Goal: Task Accomplishment & Management: Complete application form

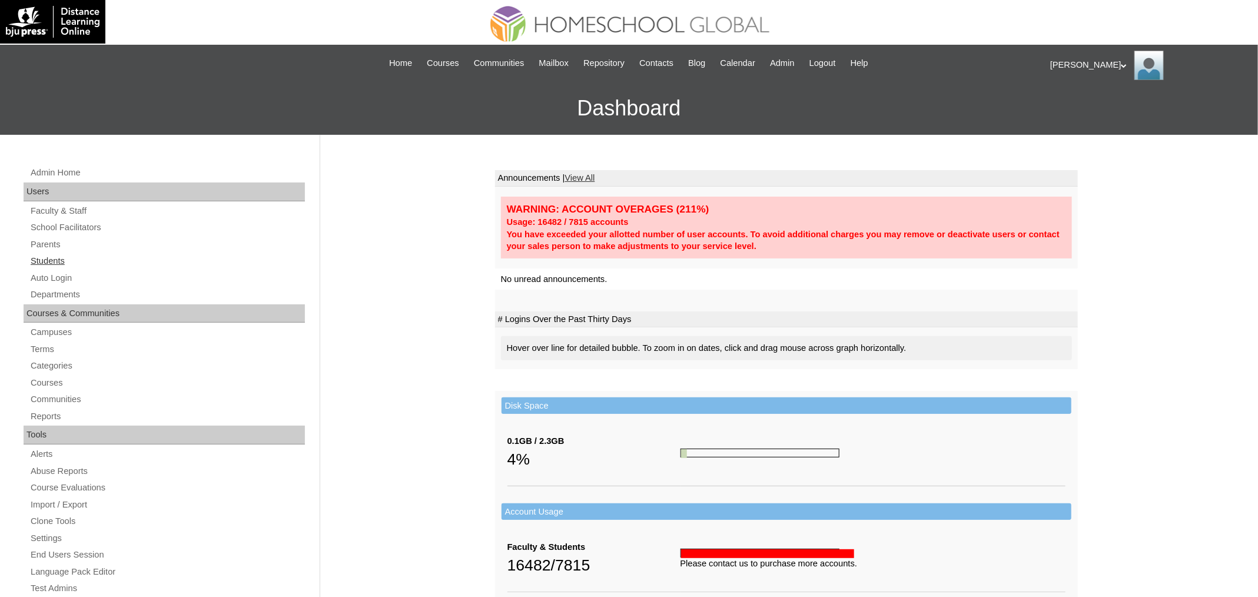
click at [49, 261] on link "Students" at bounding box center [167, 261] width 276 height 15
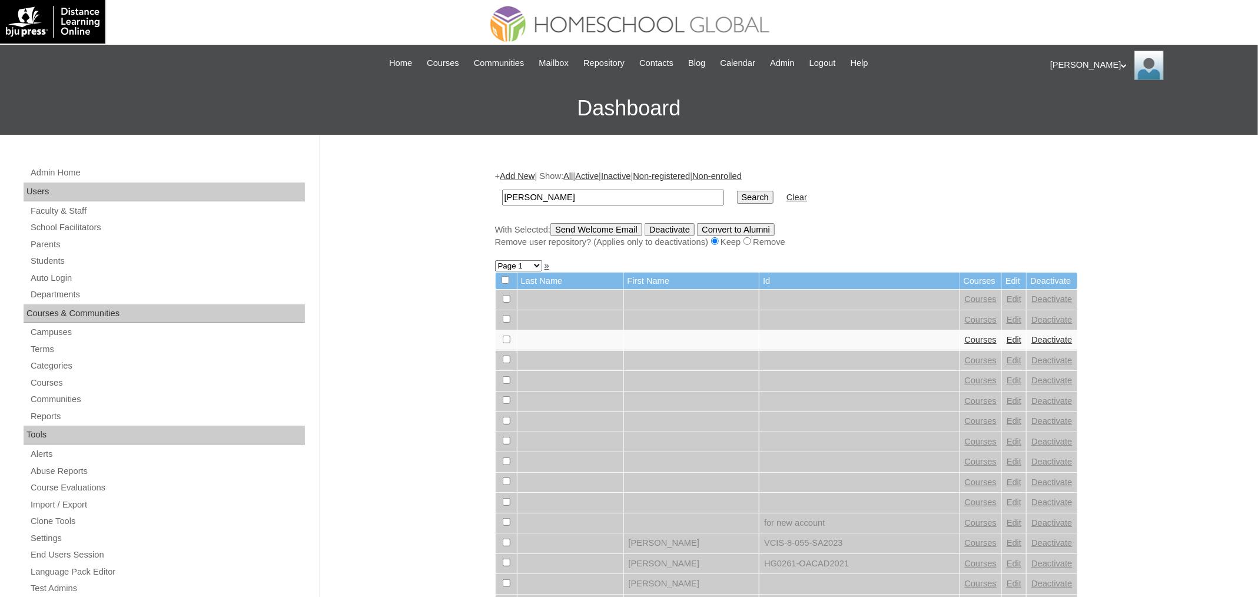
type input "[PERSON_NAME]"
click at [751, 204] on td "Search" at bounding box center [755, 198] width 48 height 28
click at [752, 201] on input "Search" at bounding box center [755, 197] width 37 height 13
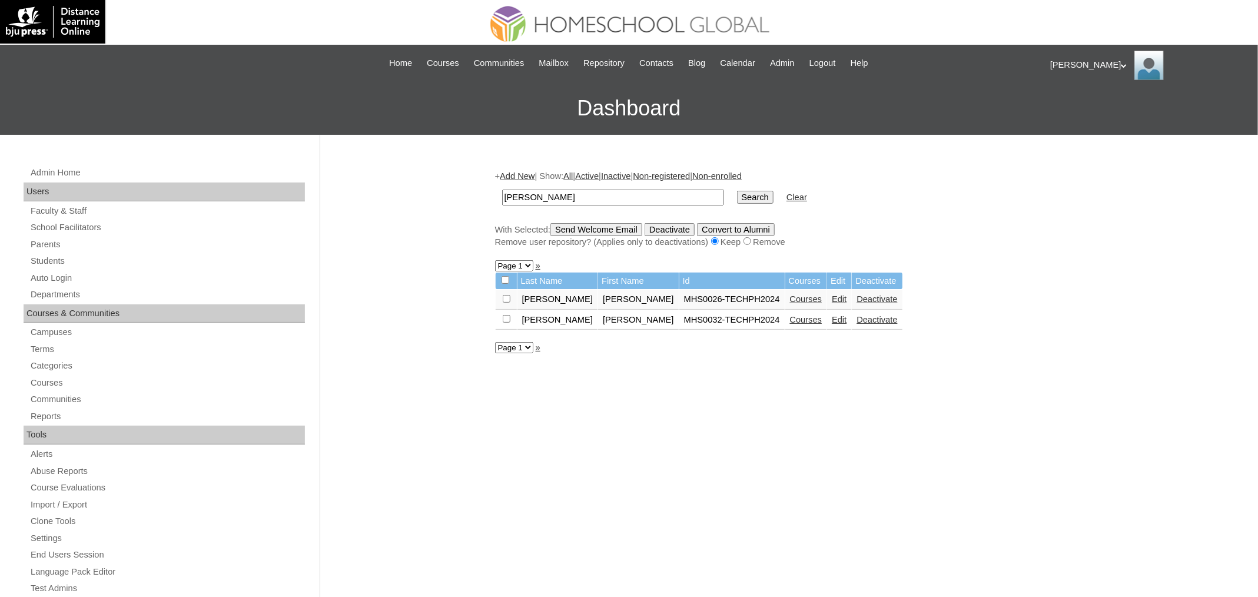
click at [790, 296] on link "Courses" at bounding box center [806, 298] width 32 height 9
click at [790, 321] on link "Courses" at bounding box center [806, 319] width 32 height 9
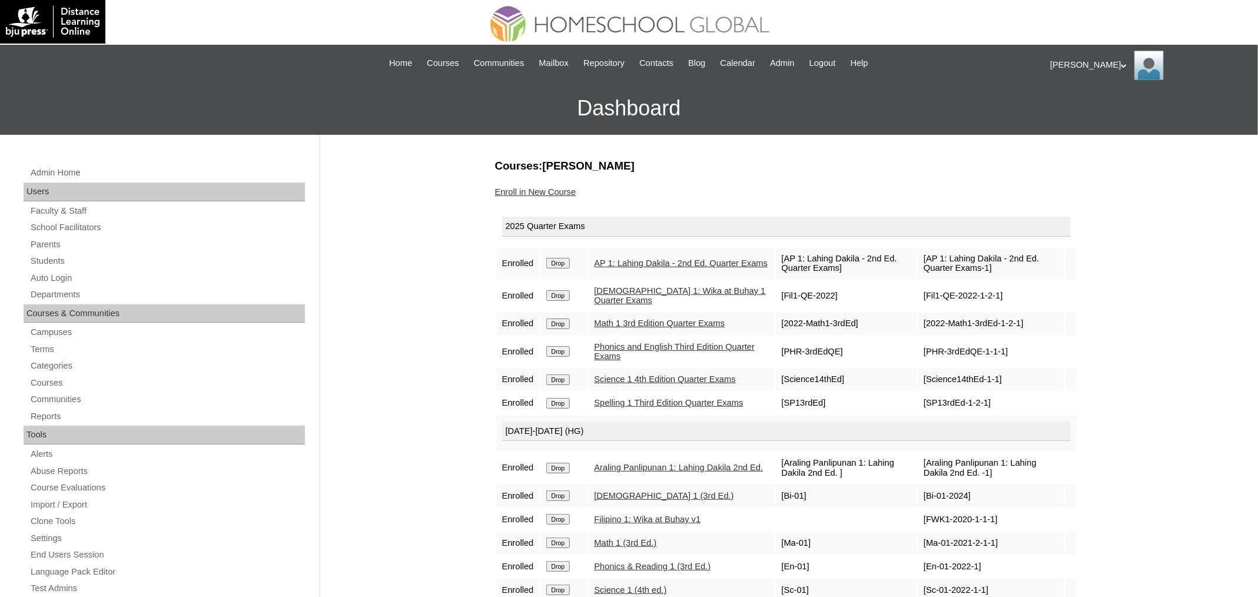
click at [540, 190] on link "Enroll in New Course" at bounding box center [535, 191] width 81 height 9
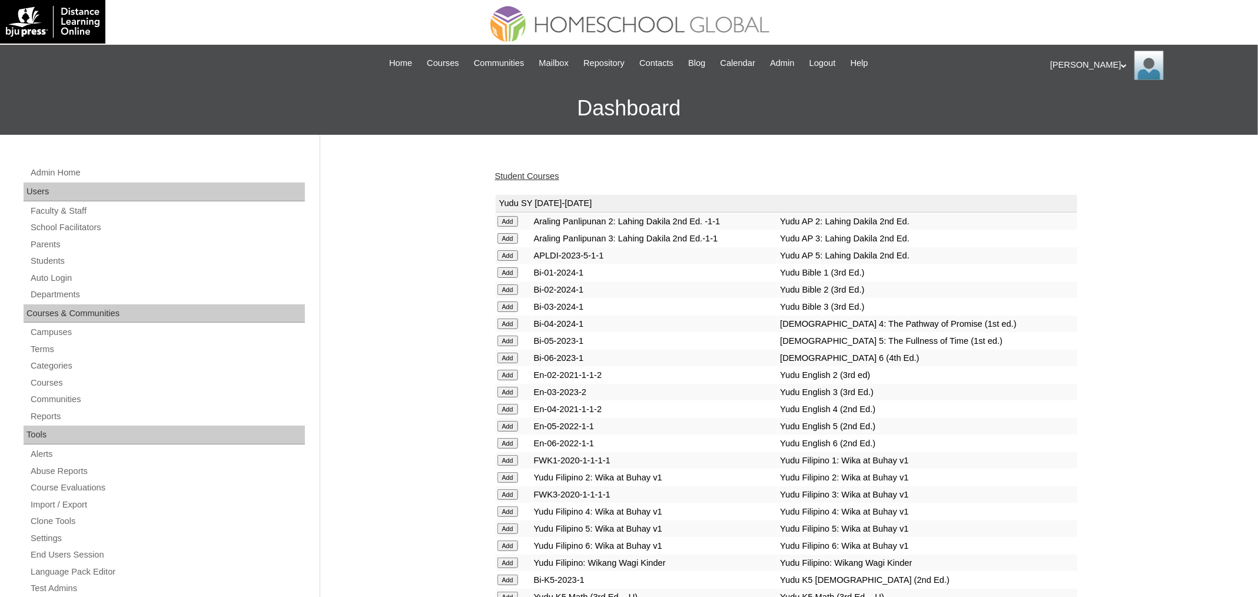
scroll to position [4126, 0]
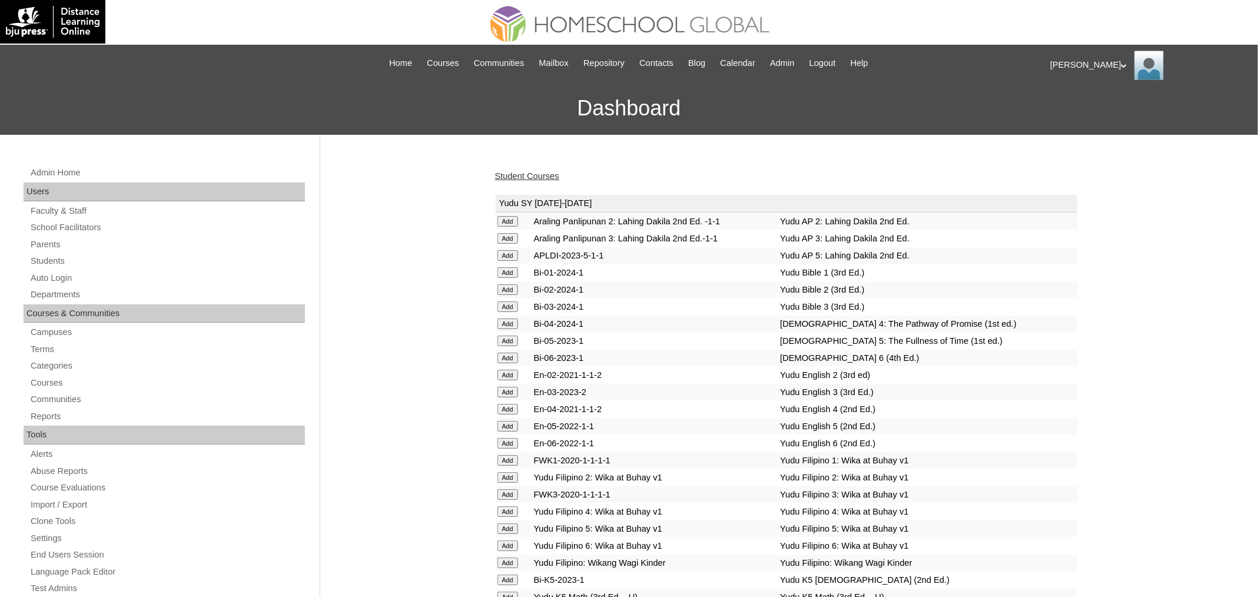
click at [537, 175] on link "Student Courses" at bounding box center [527, 175] width 64 height 9
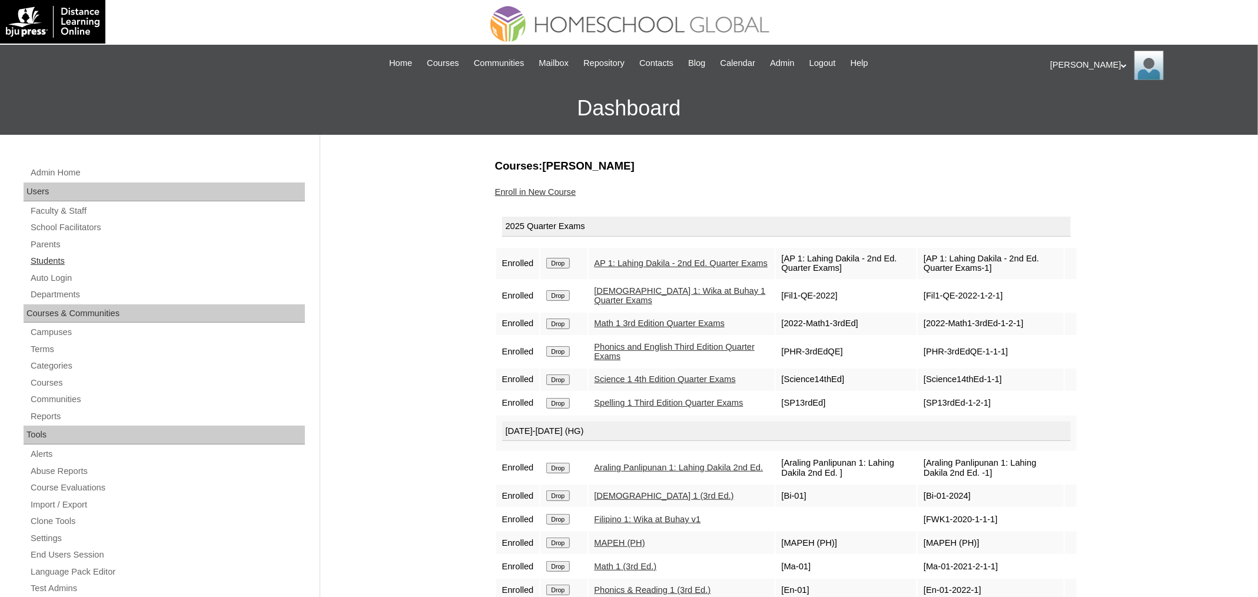
click at [52, 259] on link "Students" at bounding box center [167, 261] width 276 height 15
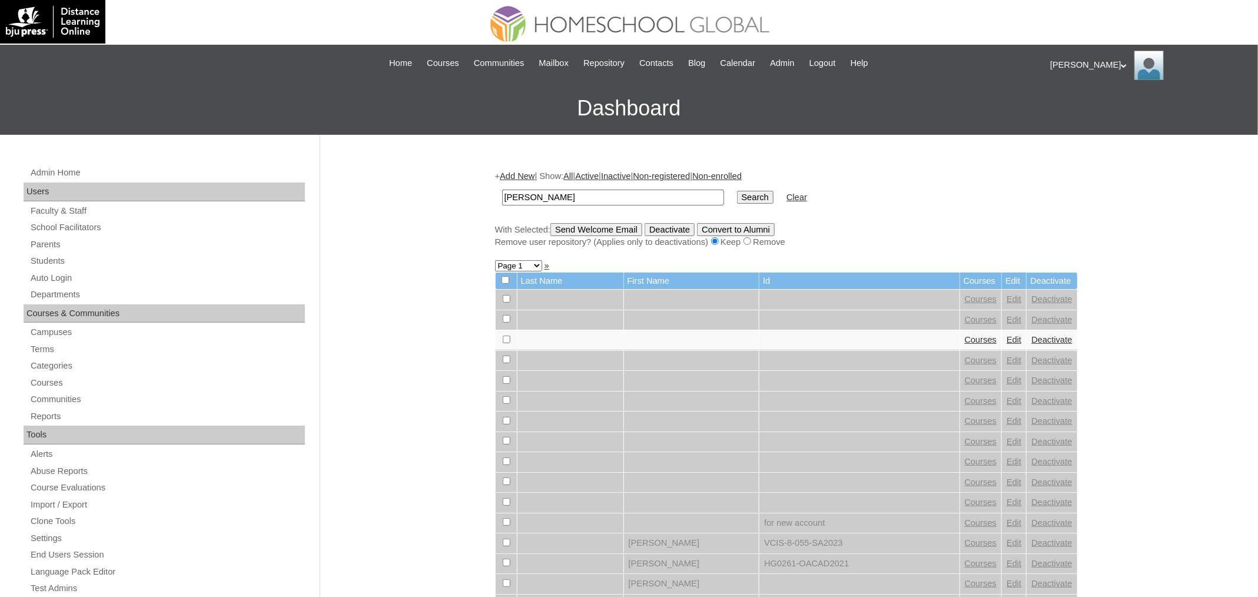
type input "[PERSON_NAME]"
click at [753, 193] on input "Search" at bounding box center [755, 197] width 37 height 13
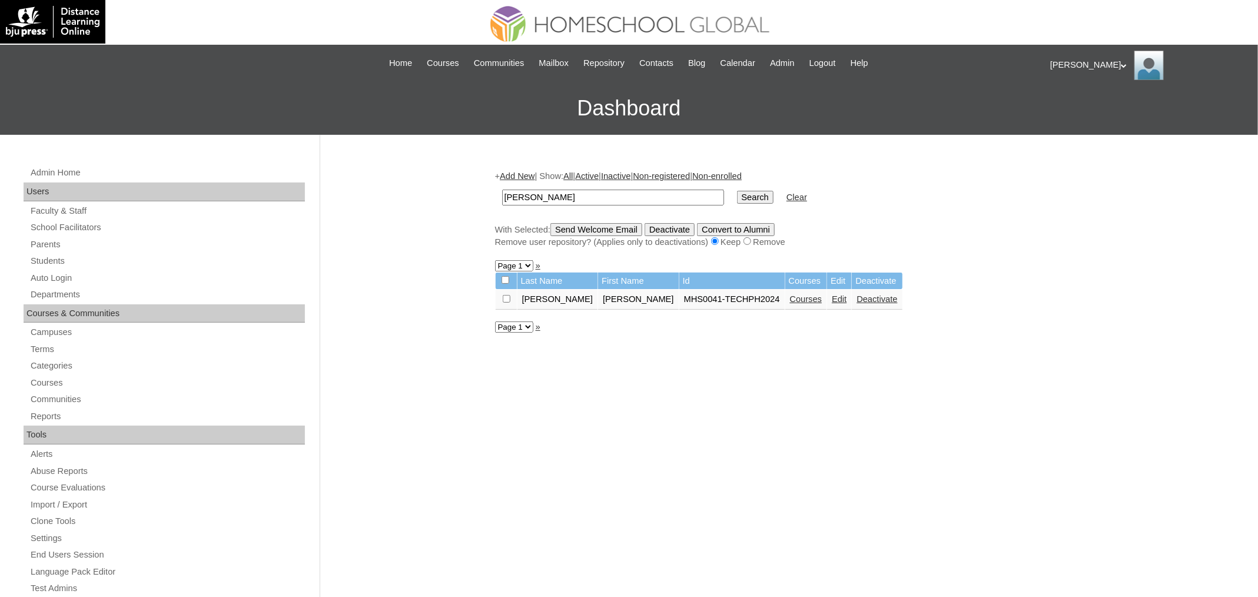
click at [790, 301] on link "Courses" at bounding box center [806, 298] width 32 height 9
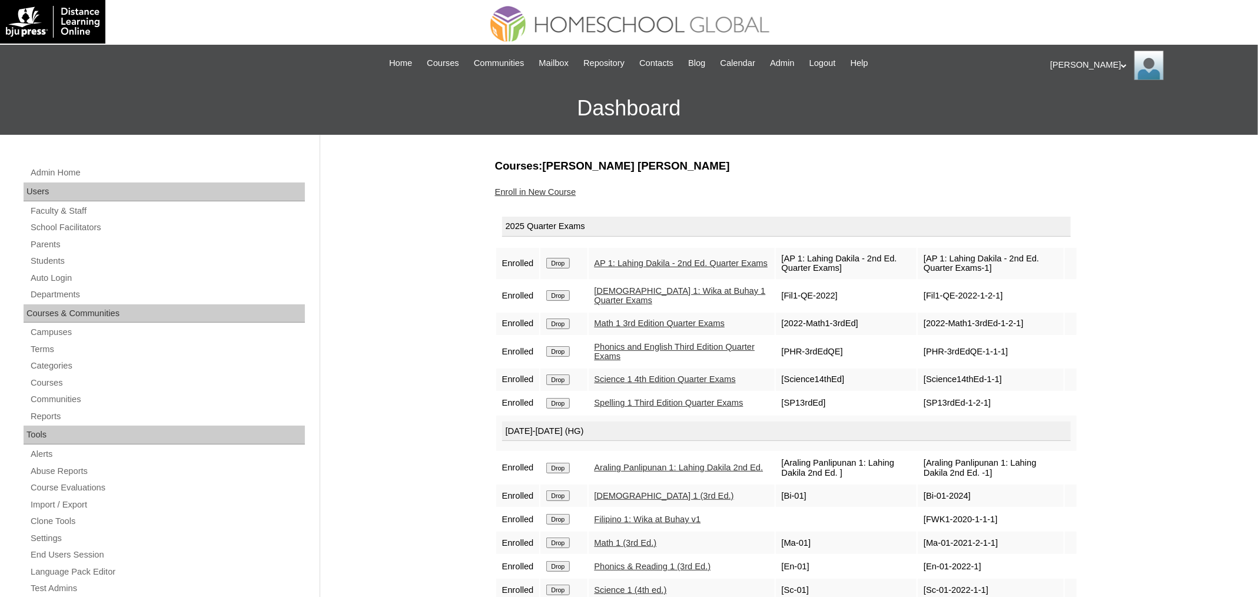
click at [551, 190] on link "Enroll in New Course" at bounding box center [535, 191] width 81 height 9
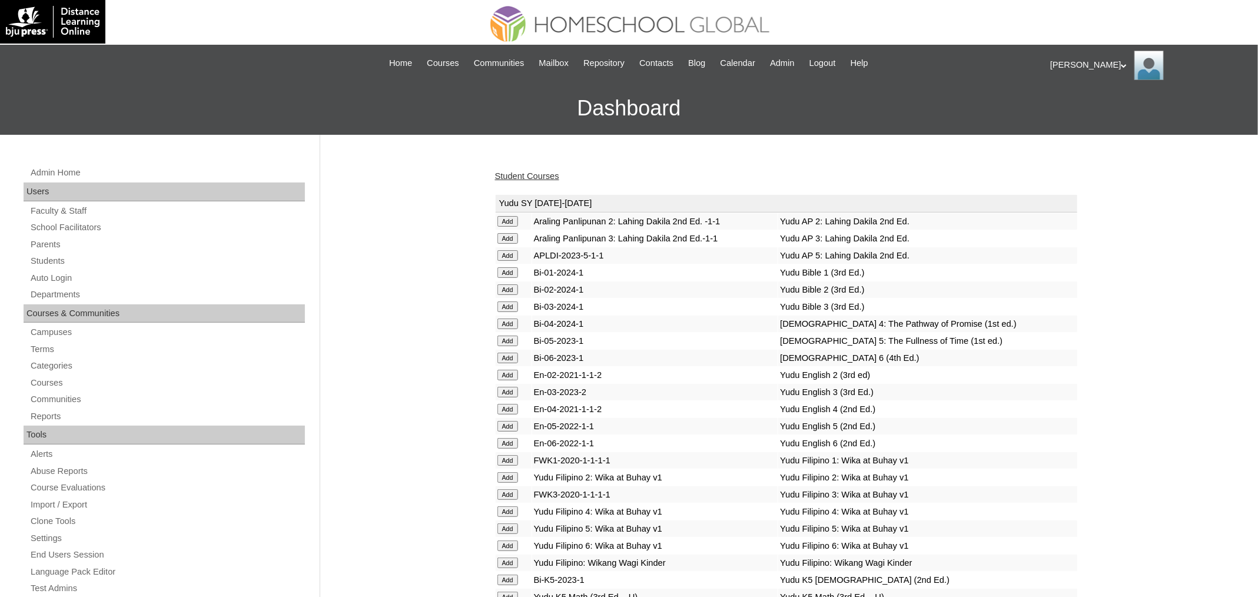
scroll to position [4143, 0]
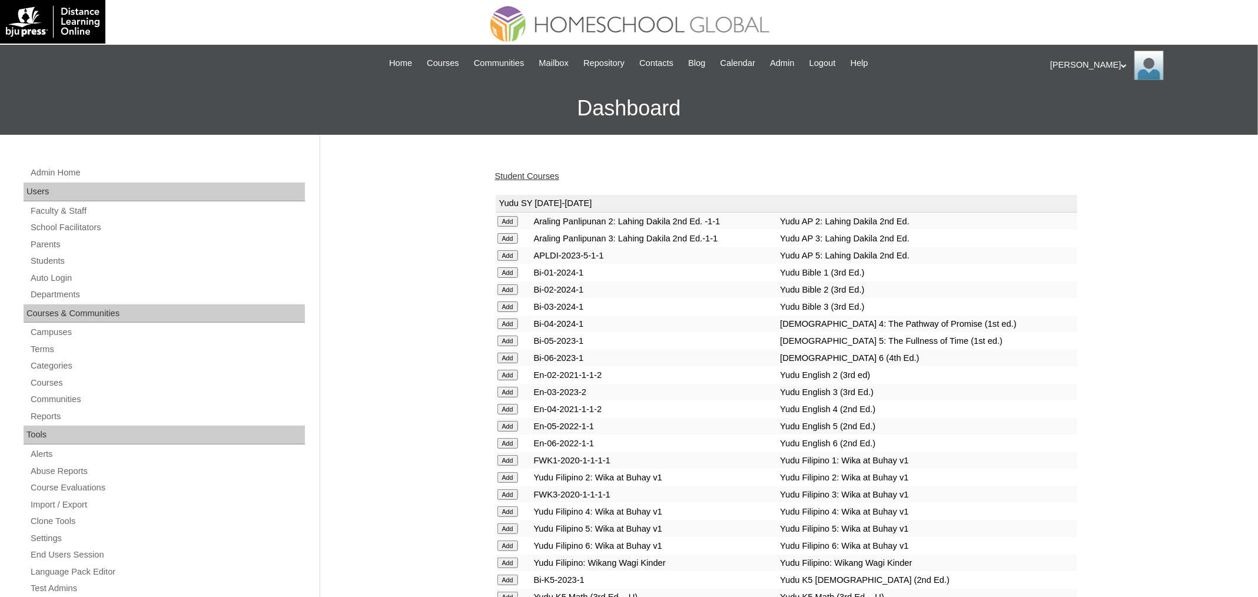
click at [539, 177] on link "Student Courses" at bounding box center [527, 175] width 64 height 9
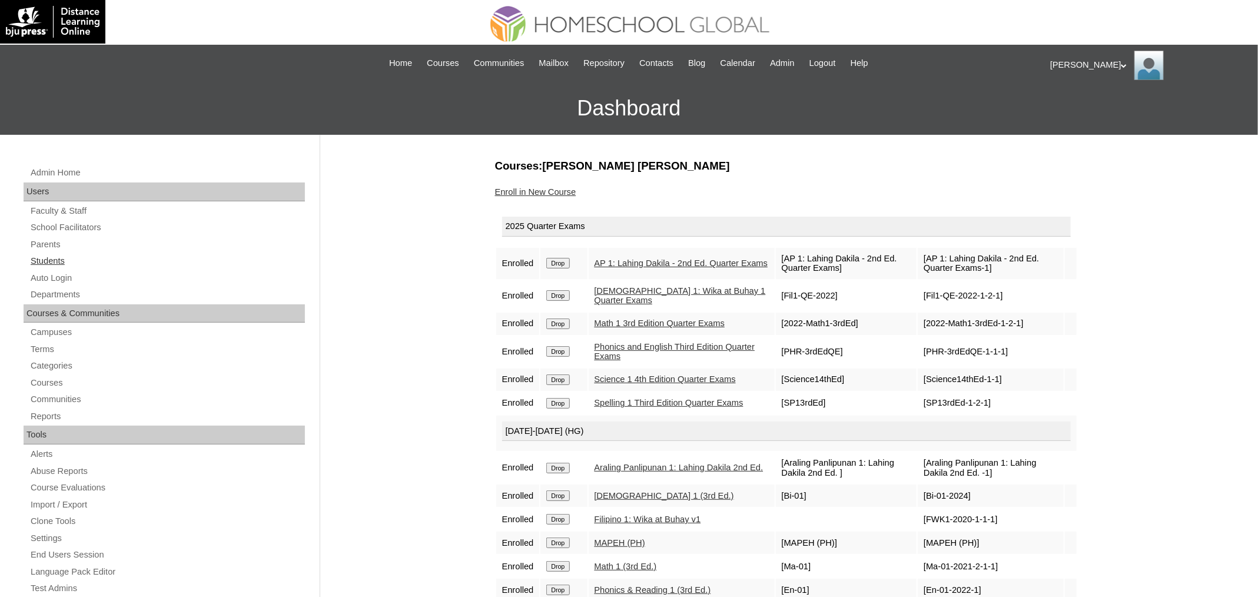
click at [64, 265] on link "Students" at bounding box center [167, 261] width 276 height 15
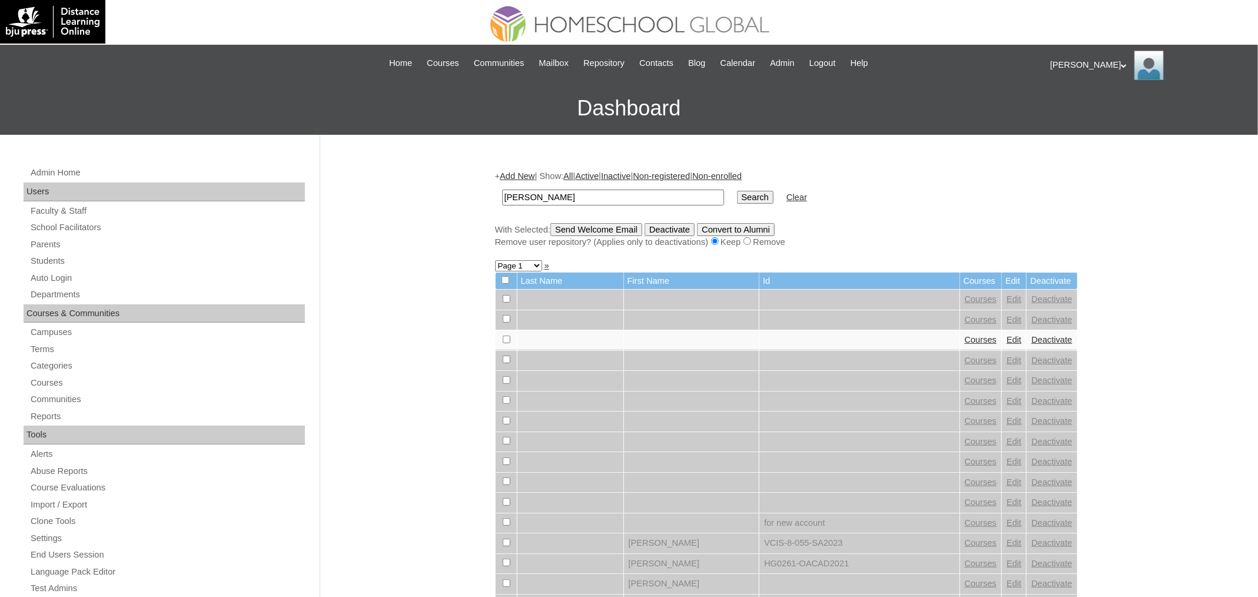
type input "[PERSON_NAME]"
click at [737, 191] on input "Search" at bounding box center [755, 197] width 37 height 13
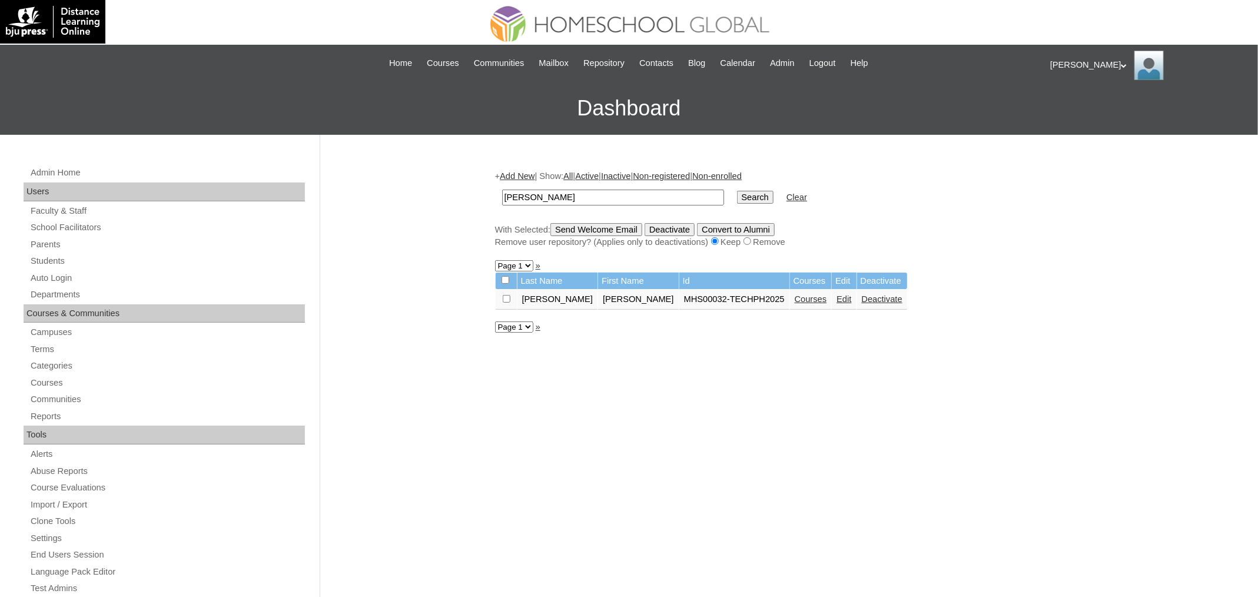
click at [795, 295] on link "Courses" at bounding box center [811, 298] width 32 height 9
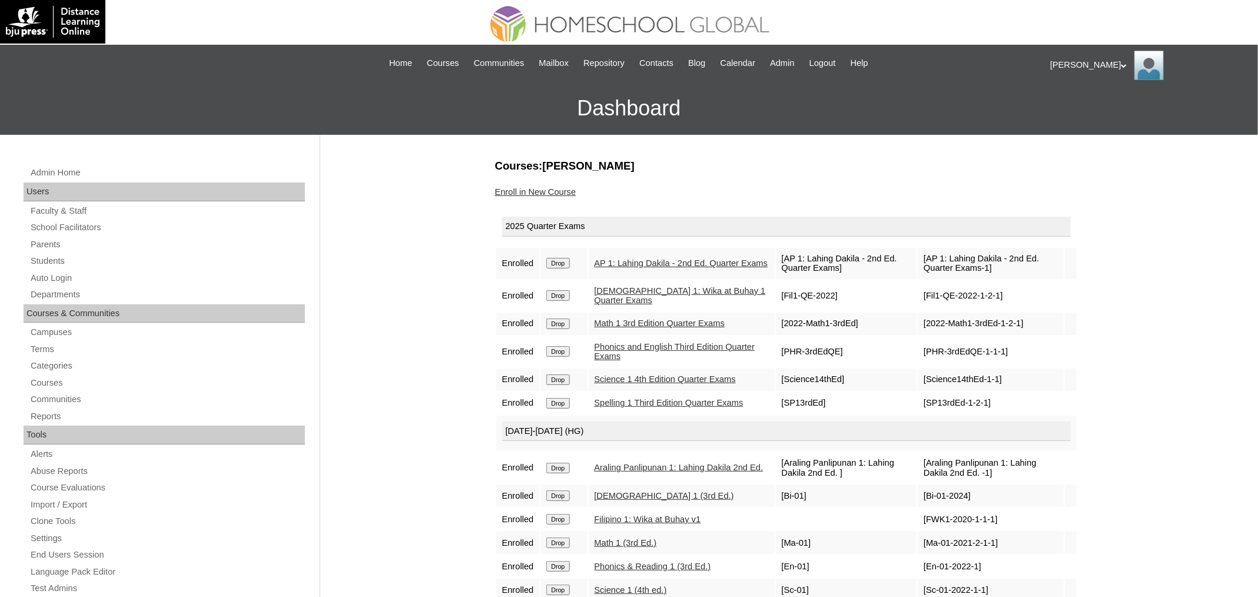
click at [539, 195] on link "Enroll in New Course" at bounding box center [535, 191] width 81 height 9
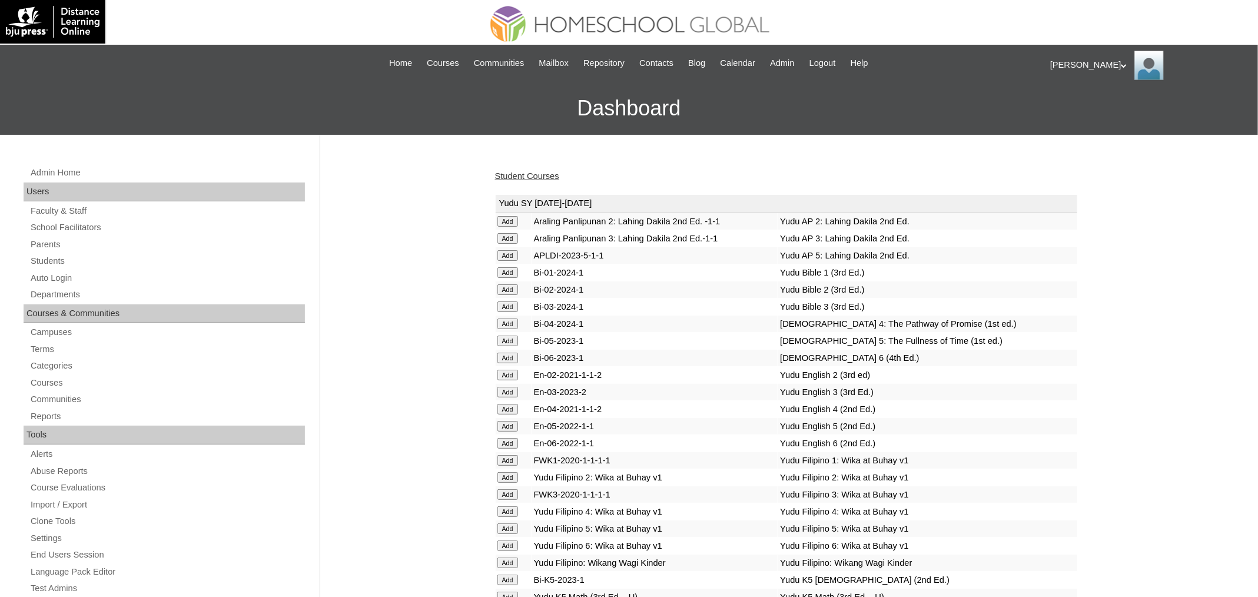
scroll to position [4126, 0]
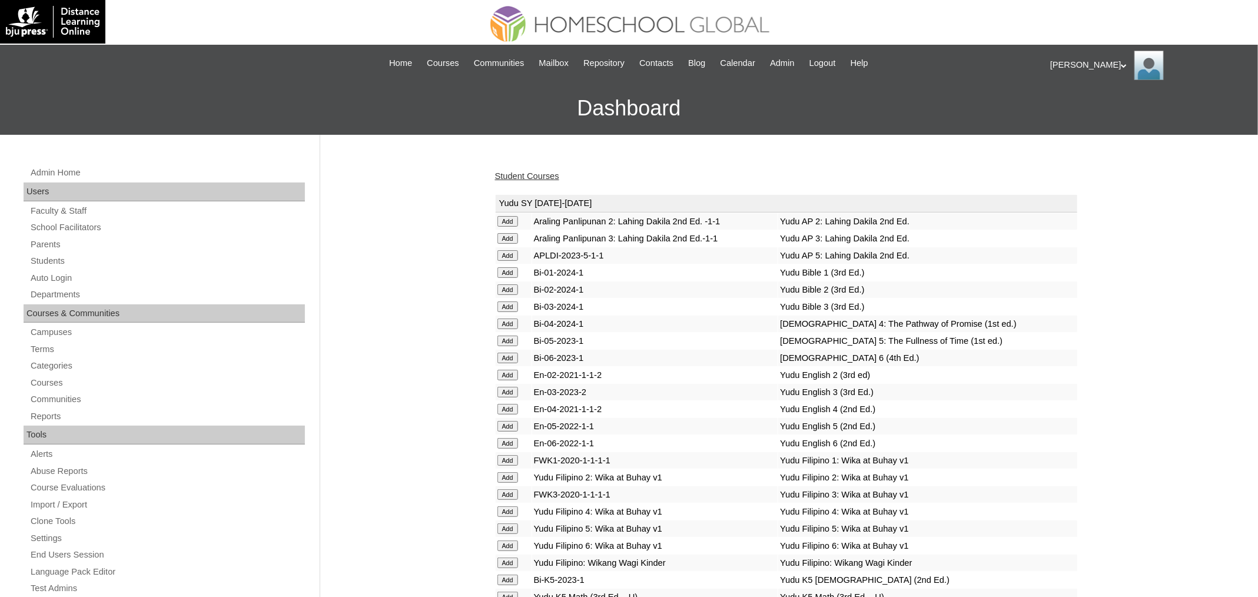
click at [545, 173] on link "Student Courses" at bounding box center [527, 175] width 64 height 9
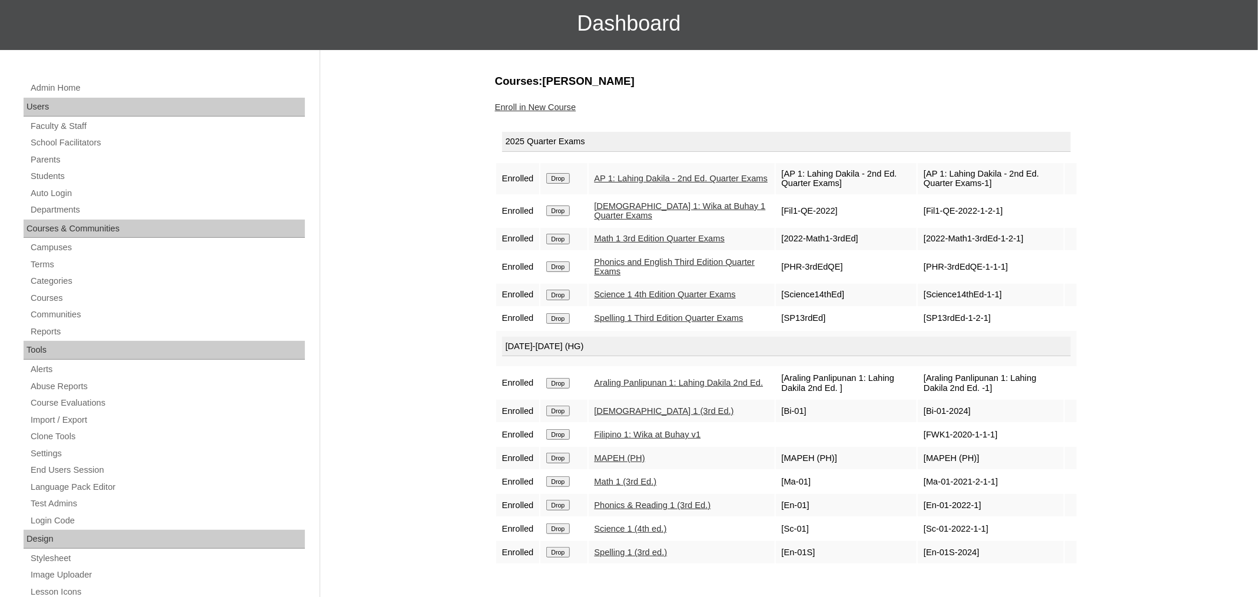
scroll to position [100, 0]
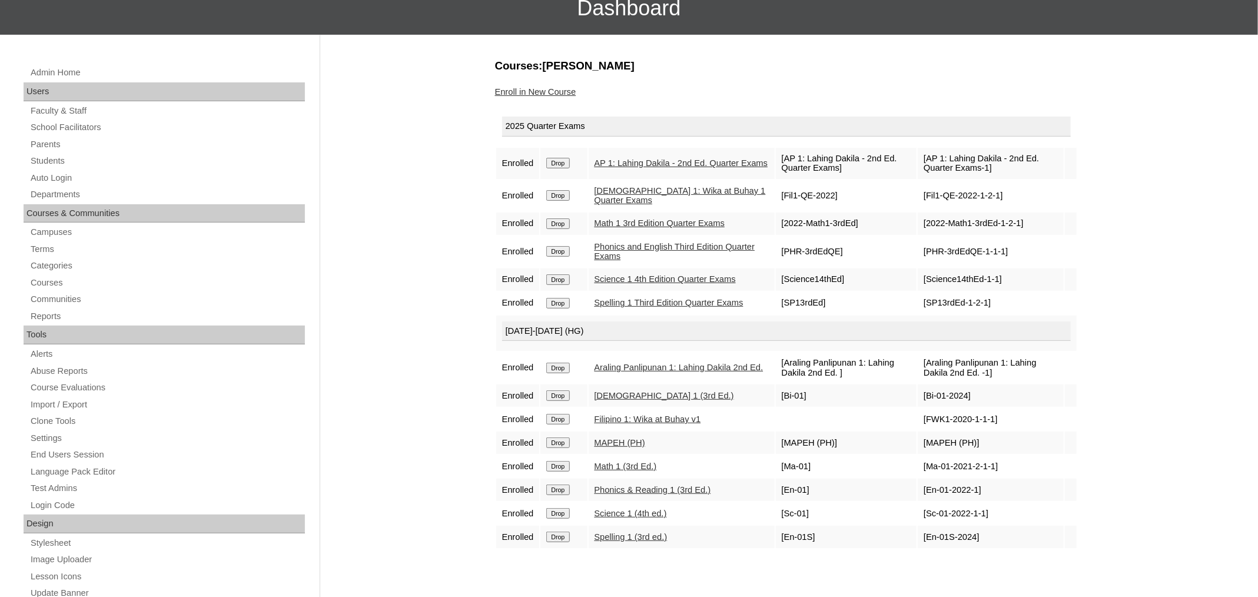
click at [556, 87] on link "Enroll in New Course" at bounding box center [535, 91] width 81 height 9
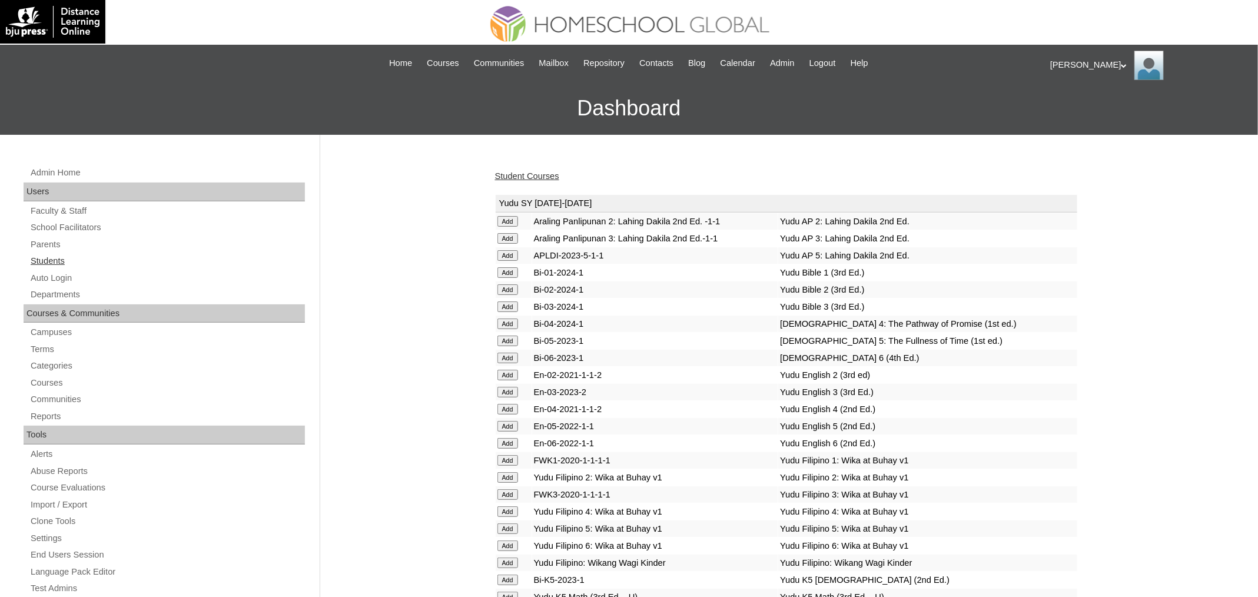
click at [62, 258] on link "Students" at bounding box center [167, 261] width 276 height 15
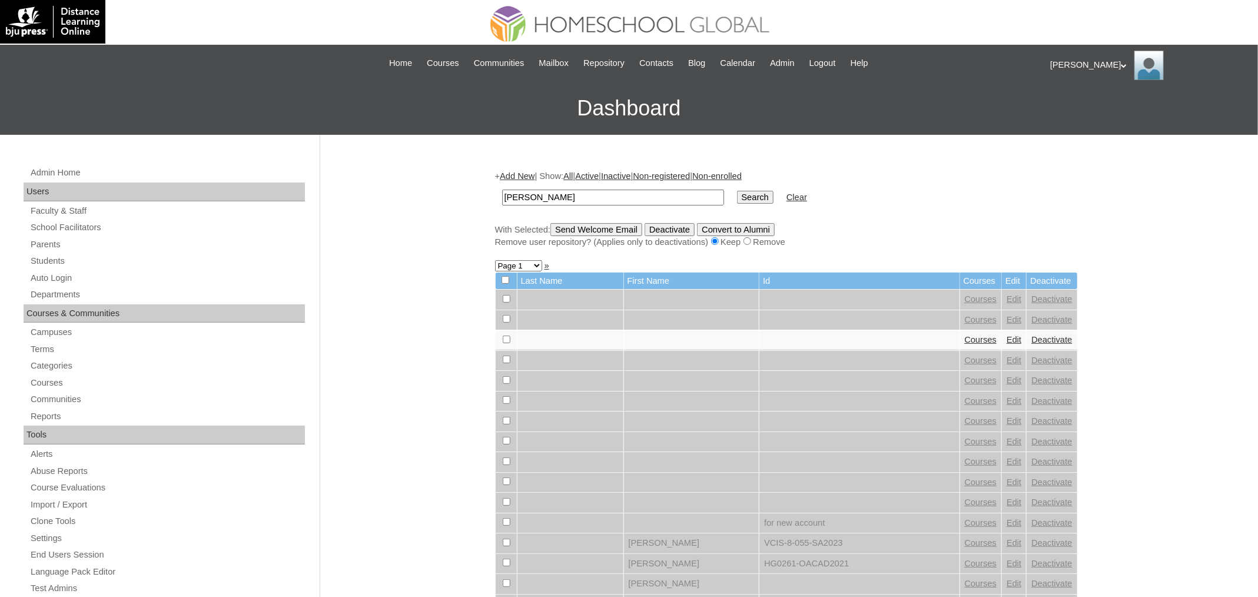
type input "[PERSON_NAME]"
click at [737, 191] on input "Search" at bounding box center [755, 197] width 37 height 13
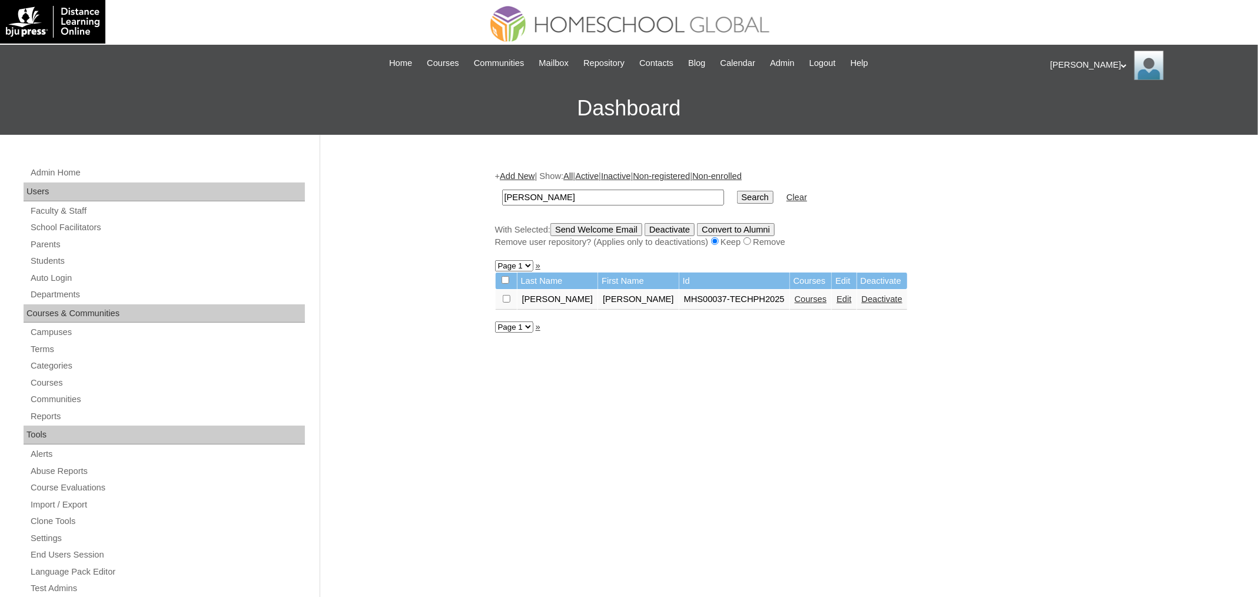
click at [795, 300] on link "Courses" at bounding box center [811, 298] width 32 height 9
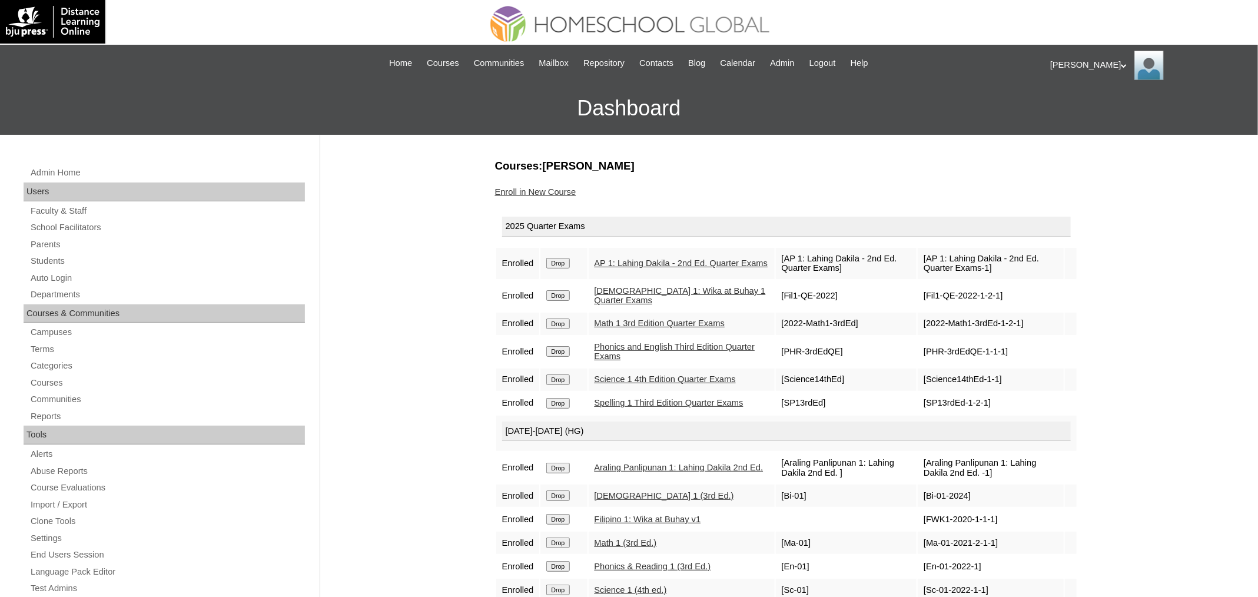
click at [538, 184] on div "Courses:[PERSON_NAME] Enroll in New Course 2025 Quarter Exams Enrolled Drop AP …" at bounding box center [783, 552] width 589 height 788
click at [538, 188] on link "Enroll in New Course" at bounding box center [535, 191] width 81 height 9
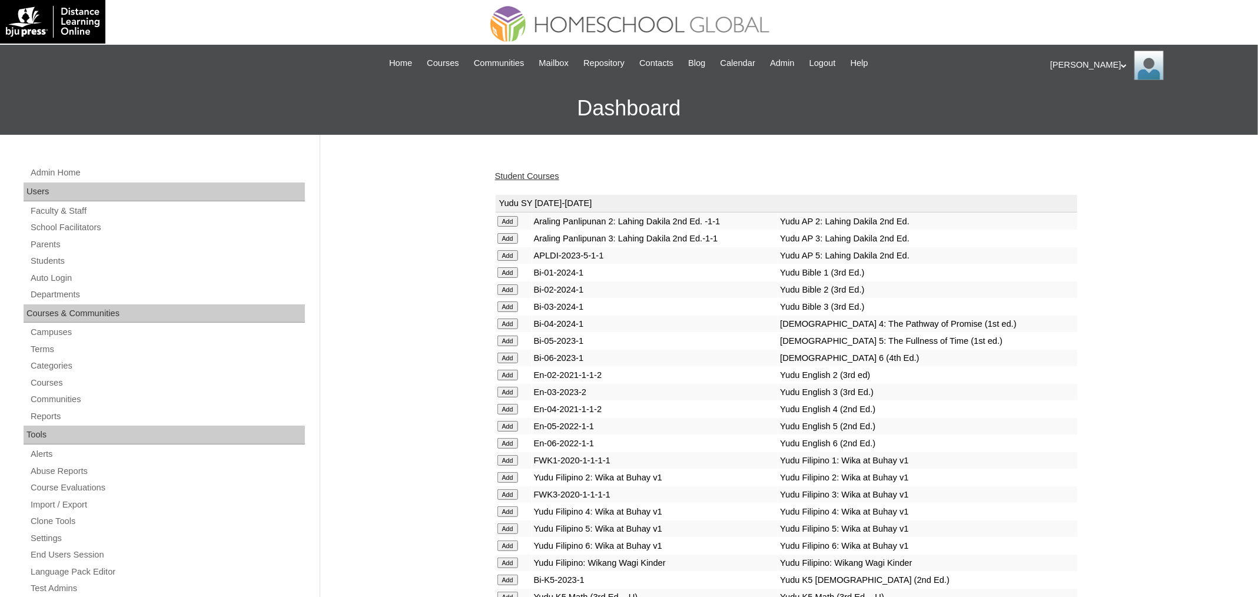
scroll to position [4143, 0]
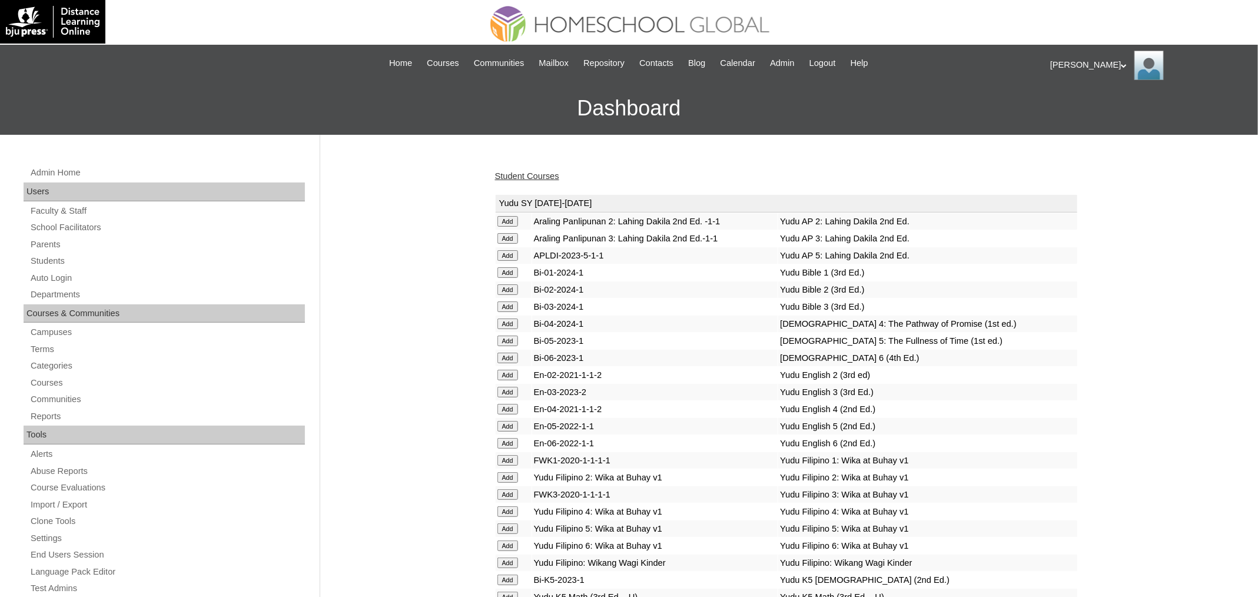
click at [549, 178] on link "Student Courses" at bounding box center [527, 175] width 64 height 9
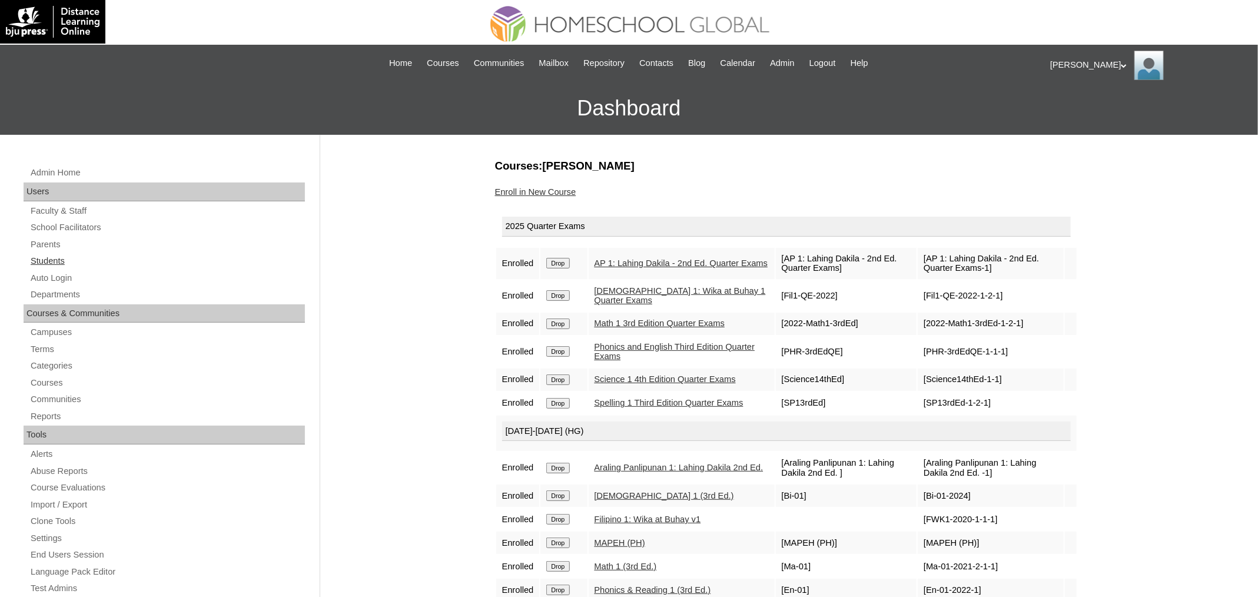
click at [61, 260] on link "Students" at bounding box center [167, 261] width 276 height 15
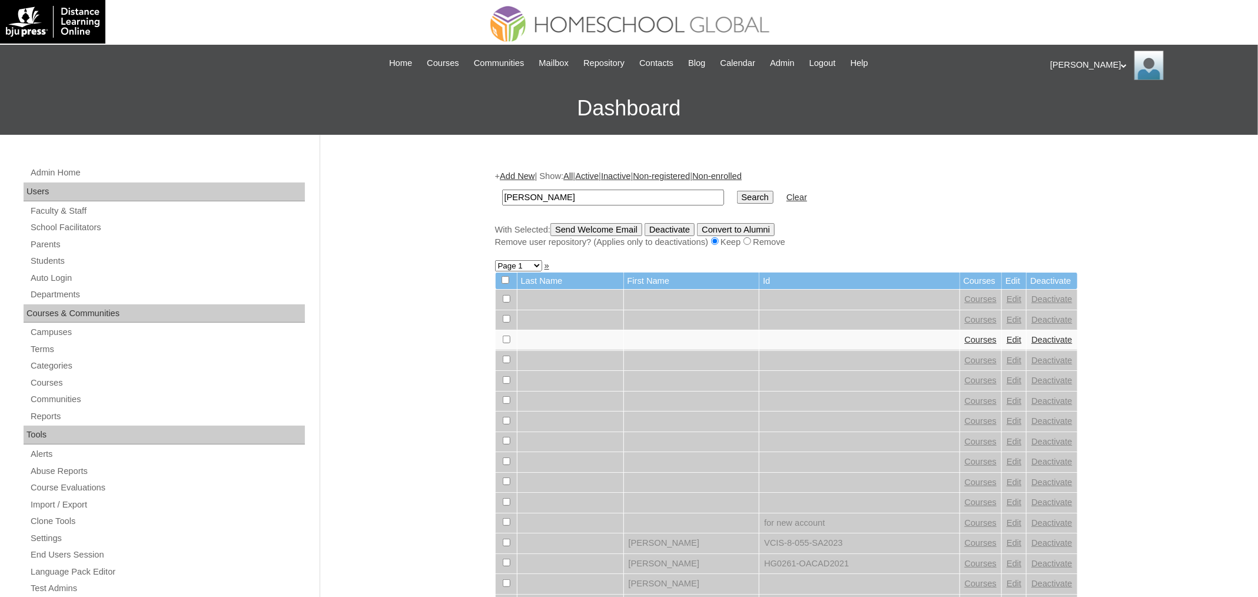
type input "Zoe Ricci"
click at [737, 191] on input "Search" at bounding box center [755, 197] width 37 height 13
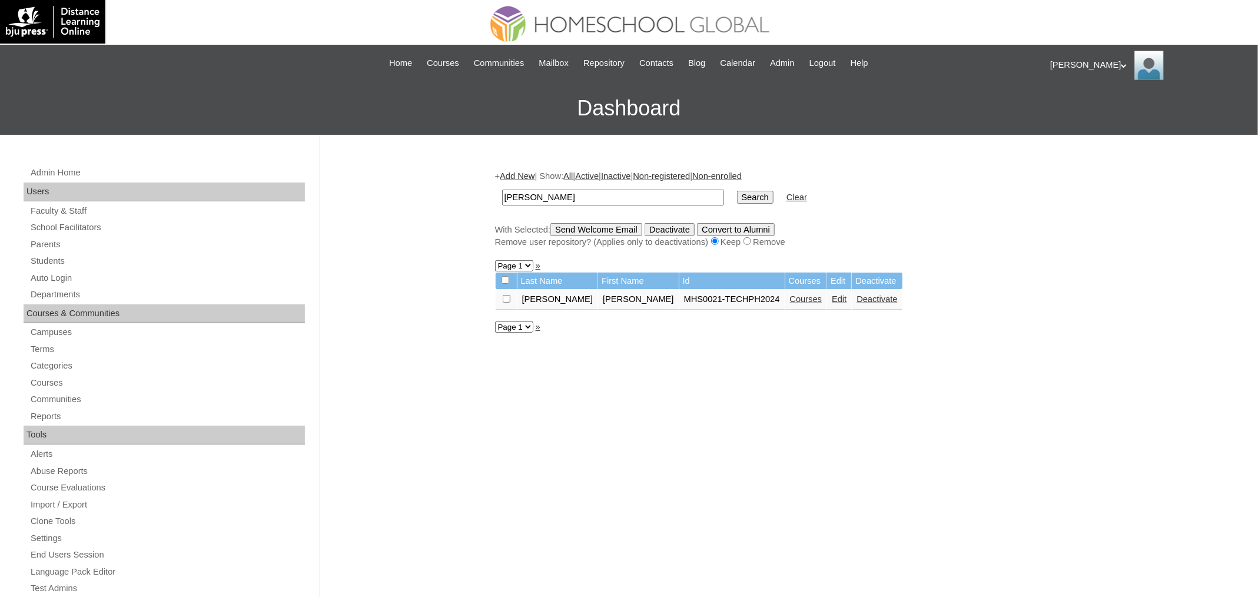
click at [790, 296] on link "Courses" at bounding box center [806, 298] width 32 height 9
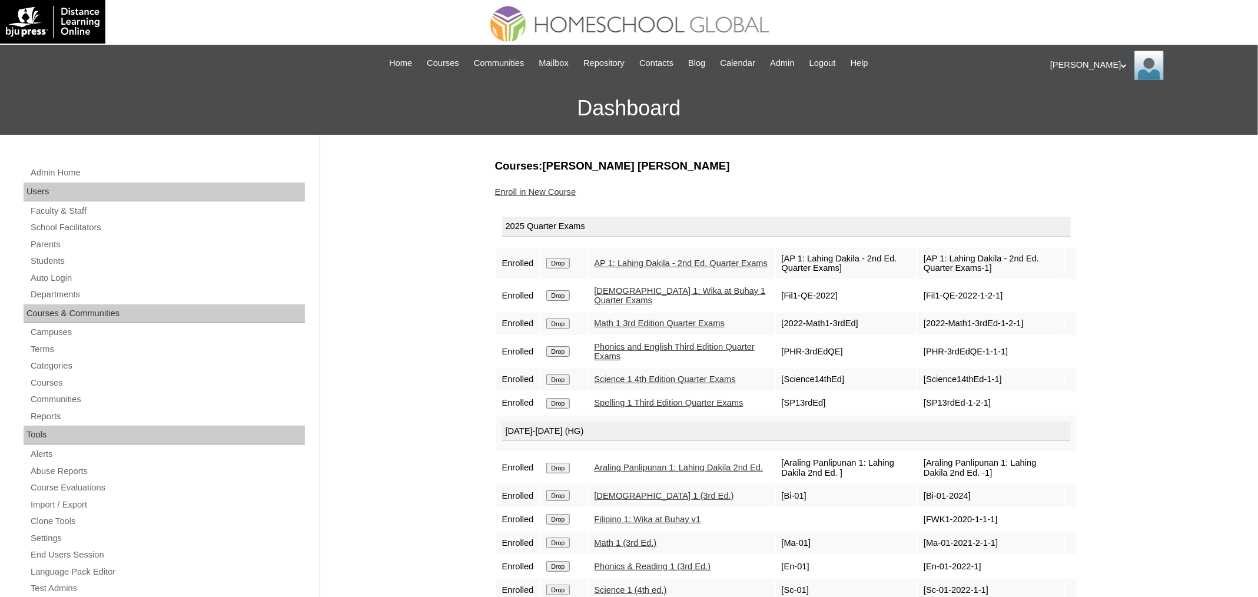
click at [521, 190] on link "Enroll in New Course" at bounding box center [535, 191] width 81 height 9
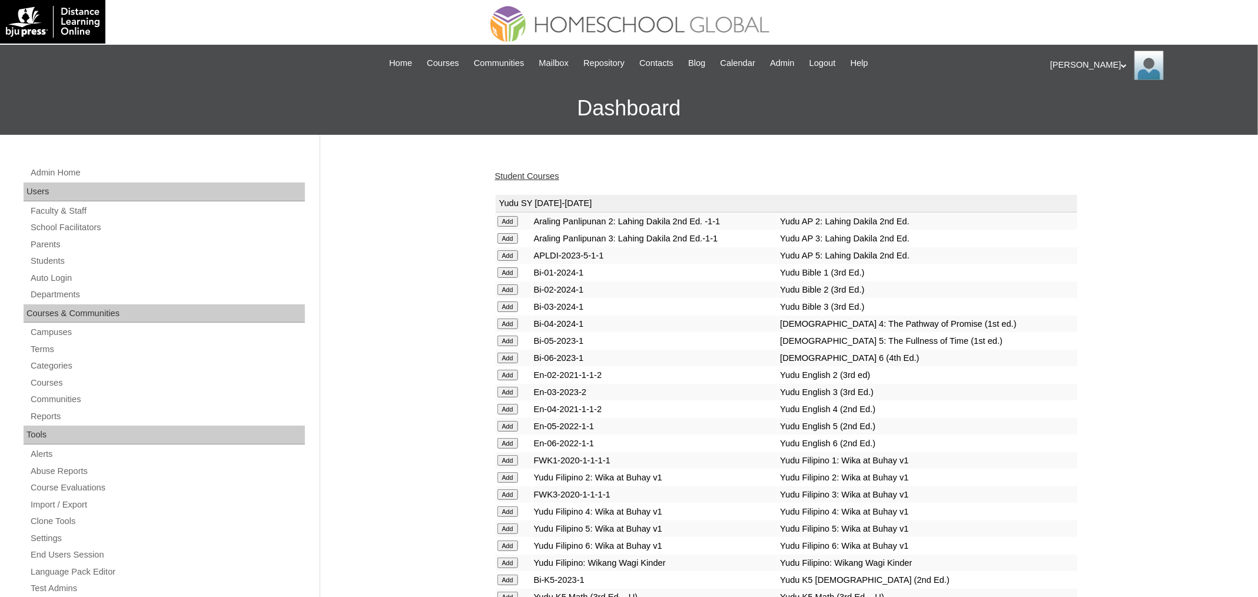
scroll to position [4143, 0]
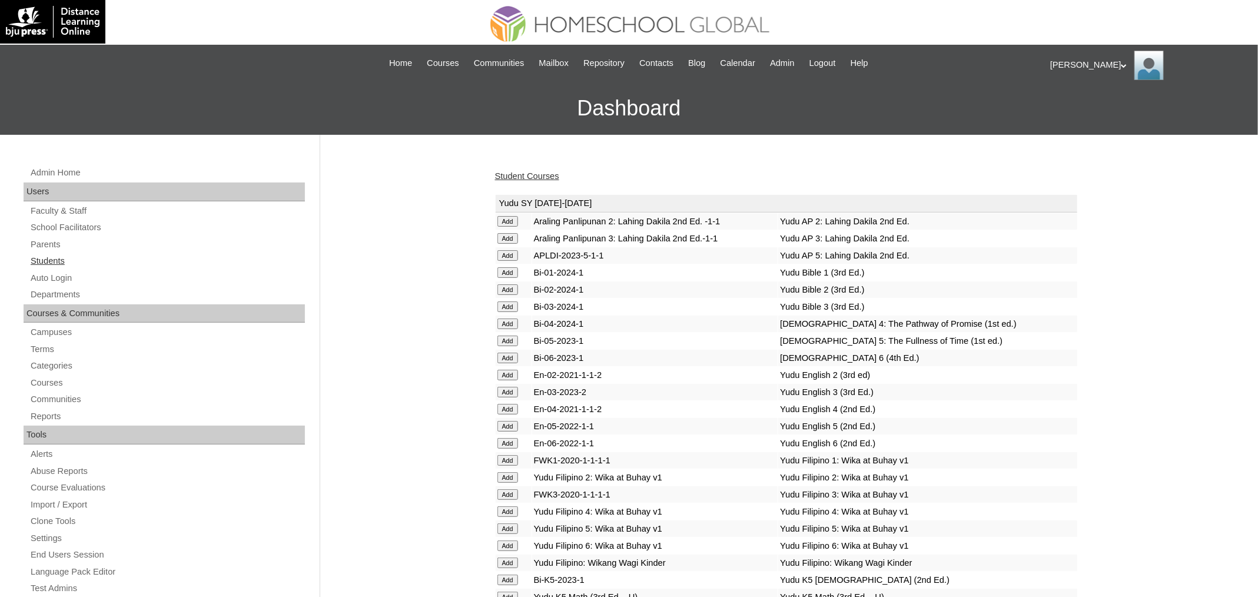
click at [51, 258] on link "Students" at bounding box center [167, 261] width 276 height 15
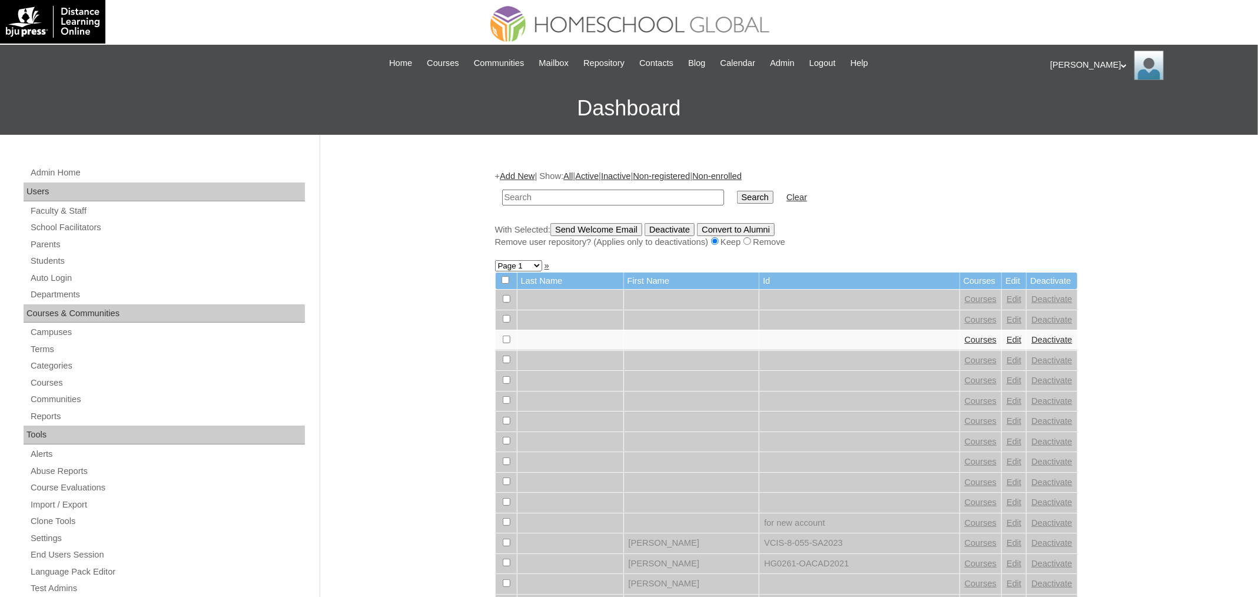
paste input "[PERSON_NAME]"
type input "Khyle Celestine"
click at [737, 191] on input "Search" at bounding box center [755, 197] width 37 height 13
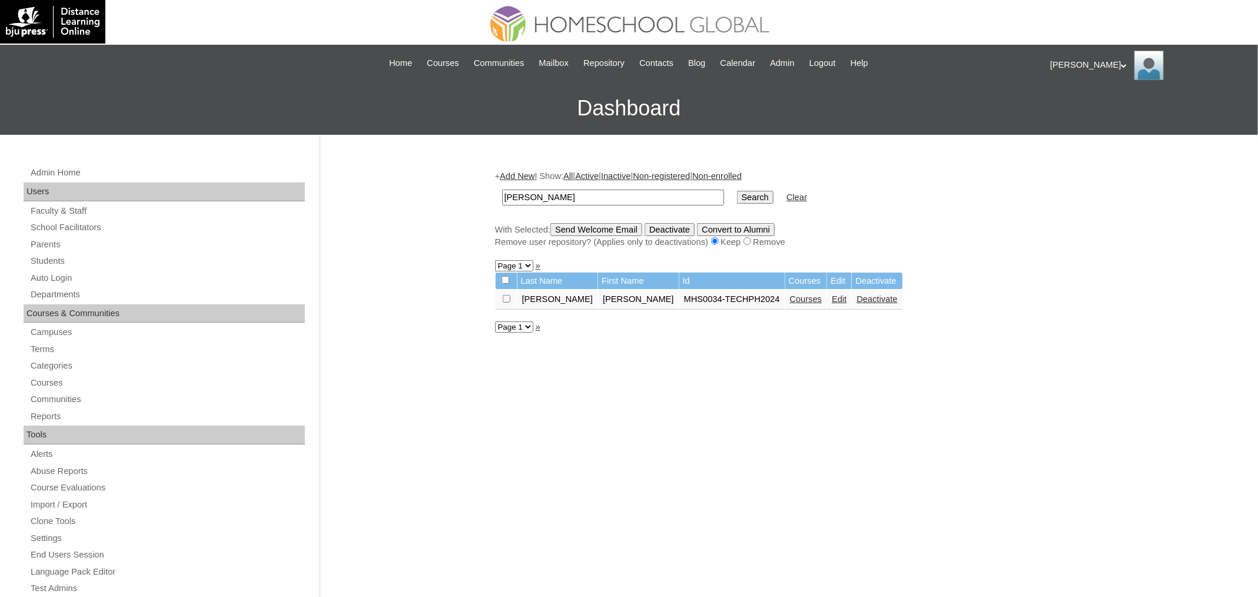
click at [790, 298] on link "Courses" at bounding box center [806, 298] width 32 height 9
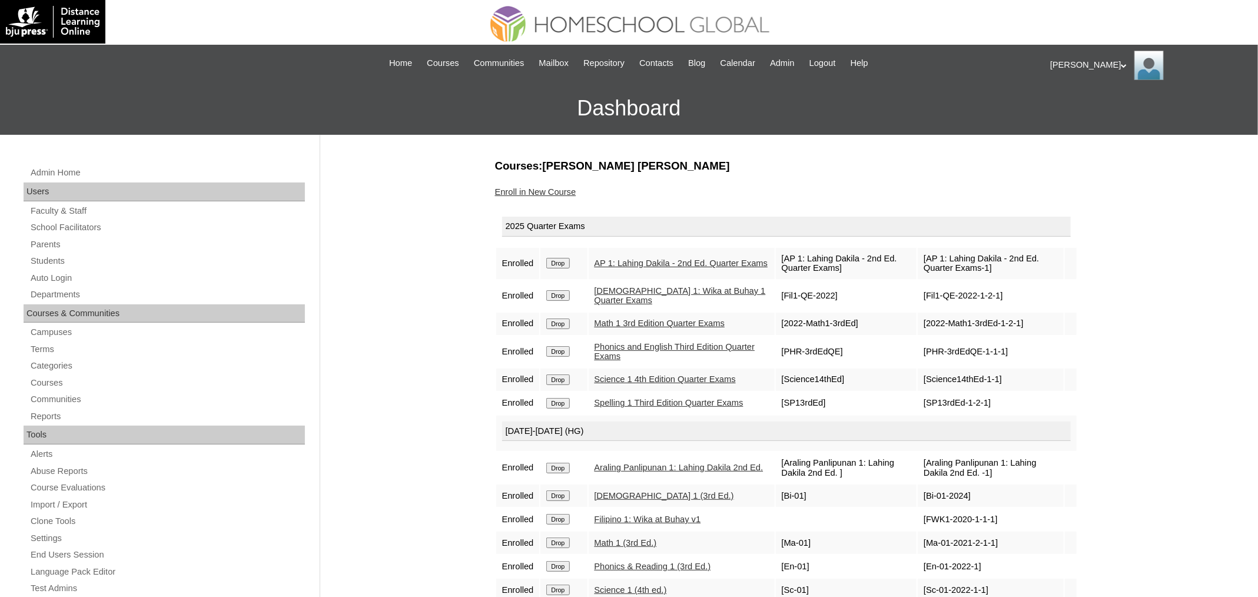
click at [515, 187] on link "Enroll in New Course" at bounding box center [535, 191] width 81 height 9
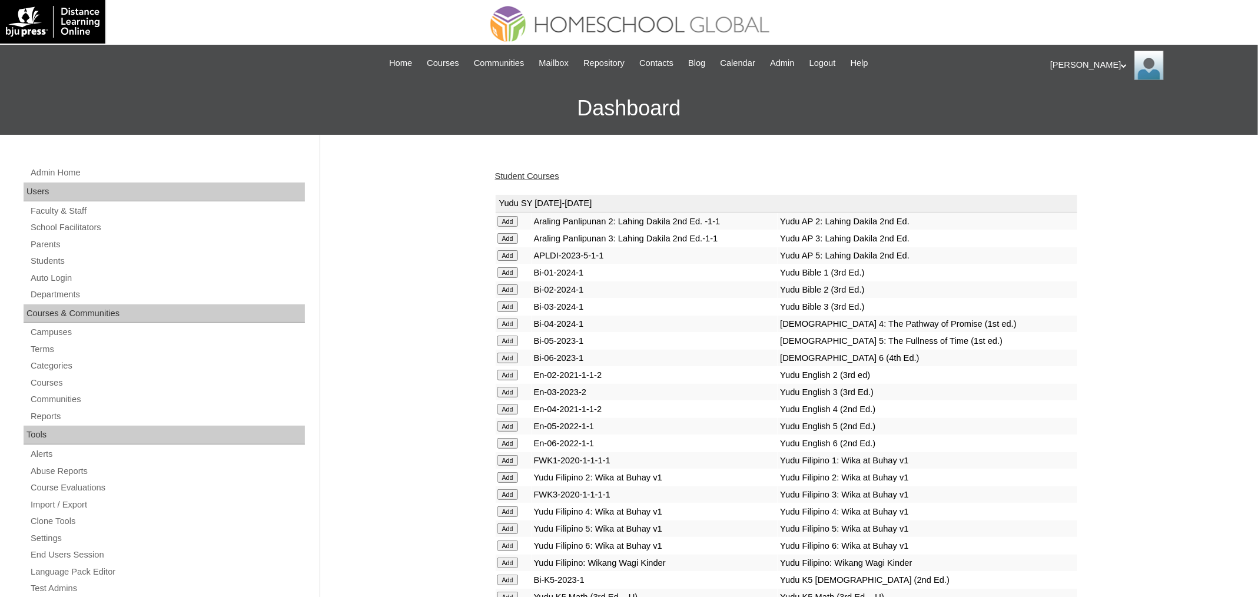
scroll to position [4143, 0]
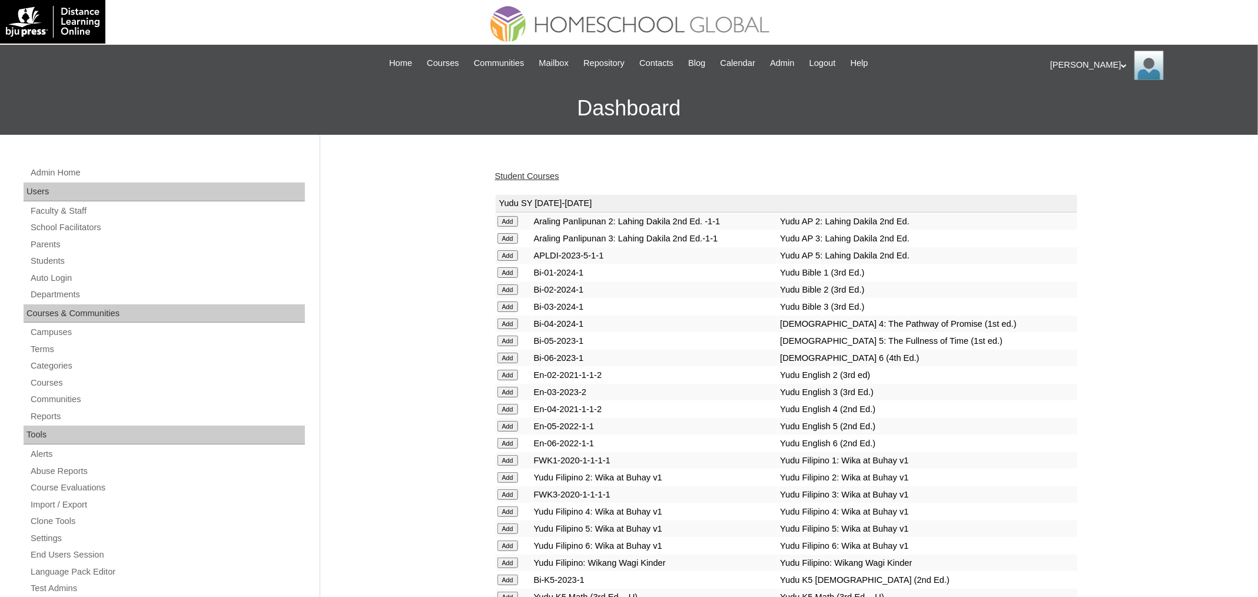
click at [548, 176] on link "Student Courses" at bounding box center [527, 175] width 64 height 9
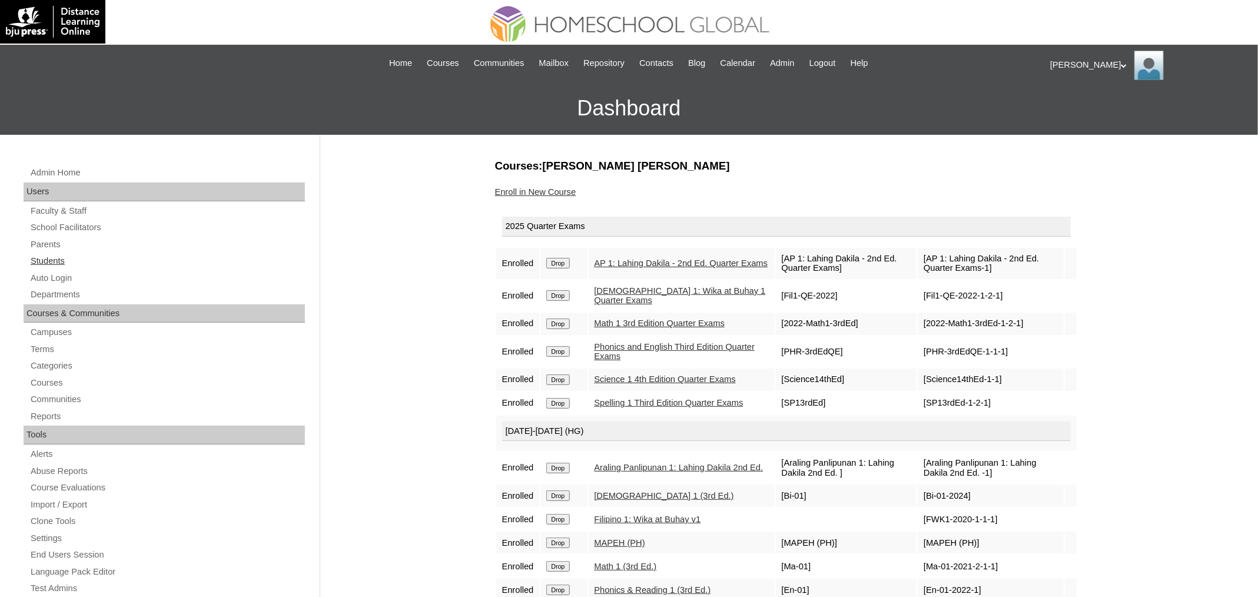
click at [67, 258] on link "Students" at bounding box center [167, 261] width 276 height 15
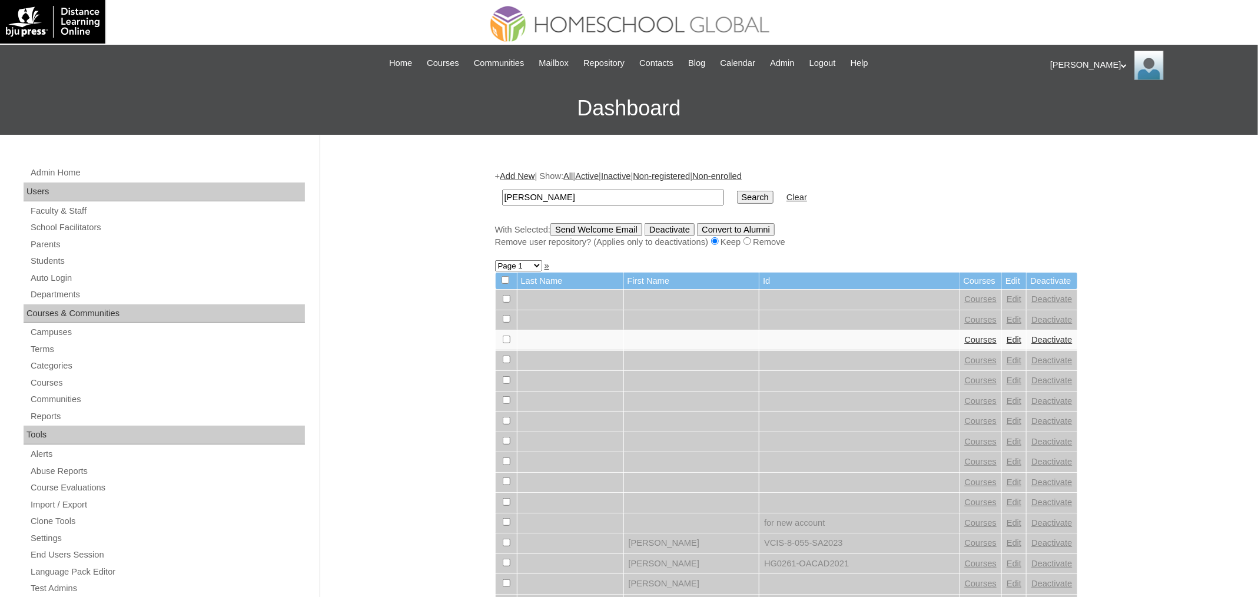
type input "[PERSON_NAME]"
click at [737, 191] on input "Search" at bounding box center [755, 197] width 37 height 13
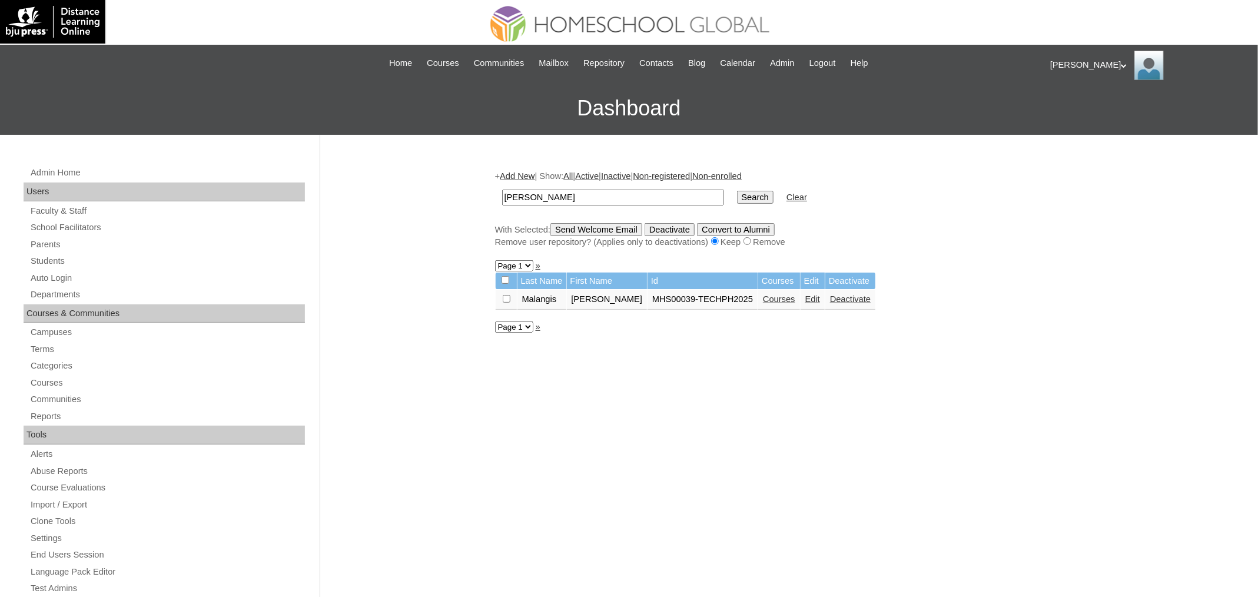
click at [769, 297] on link "Courses" at bounding box center [779, 298] width 32 height 9
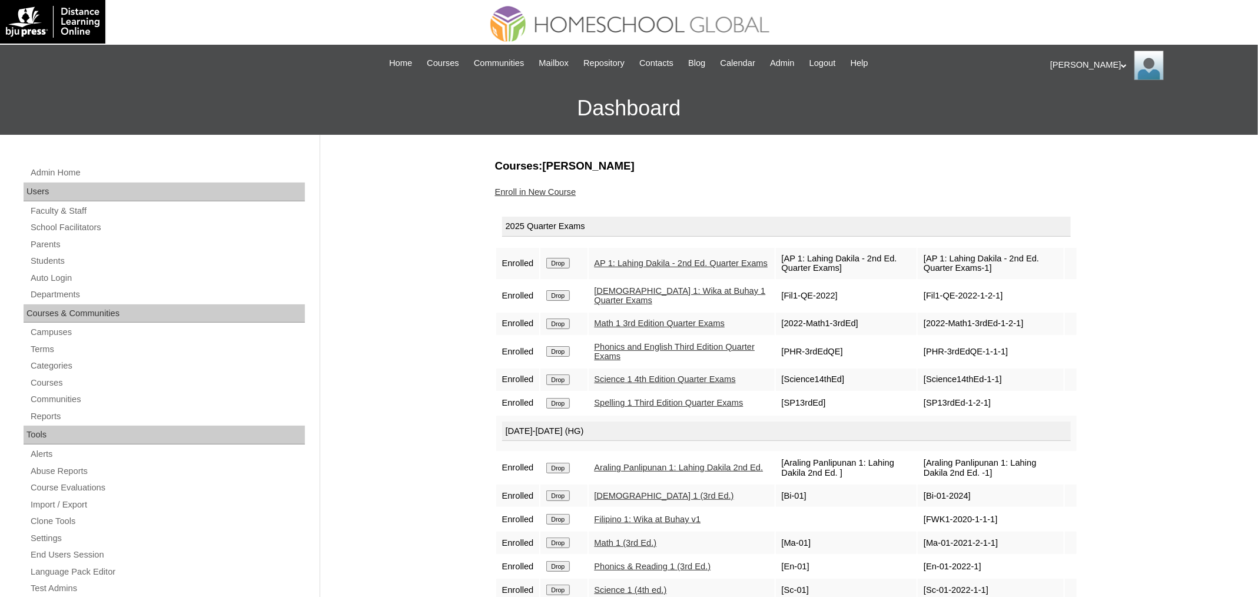
click at [560, 194] on link "Enroll in New Course" at bounding box center [535, 191] width 81 height 9
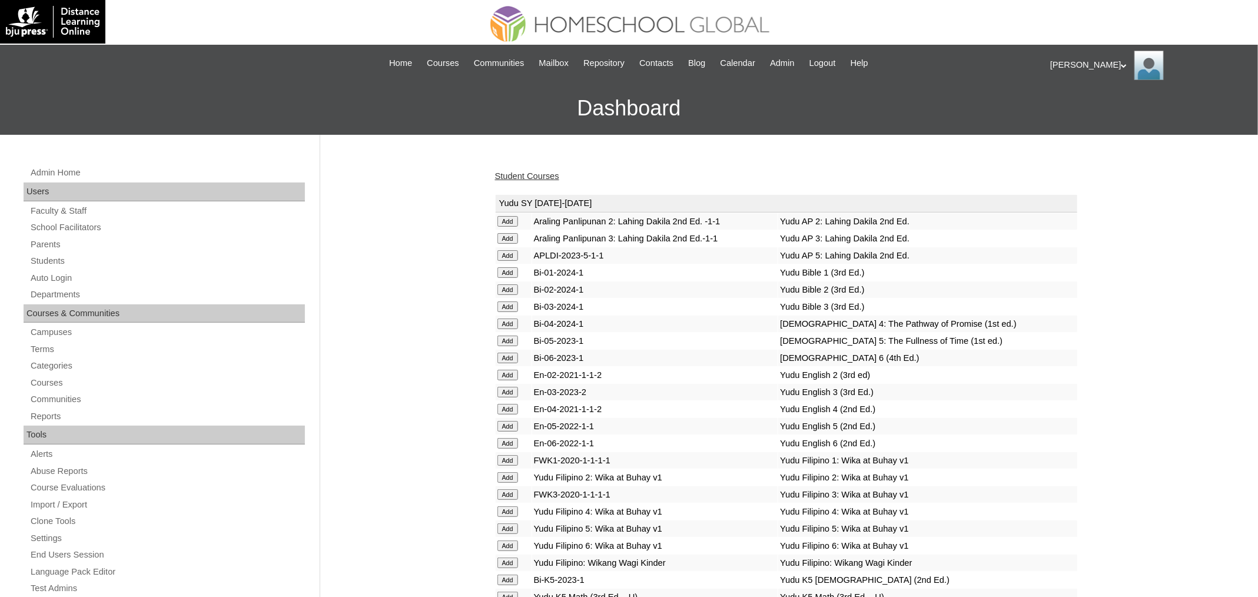
scroll to position [4143, 0]
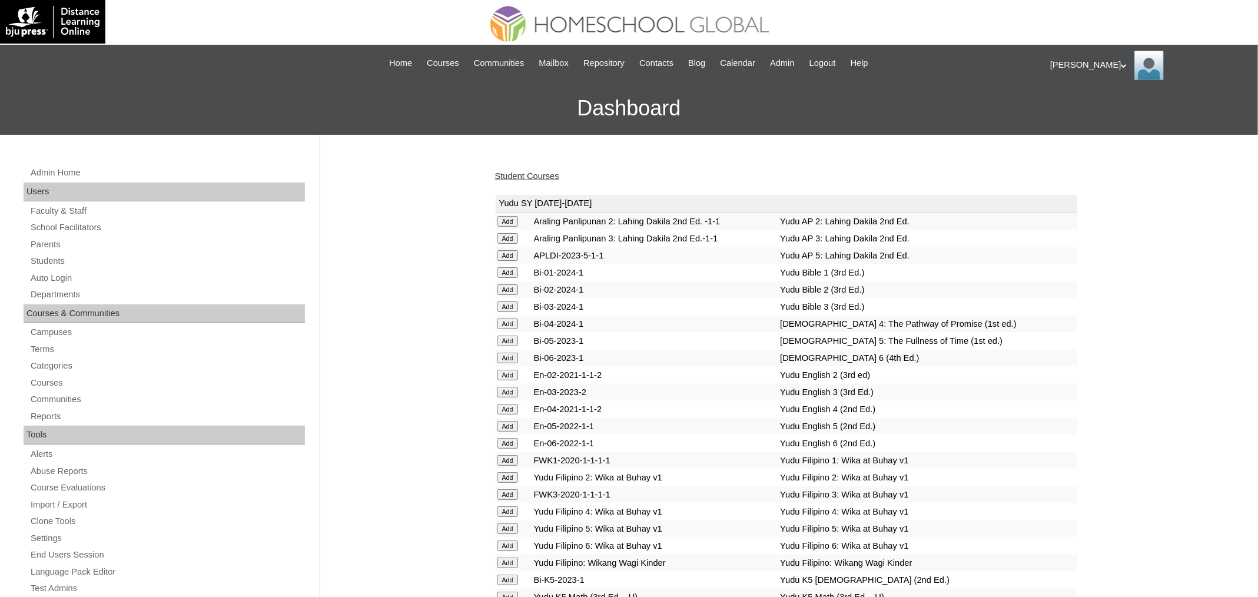
click at [536, 177] on link "Student Courses" at bounding box center [527, 175] width 64 height 9
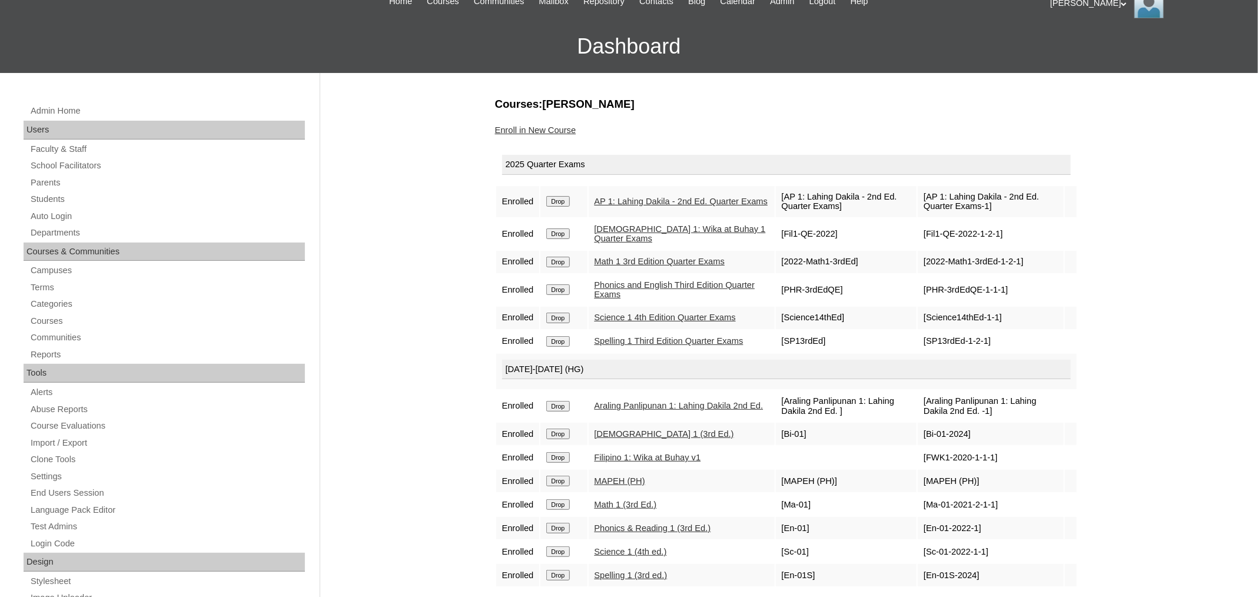
scroll to position [62, 0]
click at [65, 198] on link "Students" at bounding box center [167, 199] width 276 height 15
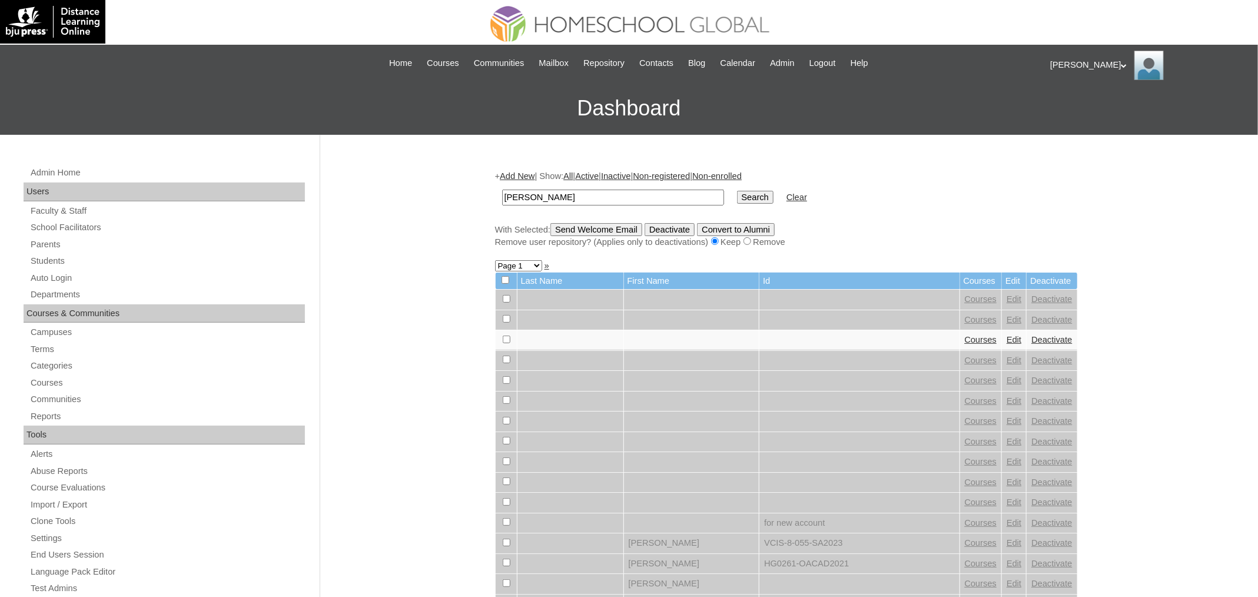
type input "[PERSON_NAME]"
click at [737, 191] on input "Search" at bounding box center [755, 197] width 37 height 13
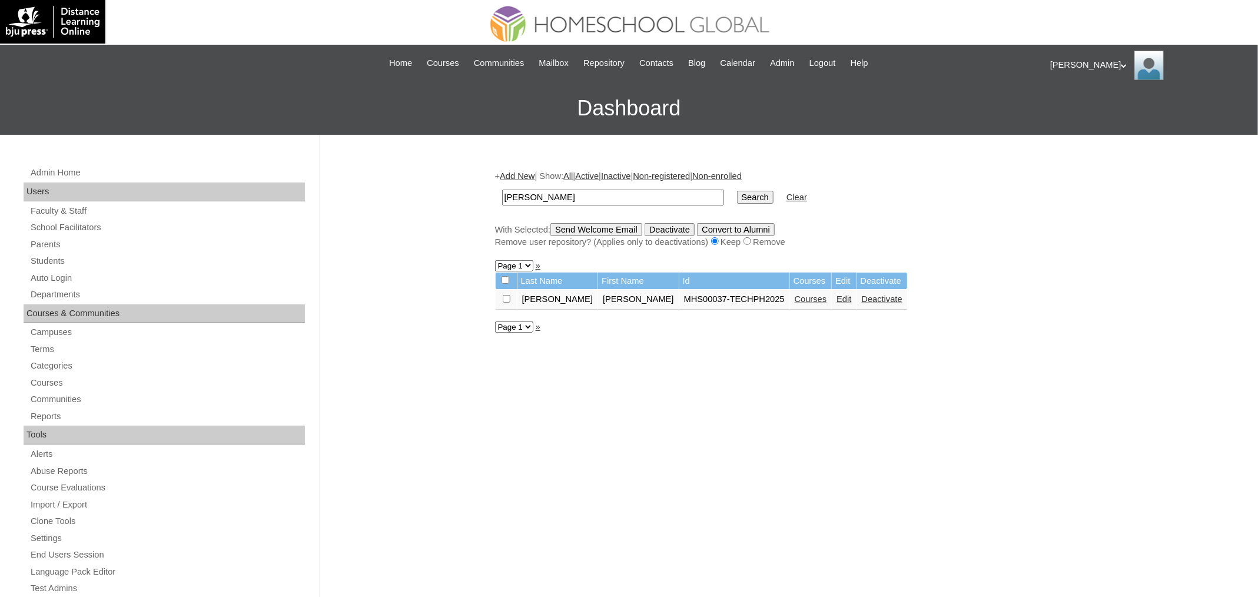
click at [795, 298] on link "Courses" at bounding box center [811, 298] width 32 height 9
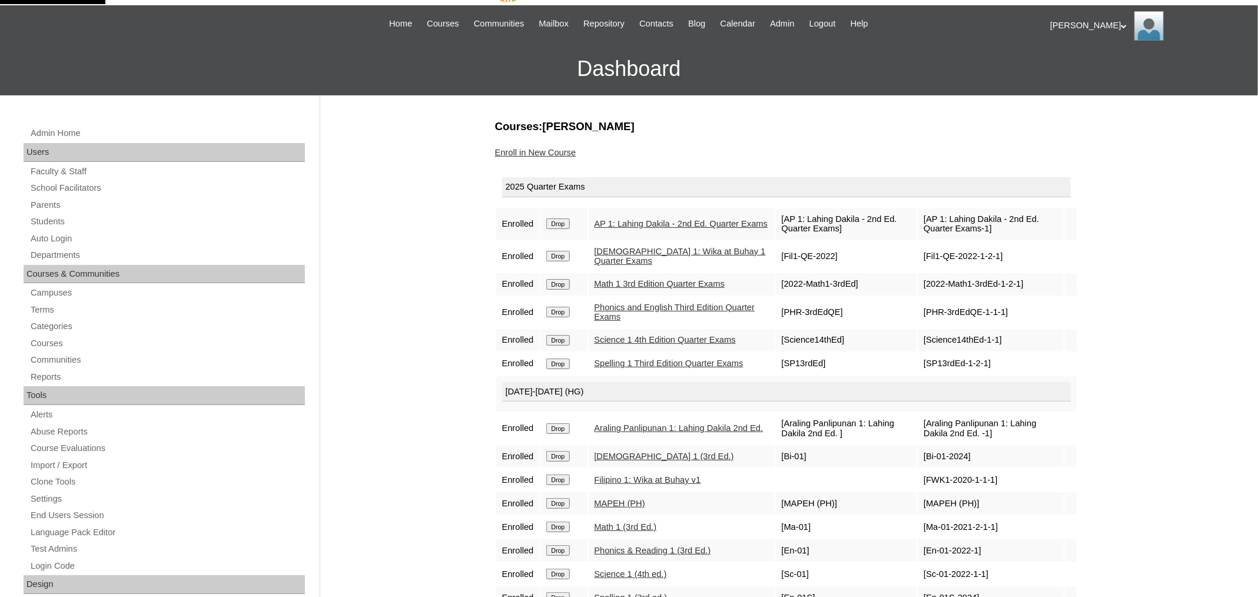
scroll to position [42, 0]
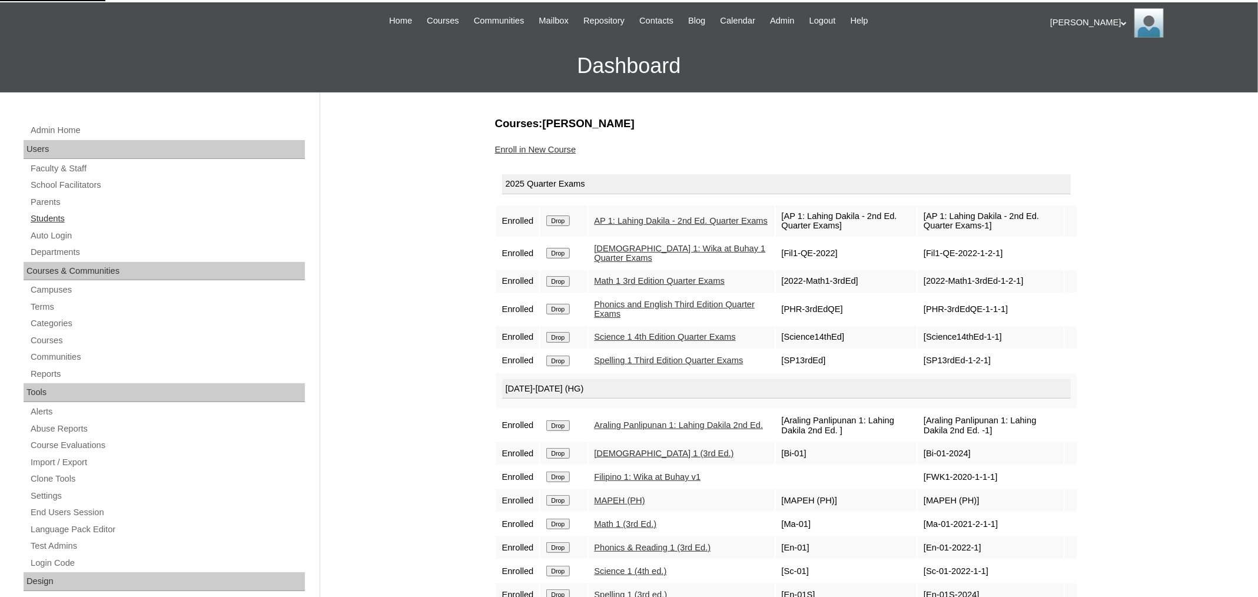
click at [48, 216] on link "Students" at bounding box center [167, 218] width 276 height 15
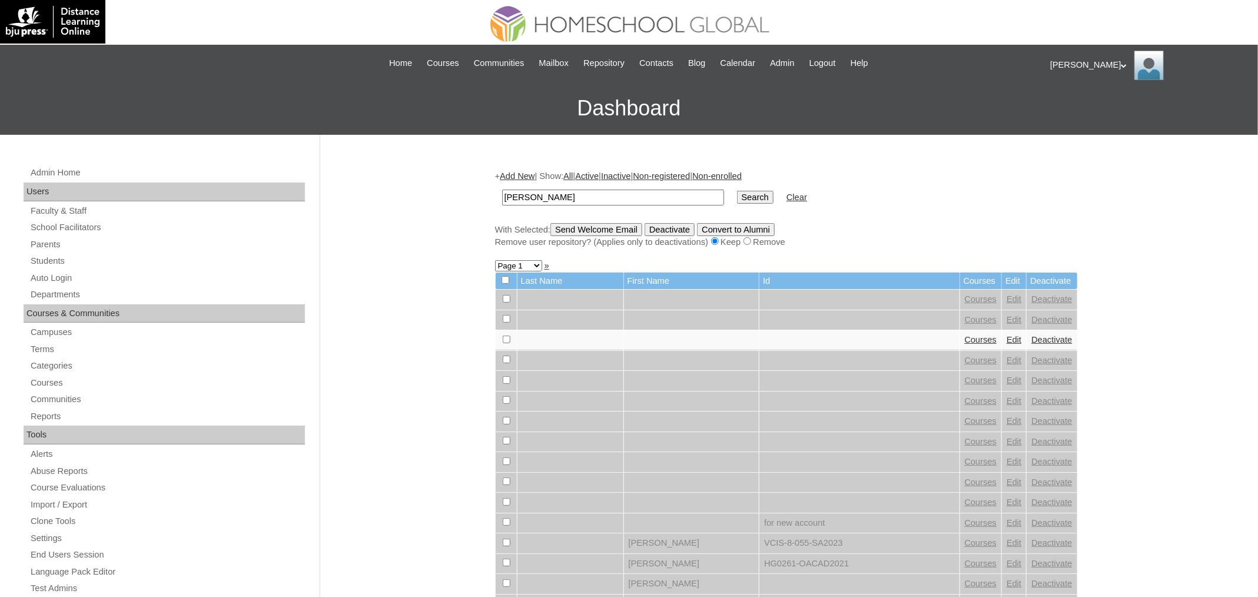
type input "[PERSON_NAME]"
click at [737, 191] on input "Search" at bounding box center [755, 197] width 37 height 13
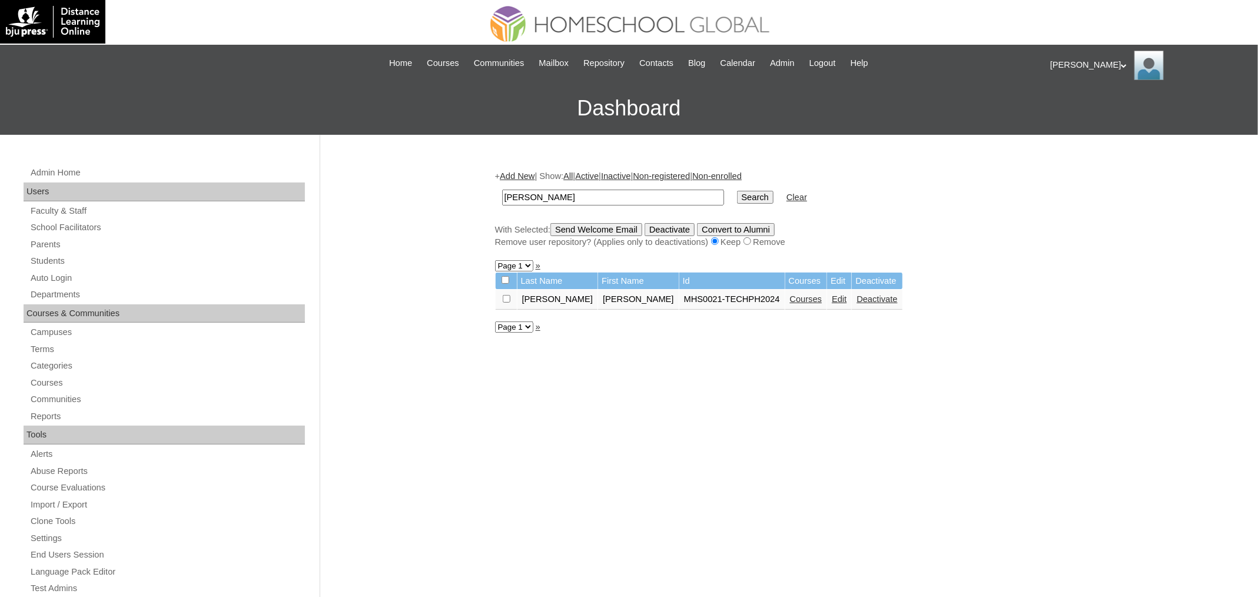
click at [790, 300] on link "Courses" at bounding box center [806, 298] width 32 height 9
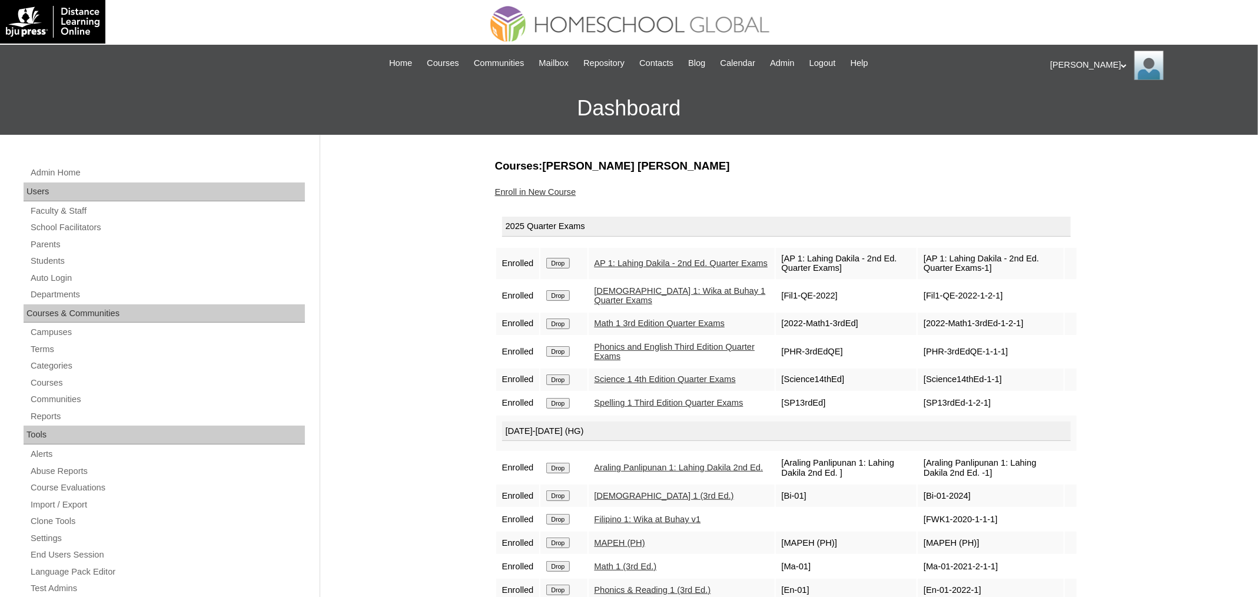
scroll to position [4, 0]
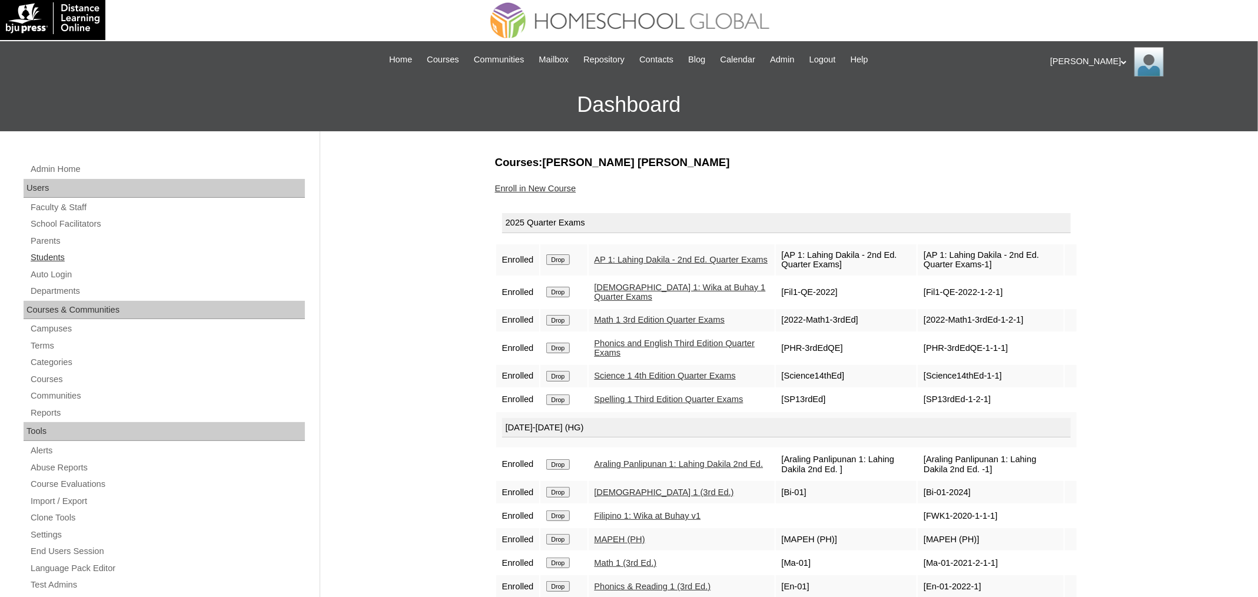
click at [60, 261] on link "Students" at bounding box center [167, 257] width 276 height 15
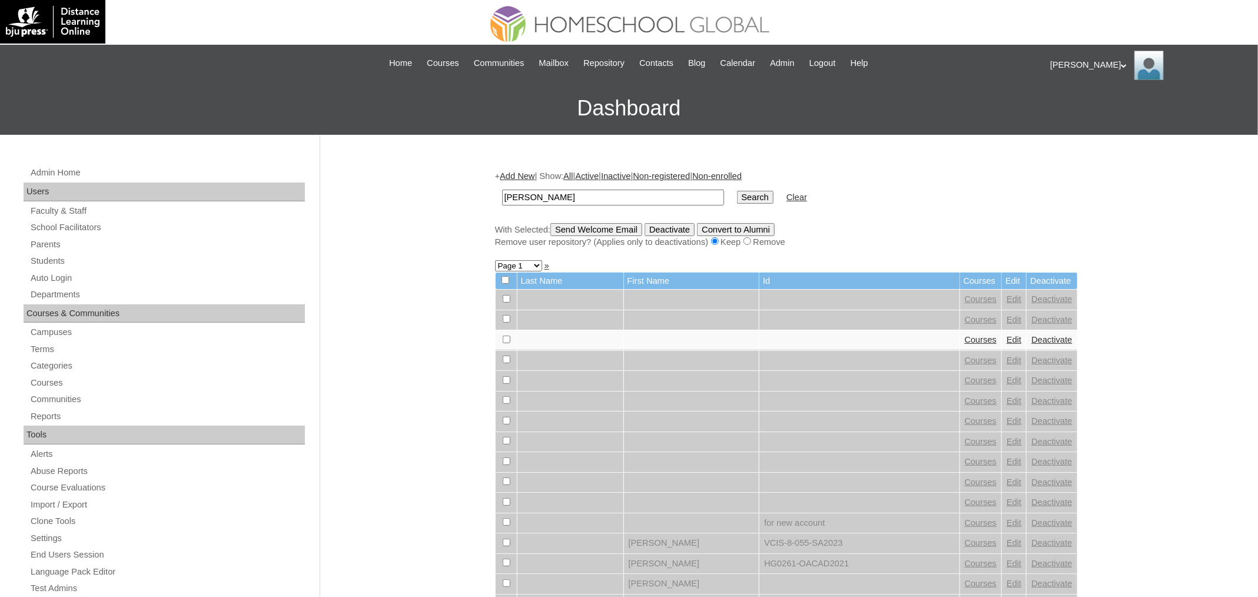
type input "Naomi Chloe"
click at [737, 191] on input "Search" at bounding box center [755, 197] width 37 height 13
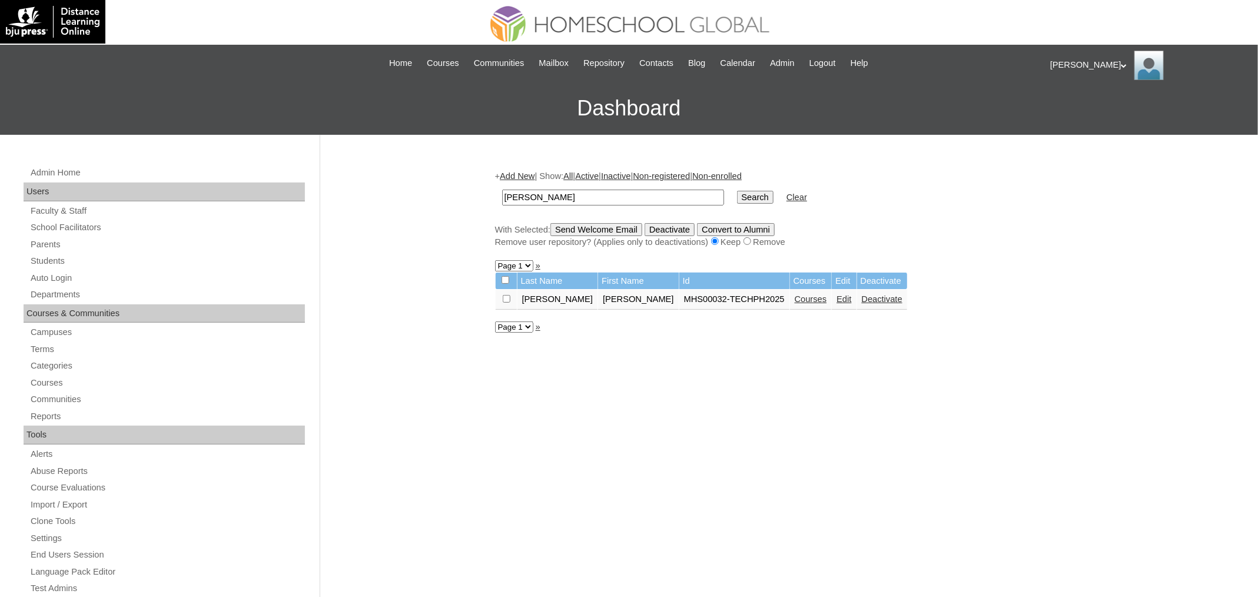
click at [795, 301] on link "Courses" at bounding box center [811, 298] width 32 height 9
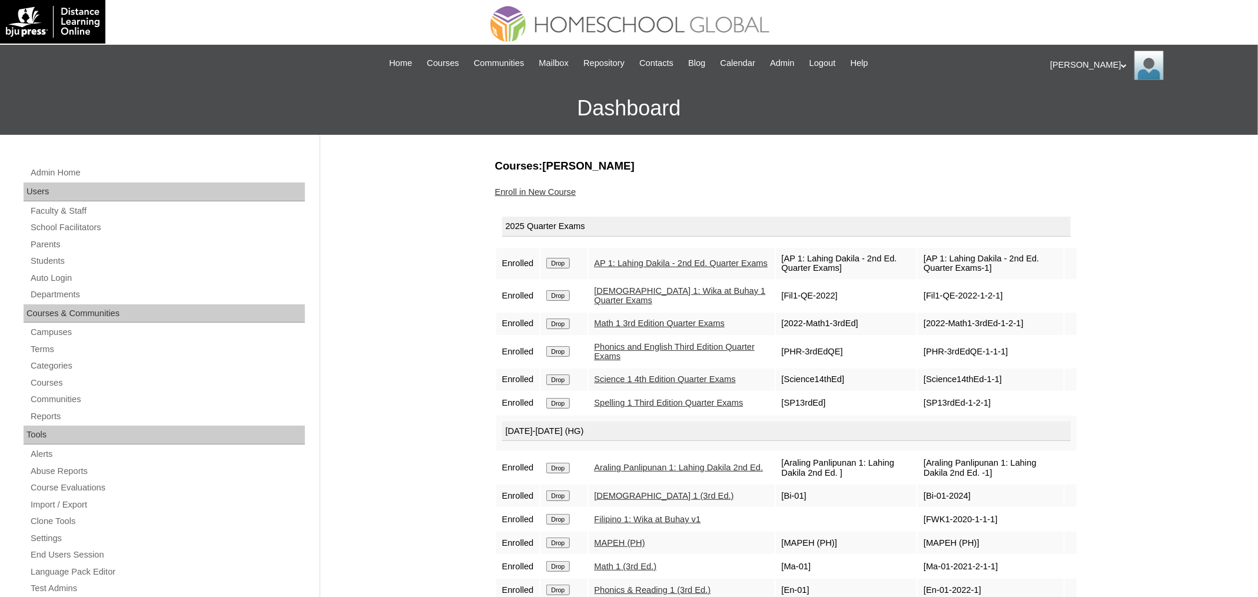
click at [59, 268] on div "Admin Home Users Faculty & Staff School Facilitators Parents Students Auto Logi…" at bounding box center [166, 545] width 296 height 761
click at [62, 260] on link "Students" at bounding box center [167, 261] width 276 height 15
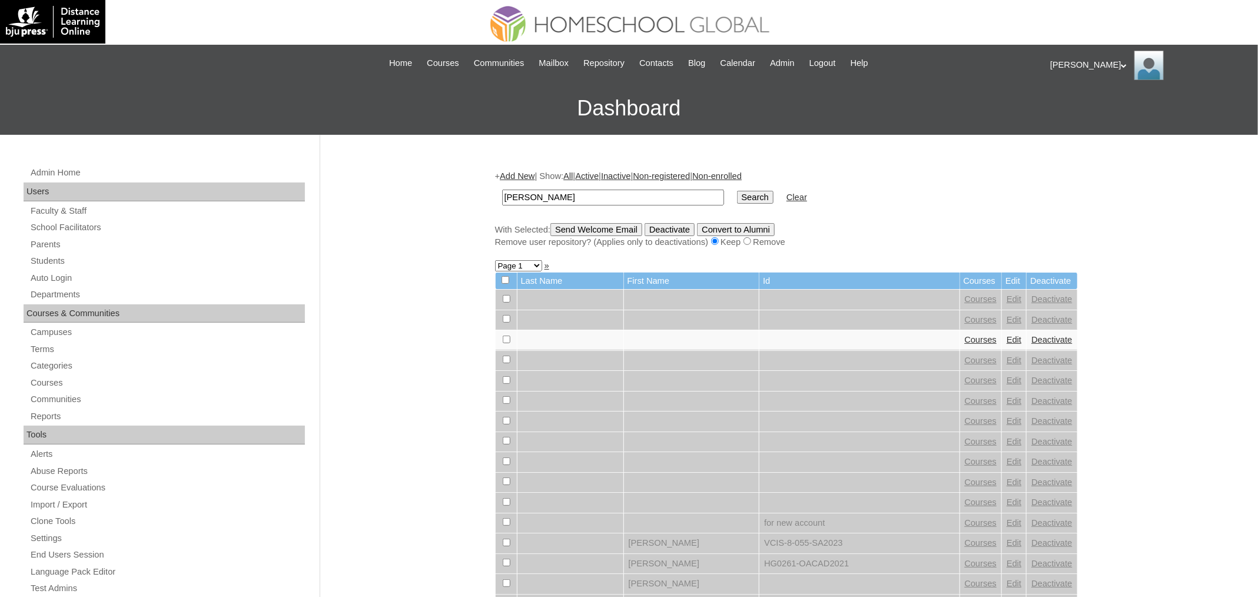
type input "[PERSON_NAME]"
click at [737, 191] on input "Search" at bounding box center [755, 197] width 37 height 13
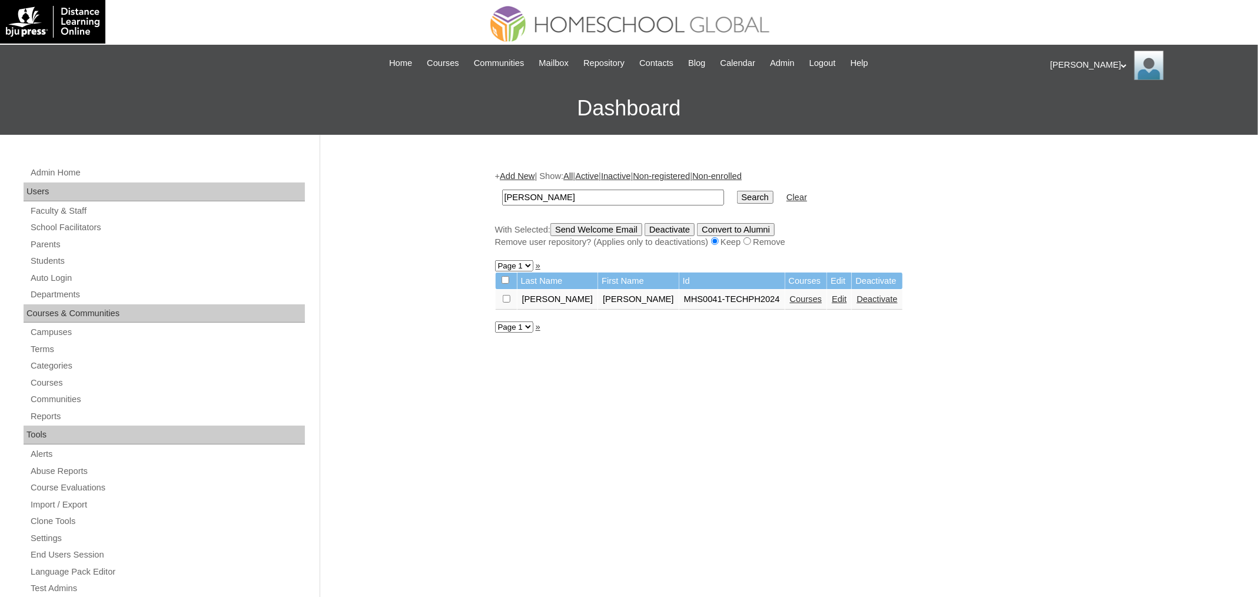
click at [796, 294] on link "Courses" at bounding box center [806, 298] width 32 height 9
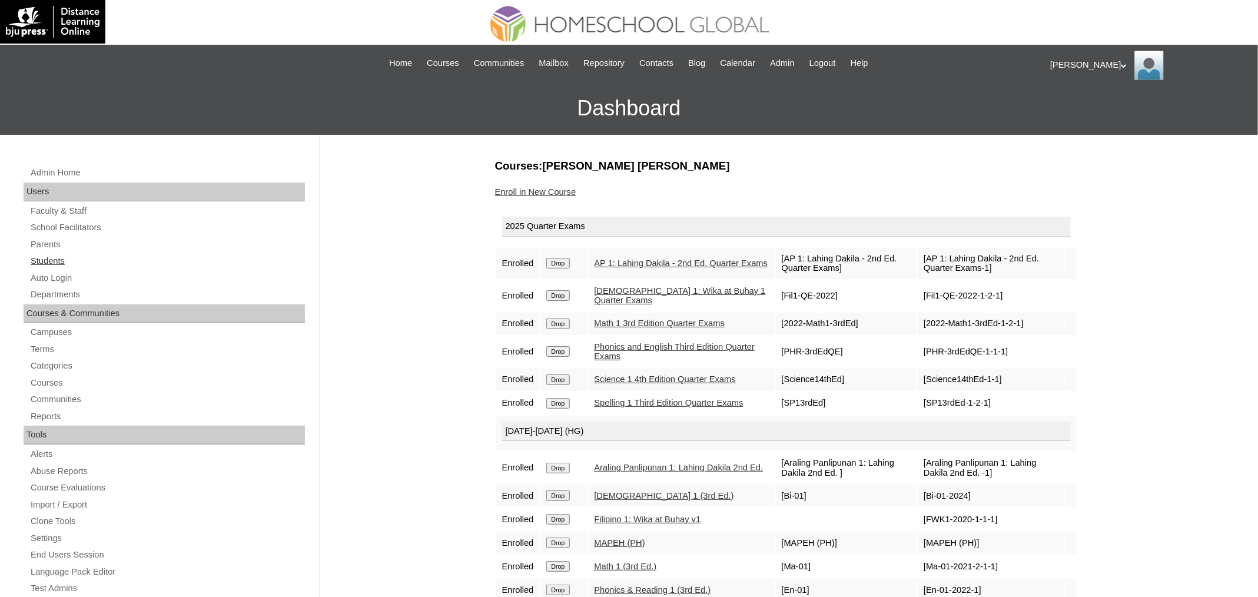
click at [73, 256] on link "Students" at bounding box center [167, 261] width 276 height 15
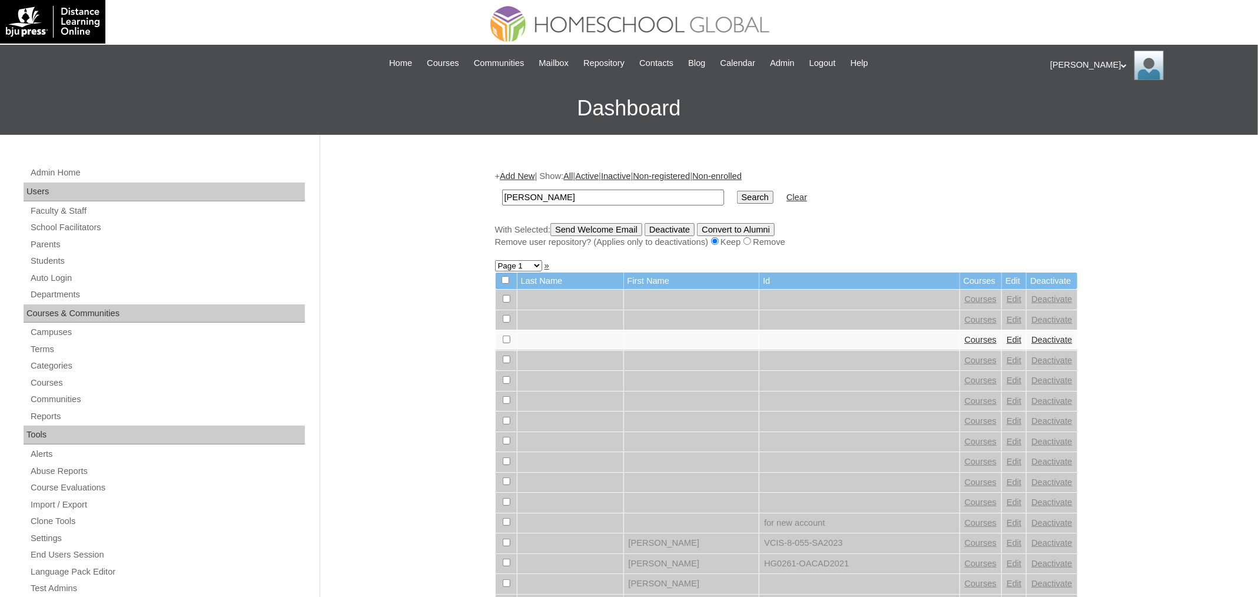
type input "[PERSON_NAME]"
click at [737, 191] on input "Search" at bounding box center [755, 197] width 37 height 13
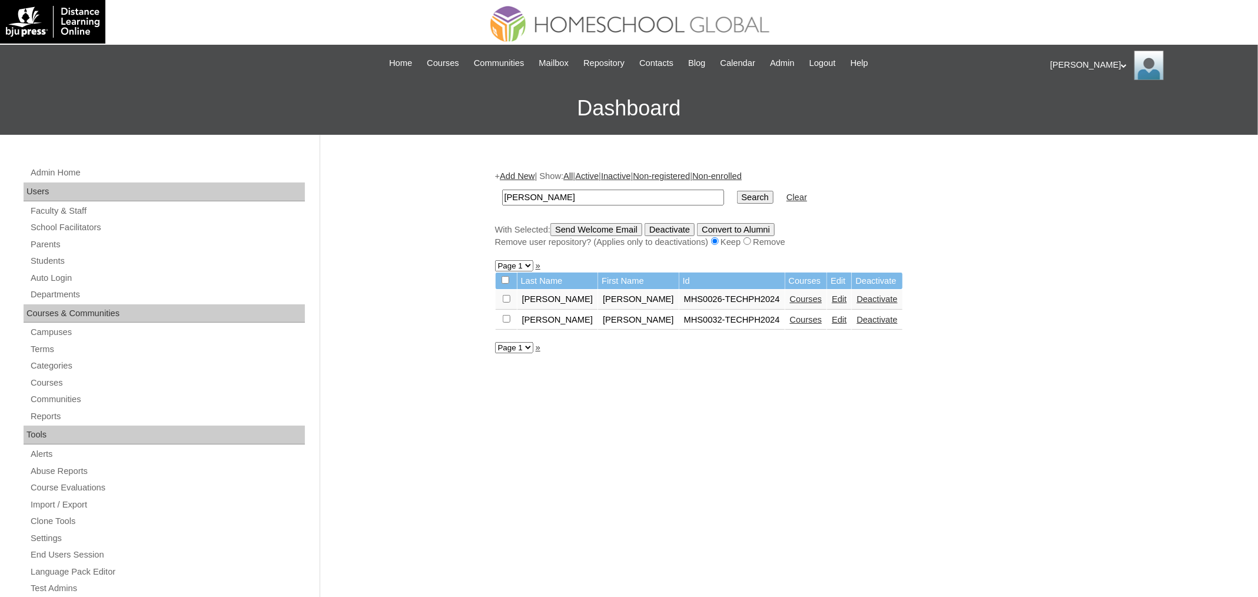
click at [790, 319] on link "Courses" at bounding box center [806, 319] width 32 height 9
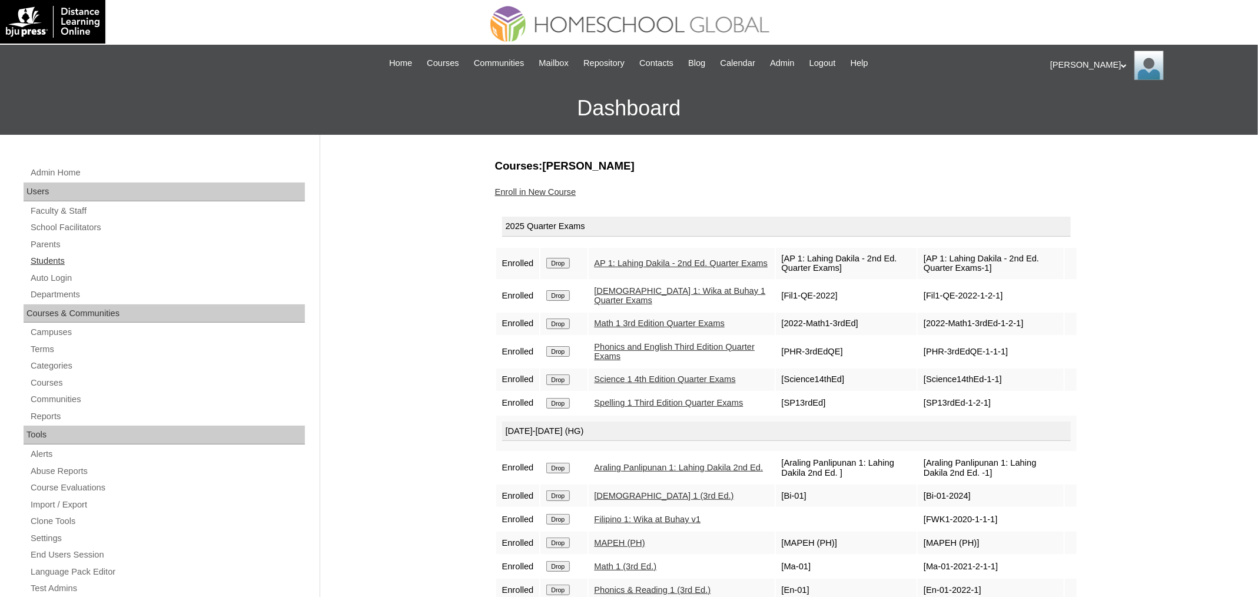
click at [66, 261] on link "Students" at bounding box center [167, 261] width 276 height 15
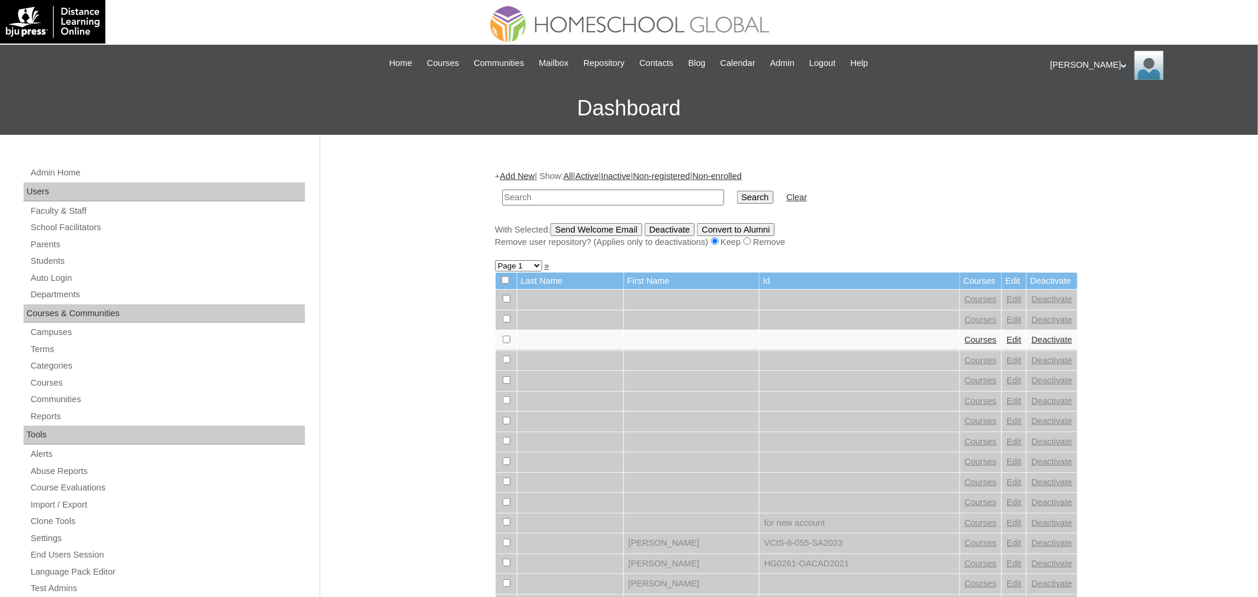
paste input "[PERSON_NAME]"
type input "[PERSON_NAME]"
click at [737, 191] on input "Search" at bounding box center [755, 197] width 37 height 13
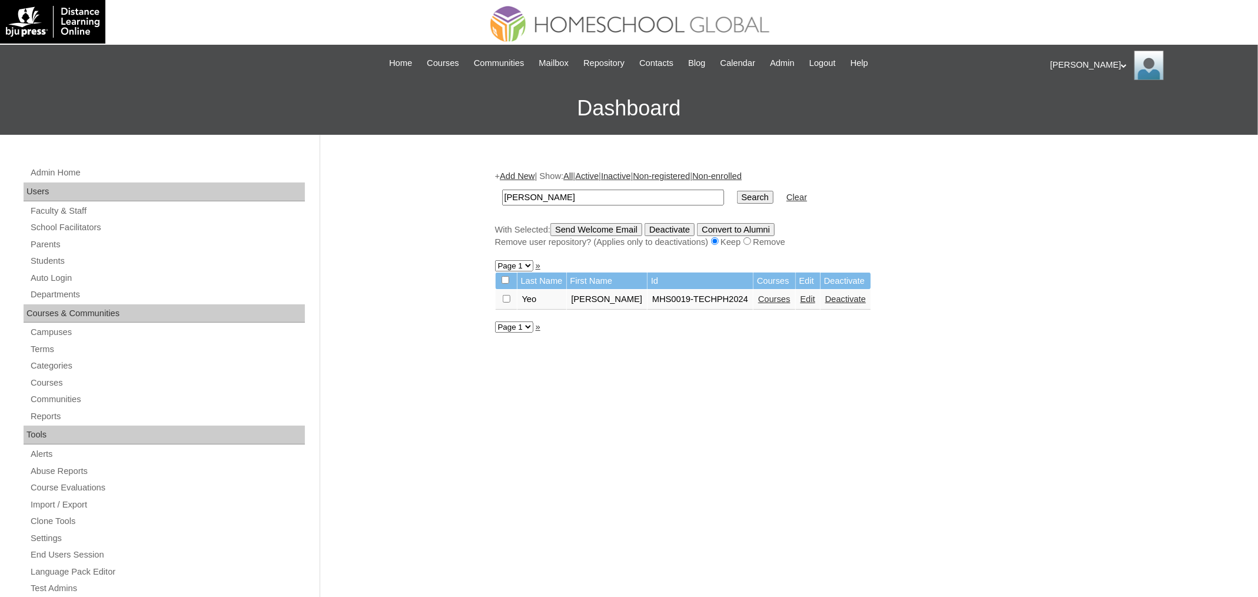
click at [771, 297] on link "Courses" at bounding box center [774, 298] width 32 height 9
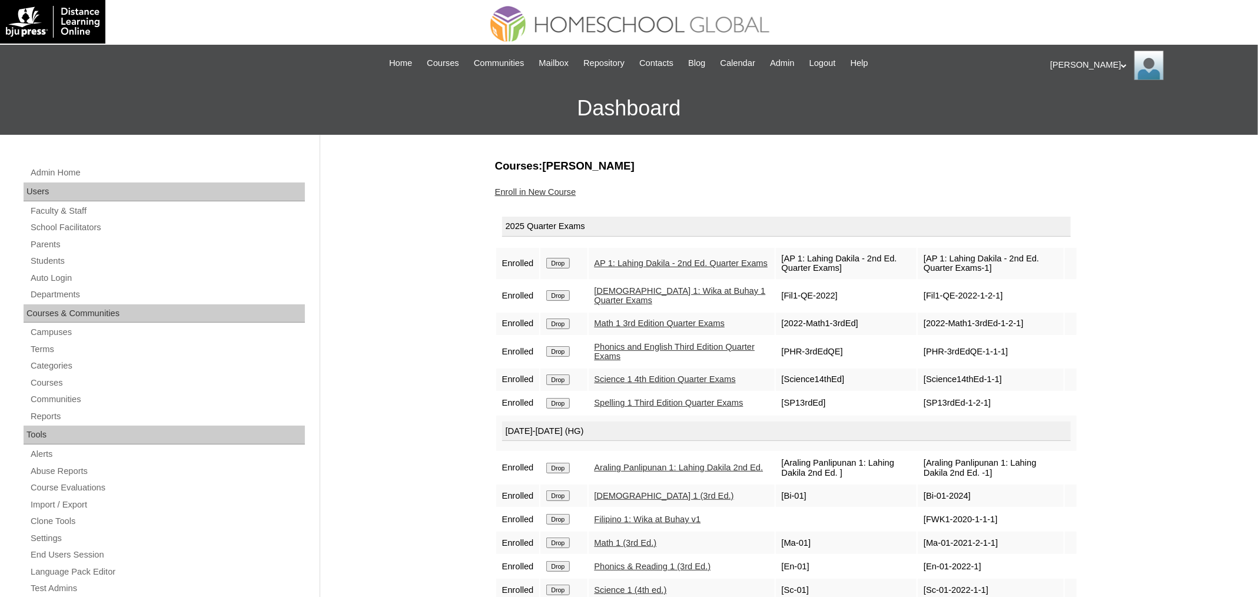
click at [566, 190] on link "Enroll in New Course" at bounding box center [535, 191] width 81 height 9
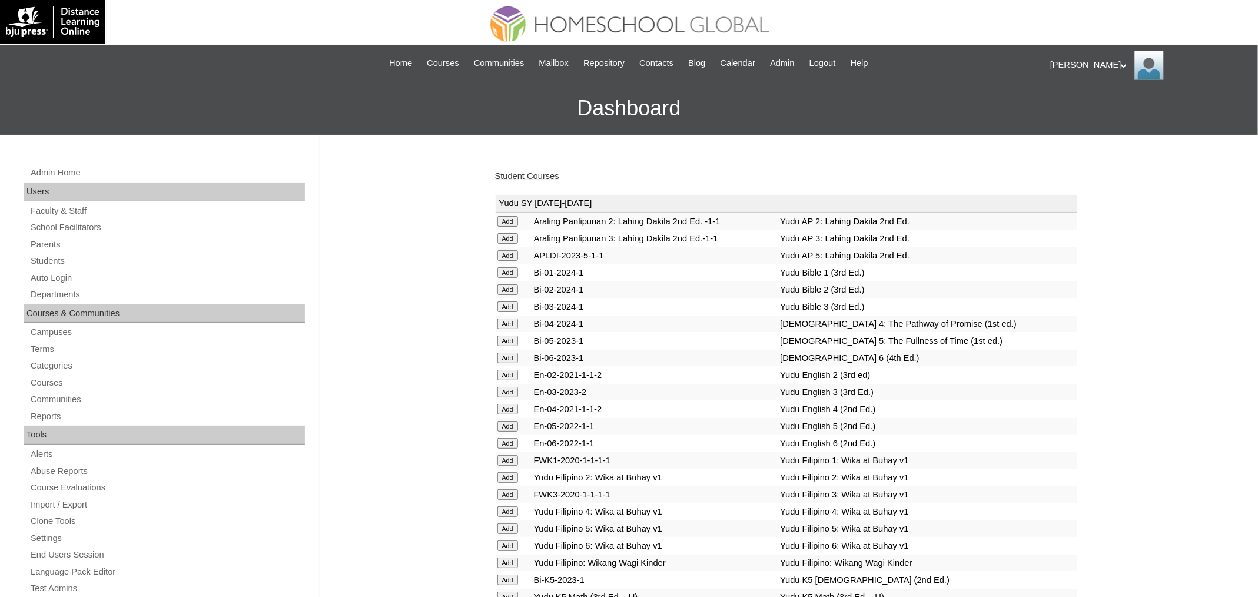
scroll to position [4143, 0]
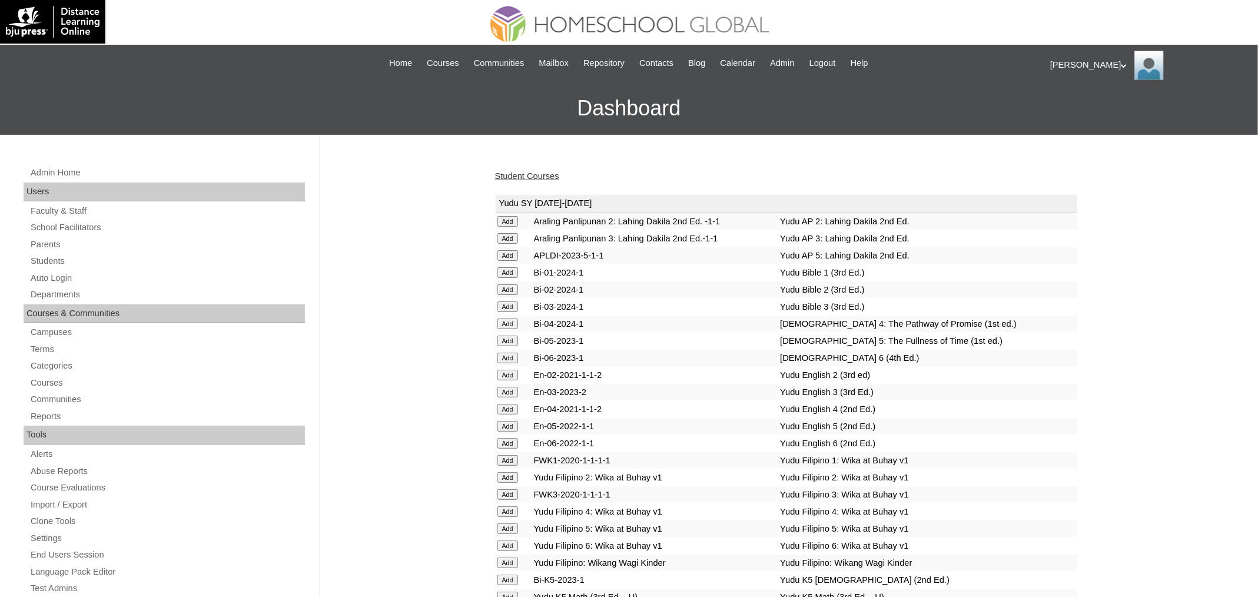
click at [533, 174] on link "Student Courses" at bounding box center [527, 175] width 64 height 9
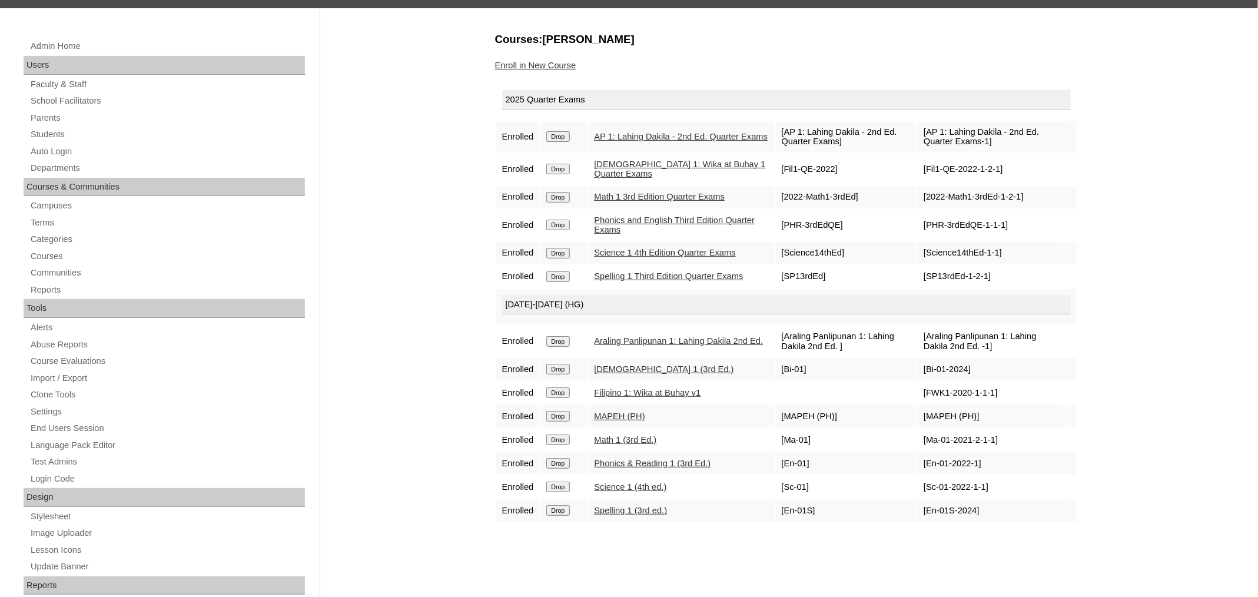
scroll to position [128, 0]
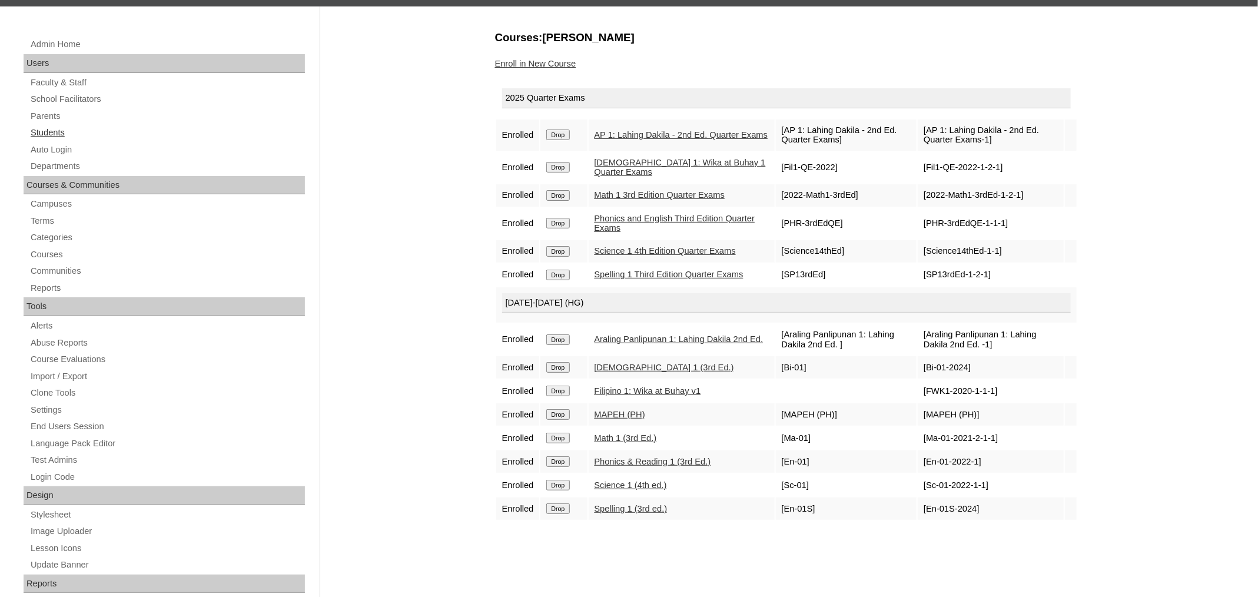
click at [55, 135] on link "Students" at bounding box center [167, 132] width 276 height 15
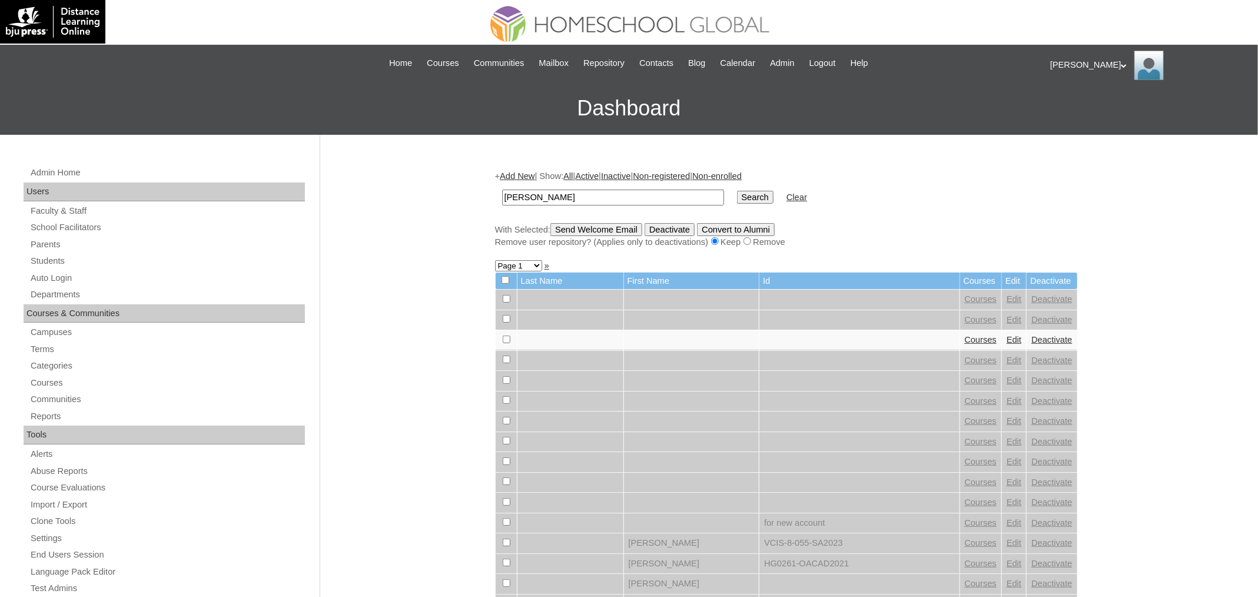
type input "[PERSON_NAME]"
click at [737, 191] on input "Search" at bounding box center [755, 197] width 37 height 13
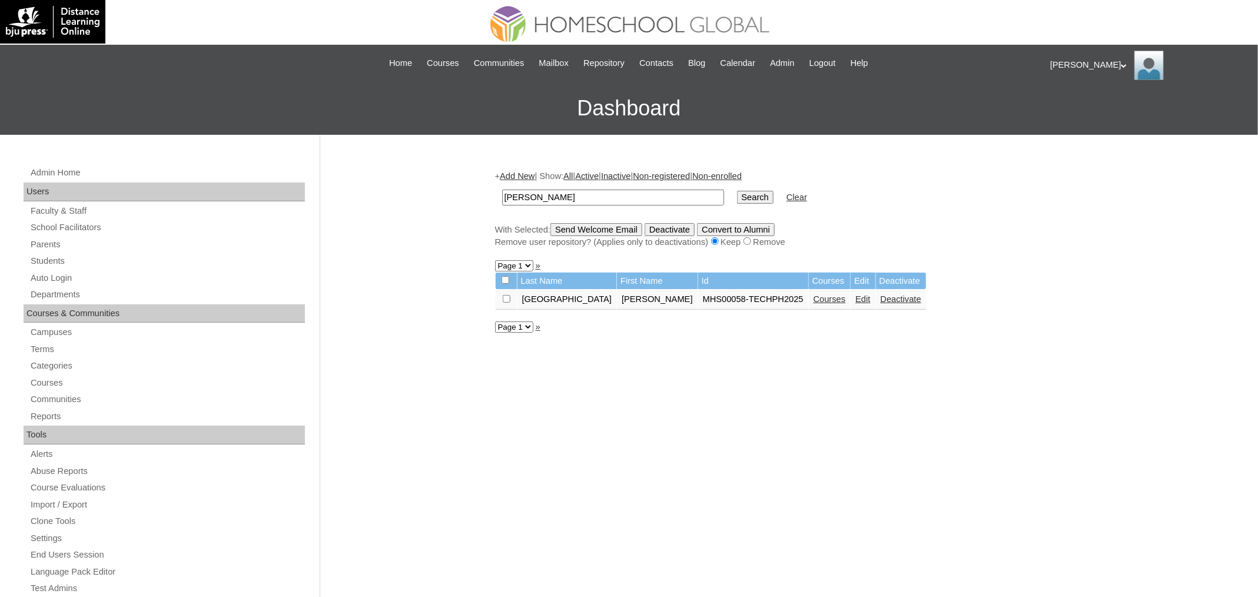
click at [814, 295] on link "Courses" at bounding box center [830, 298] width 32 height 9
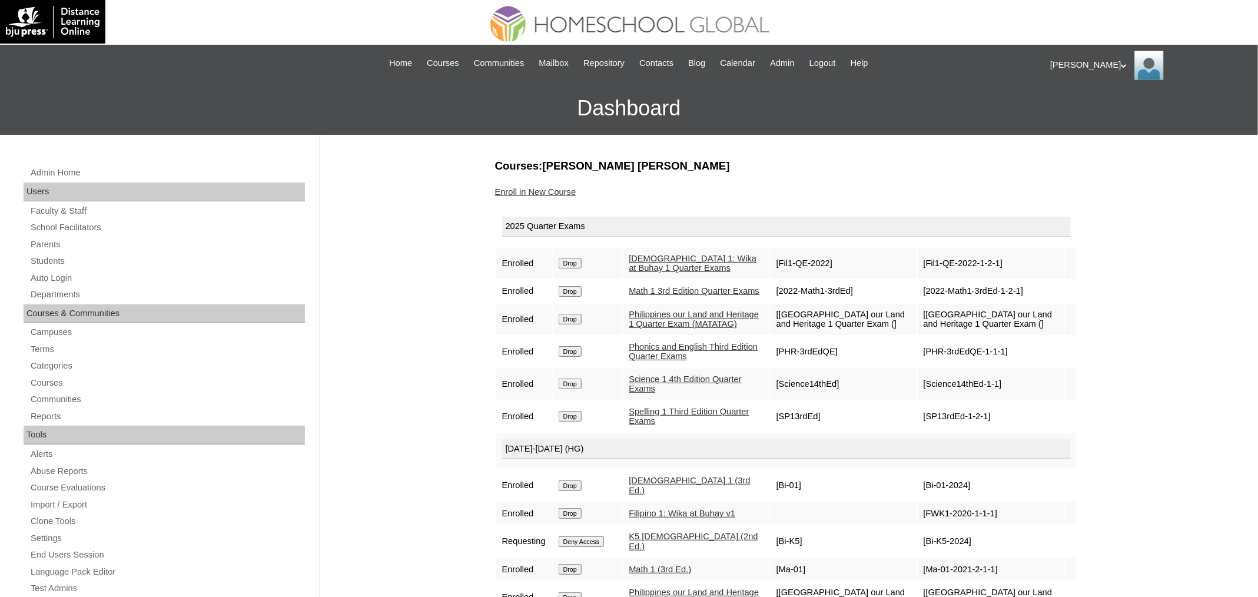
click at [570, 194] on link "Enroll in New Course" at bounding box center [535, 191] width 81 height 9
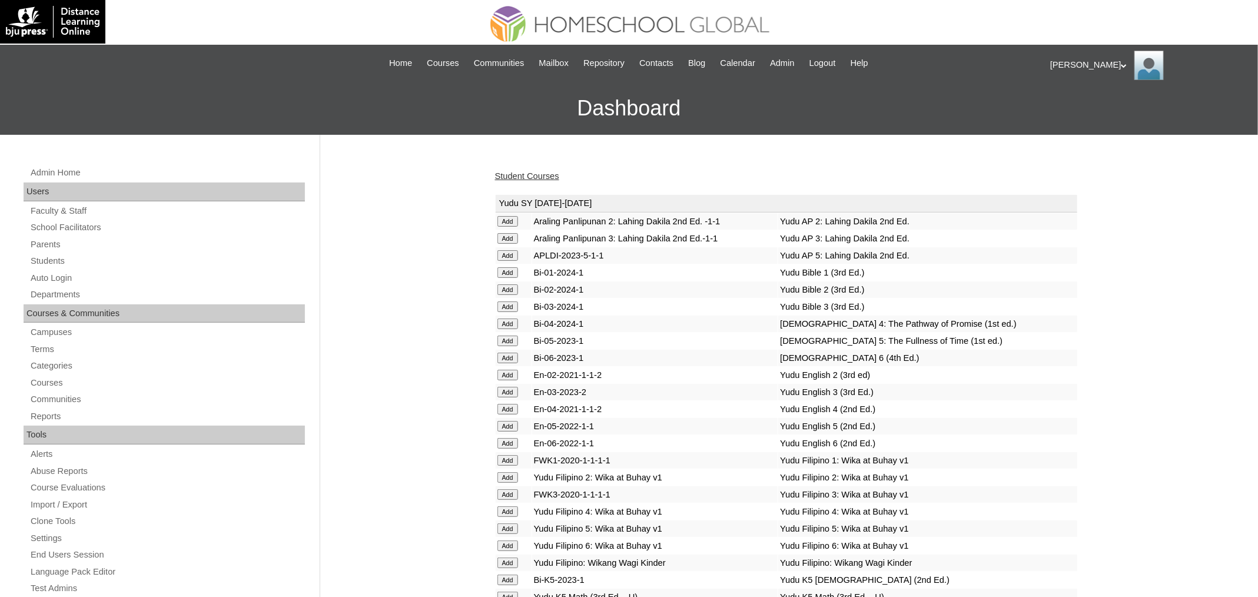
scroll to position [4143, 0]
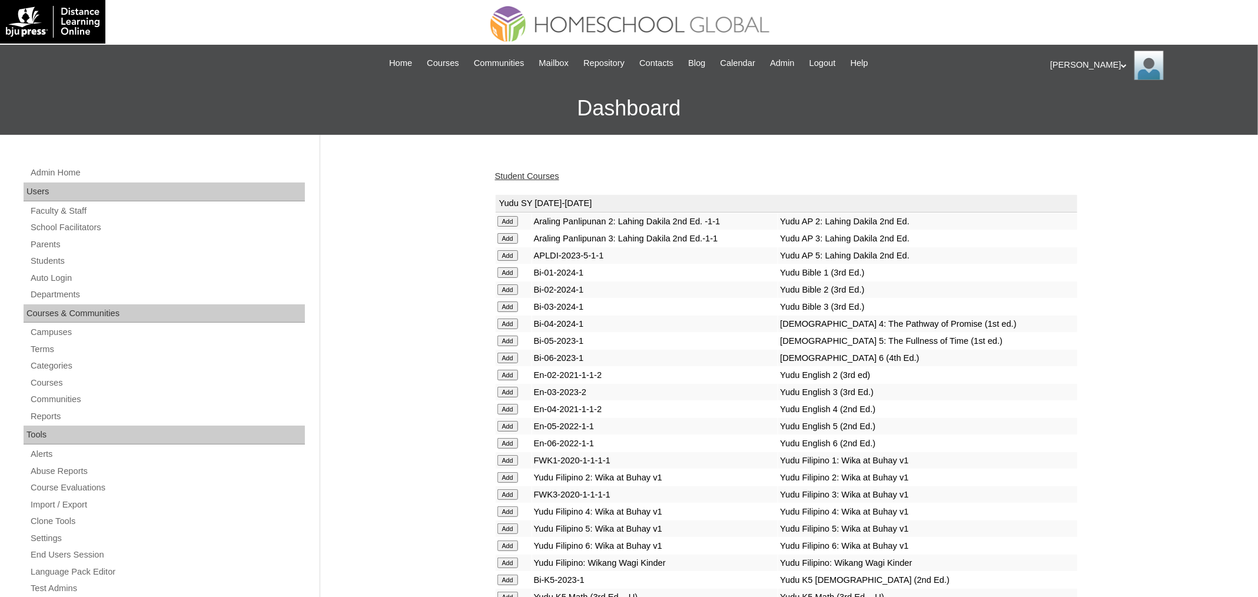
click at [524, 175] on link "Student Courses" at bounding box center [527, 175] width 64 height 9
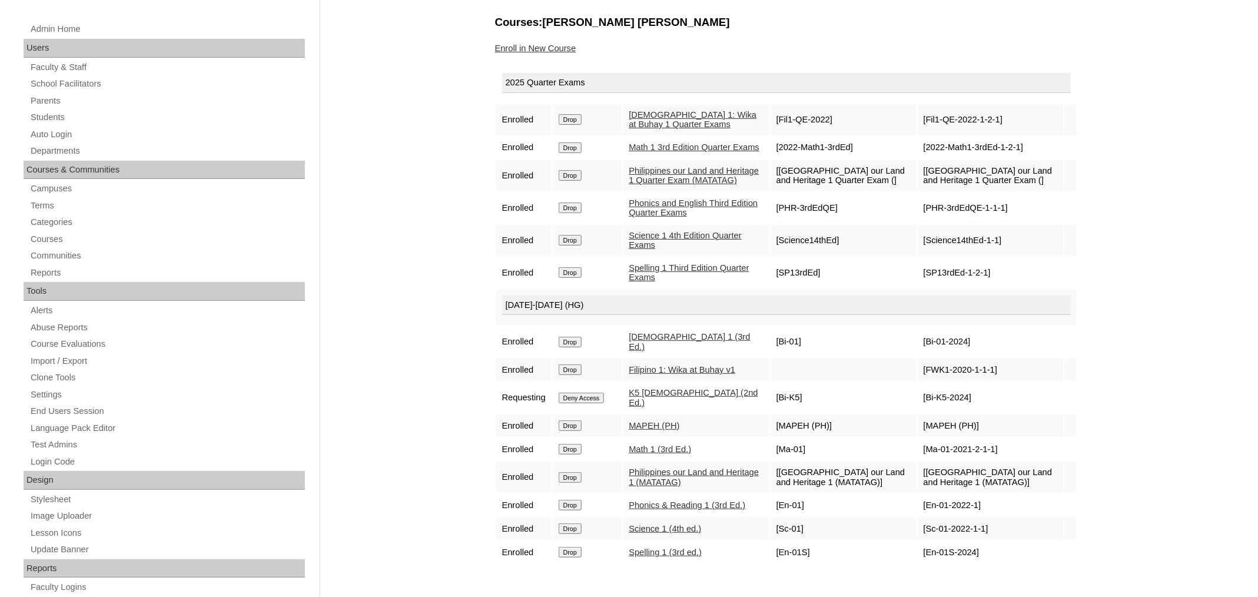
scroll to position [143, 0]
click at [544, 49] on link "Enroll in New Course" at bounding box center [535, 48] width 81 height 9
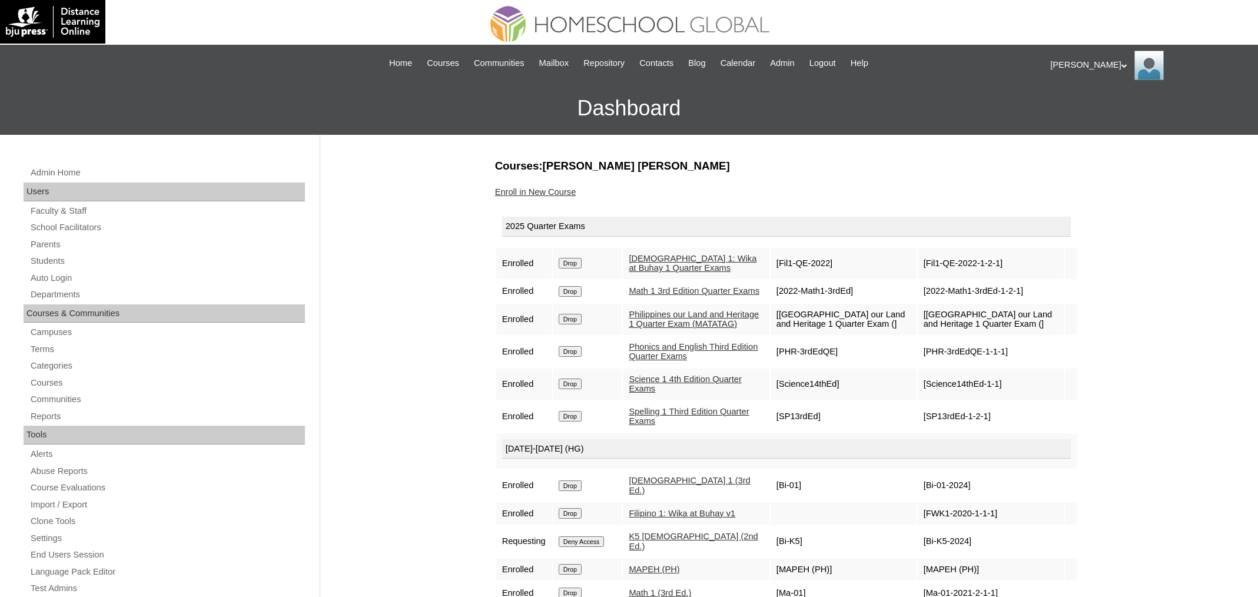
scroll to position [143, 0]
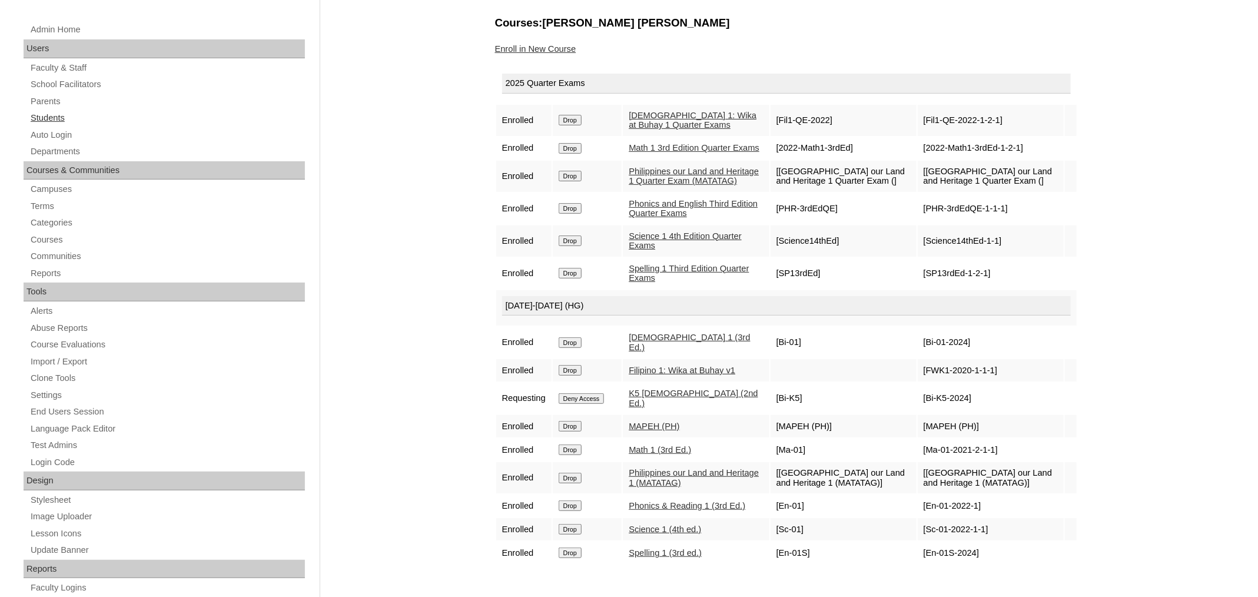
click at [48, 121] on link "Students" at bounding box center [167, 118] width 276 height 15
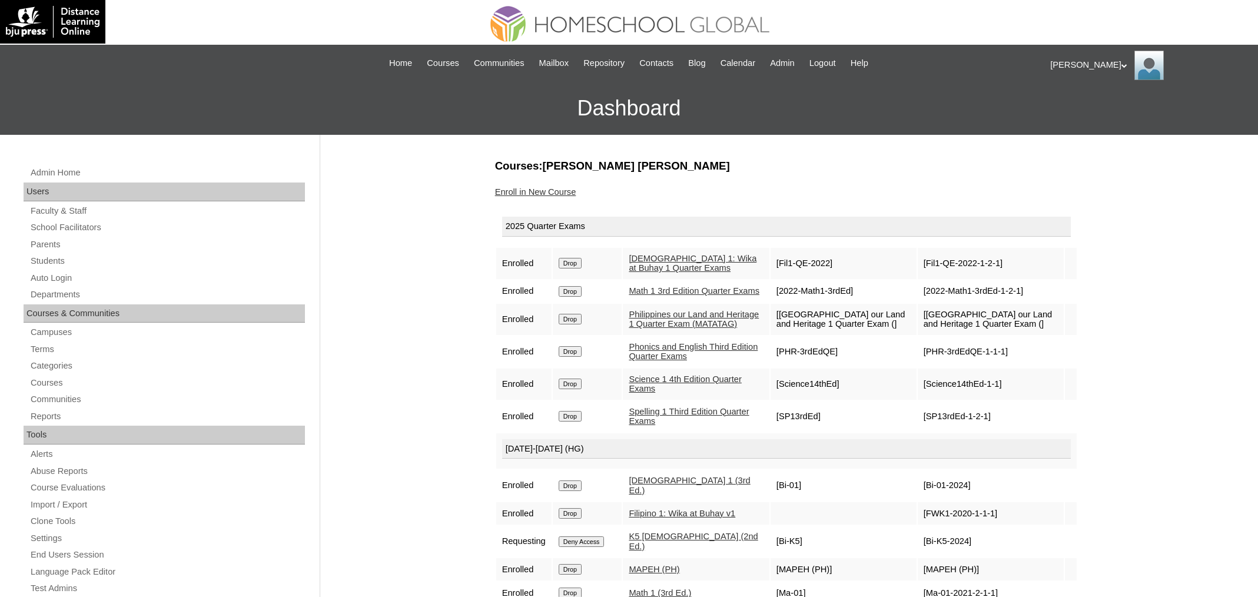
scroll to position [143, 0]
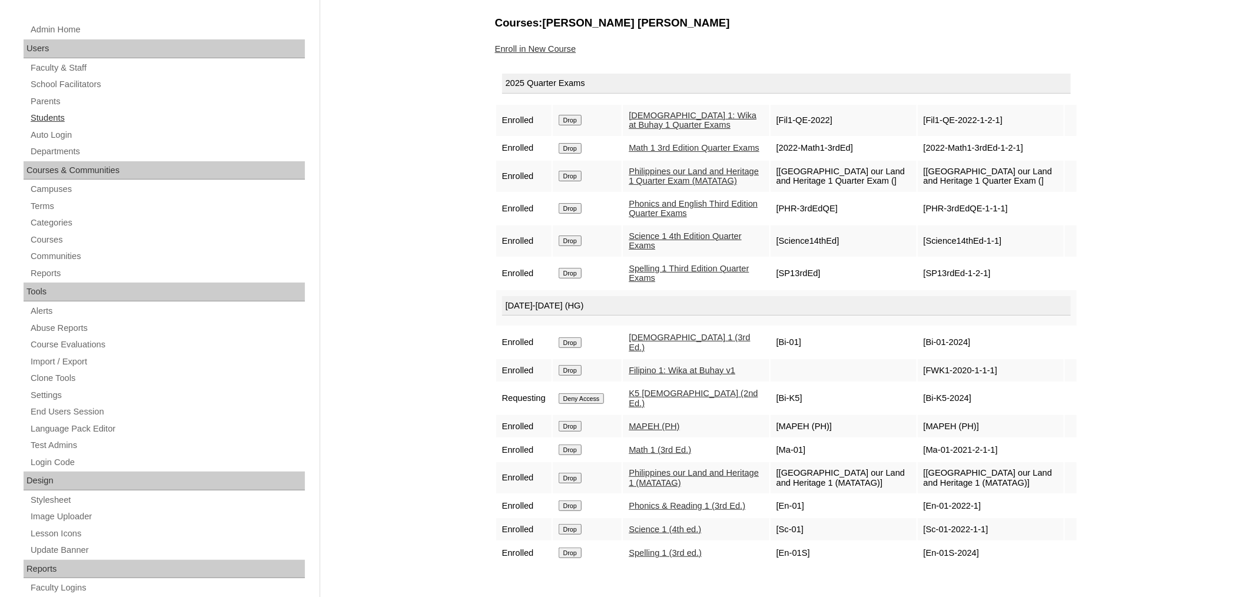
click at [75, 113] on link "Students" at bounding box center [167, 118] width 276 height 15
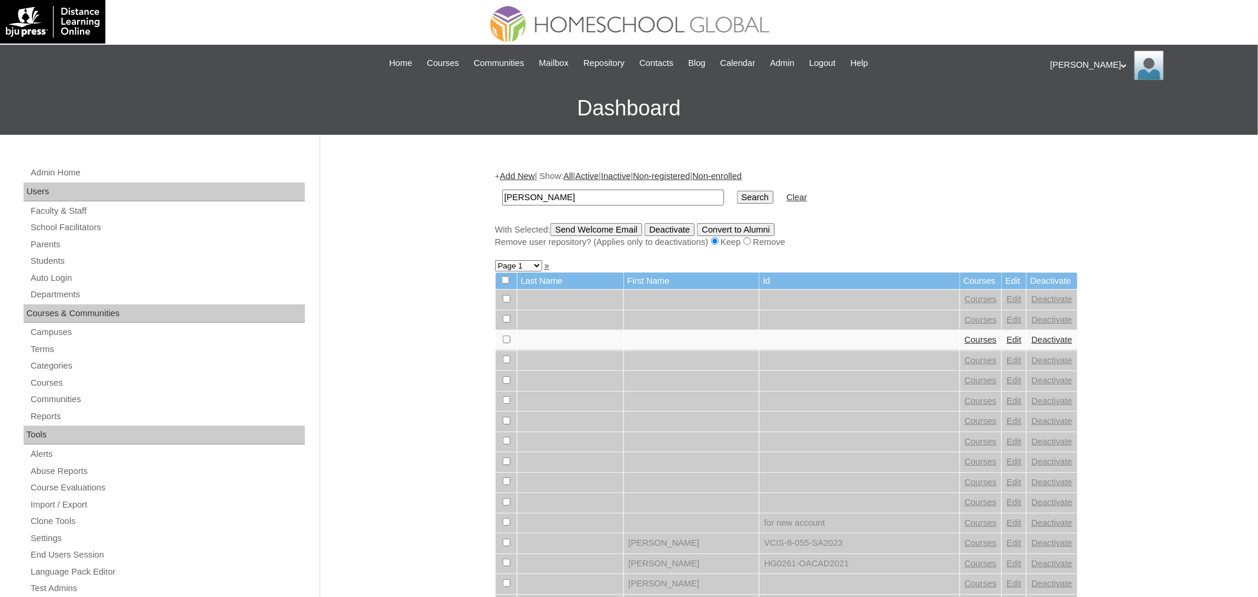
type input "Zoey Celestine"
click at [737, 191] on input "Search" at bounding box center [755, 197] width 37 height 13
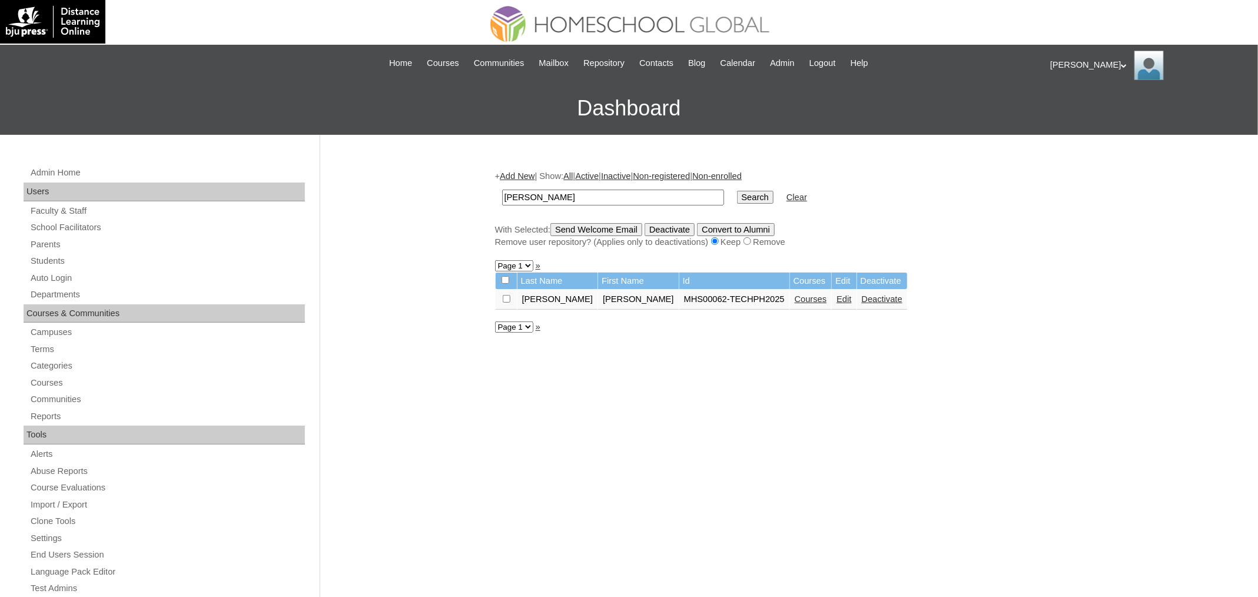
click at [795, 297] on link "Courses" at bounding box center [811, 298] width 32 height 9
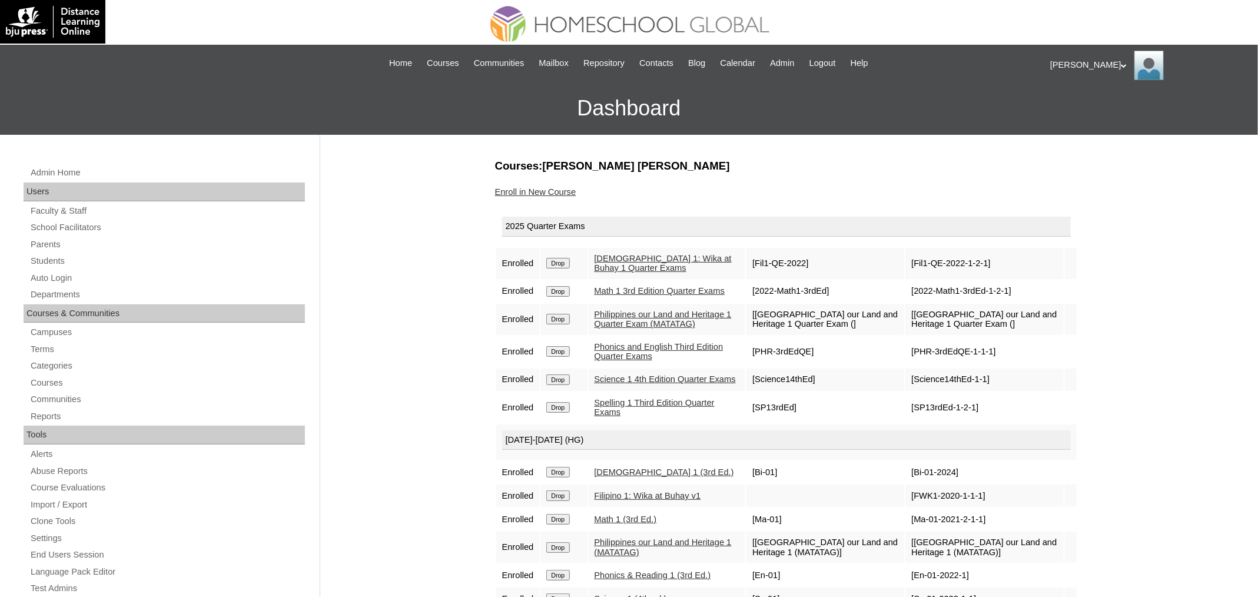
click at [556, 187] on link "Enroll in New Course" at bounding box center [535, 191] width 81 height 9
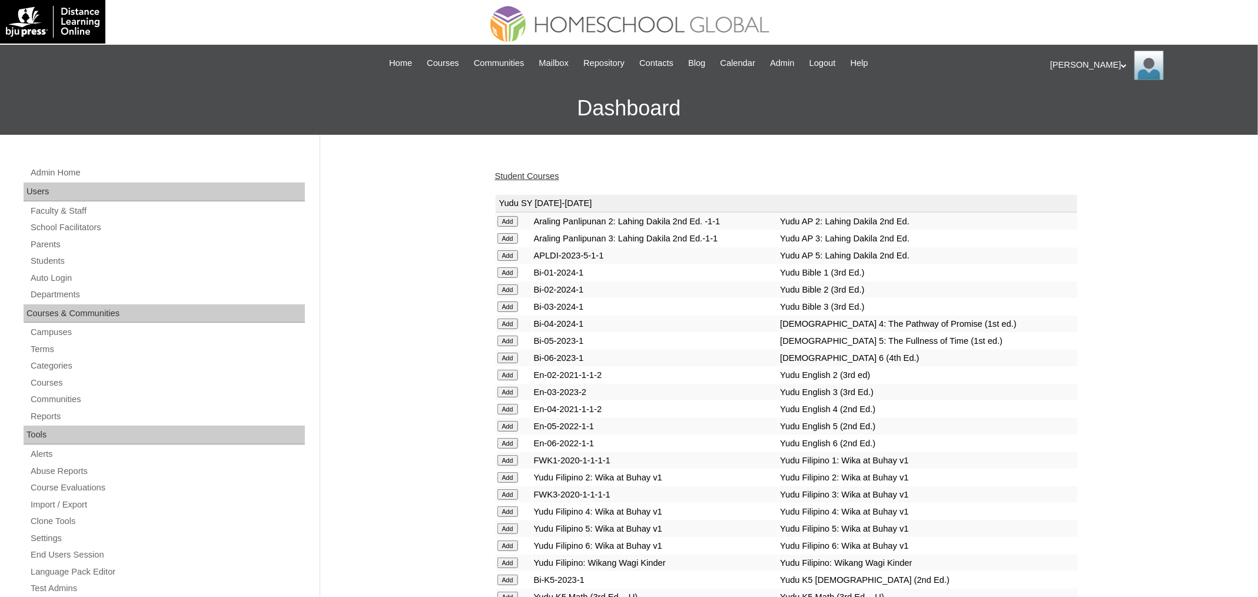
scroll to position [4143, 0]
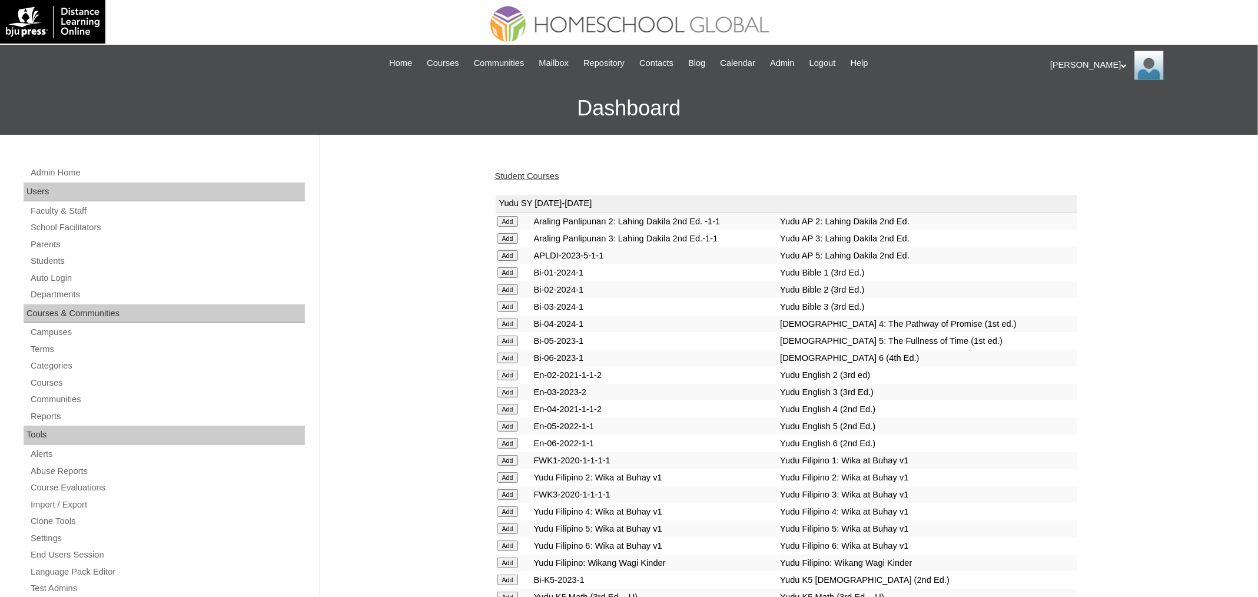
click at [518, 177] on link "Student Courses" at bounding box center [527, 175] width 64 height 9
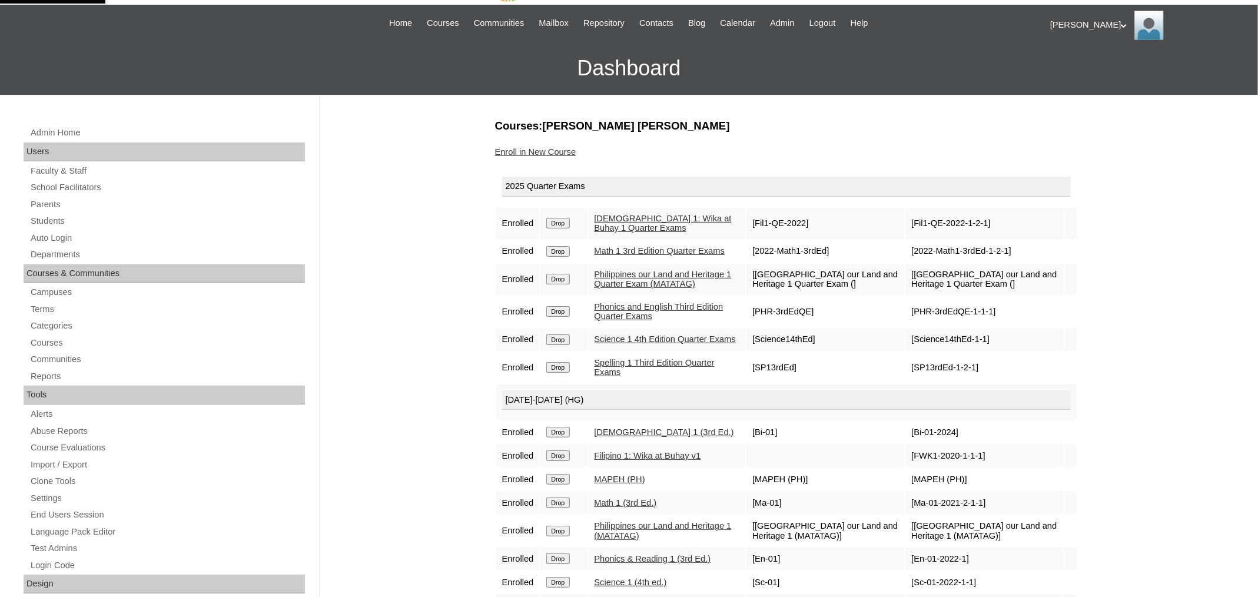
scroll to position [83, 0]
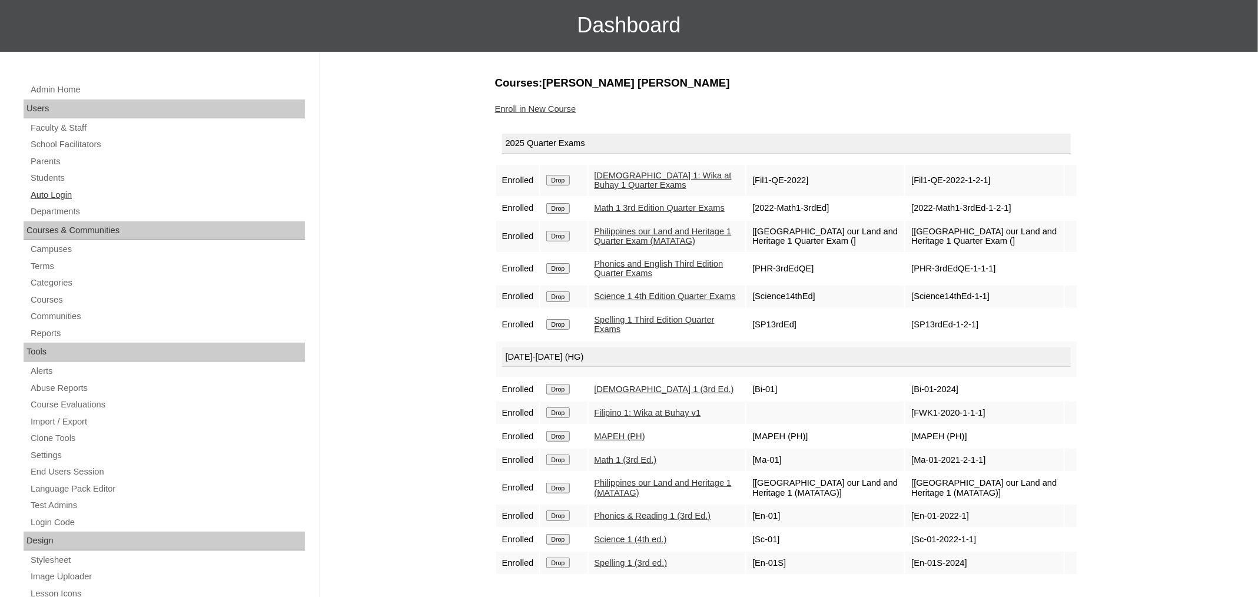
click at [57, 195] on link "Auto Login" at bounding box center [167, 195] width 276 height 15
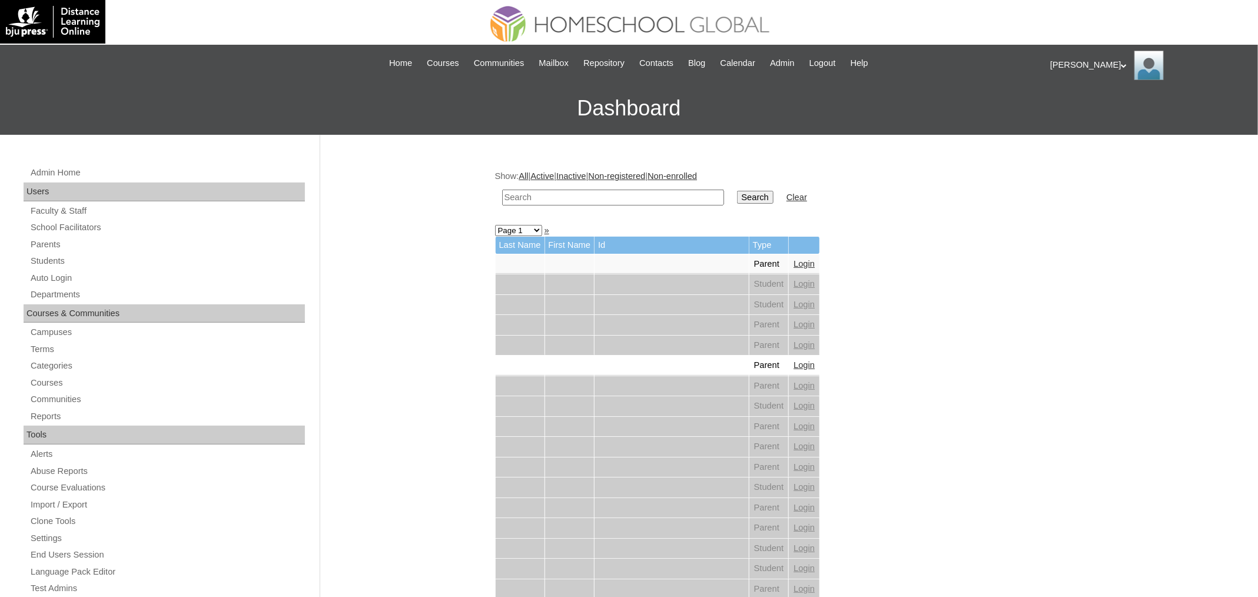
click at [525, 201] on input "text" at bounding box center [613, 198] width 222 height 16
paste input "[PERSON_NAME]"
type input "[PERSON_NAME]"
click at [737, 191] on input "Search" at bounding box center [755, 197] width 37 height 13
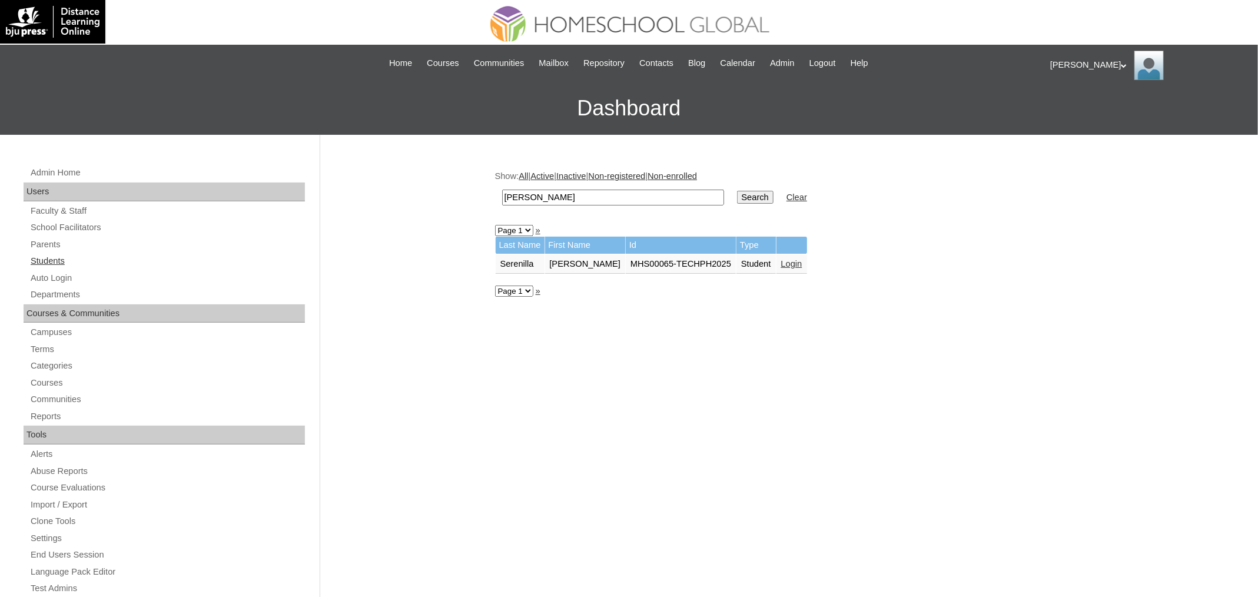
click at [47, 258] on link "Students" at bounding box center [167, 261] width 276 height 15
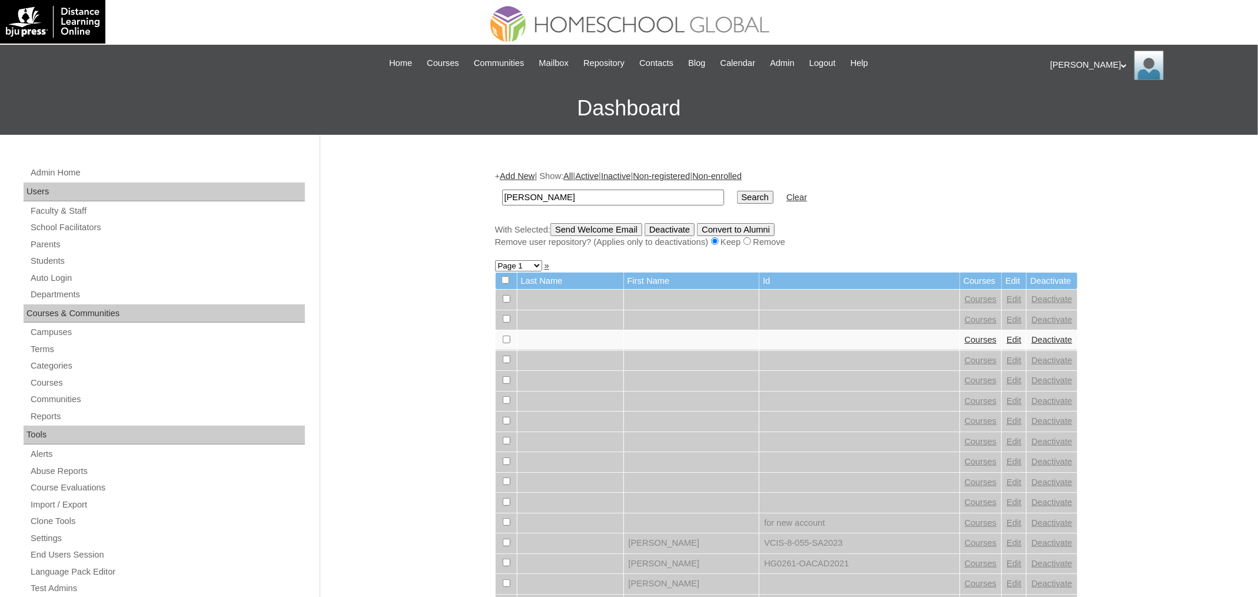
type input "[PERSON_NAME]"
click at [737, 191] on input "Search" at bounding box center [755, 197] width 37 height 13
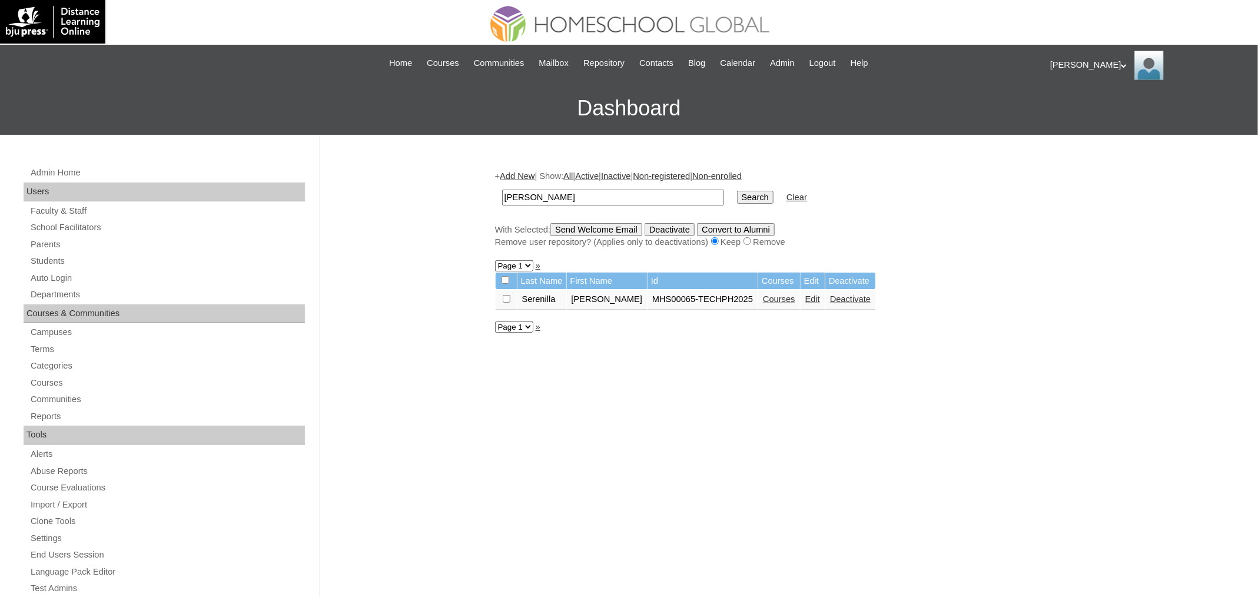
click at [779, 295] on link "Courses" at bounding box center [779, 298] width 32 height 9
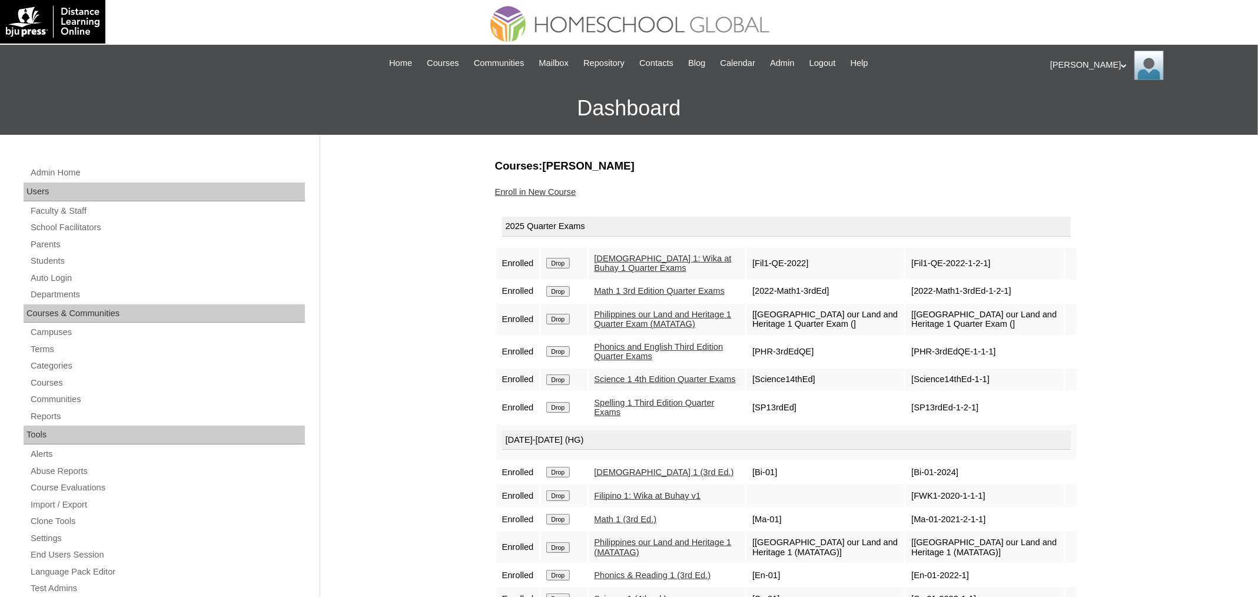
click at [552, 195] on link "Enroll in New Course" at bounding box center [535, 191] width 81 height 9
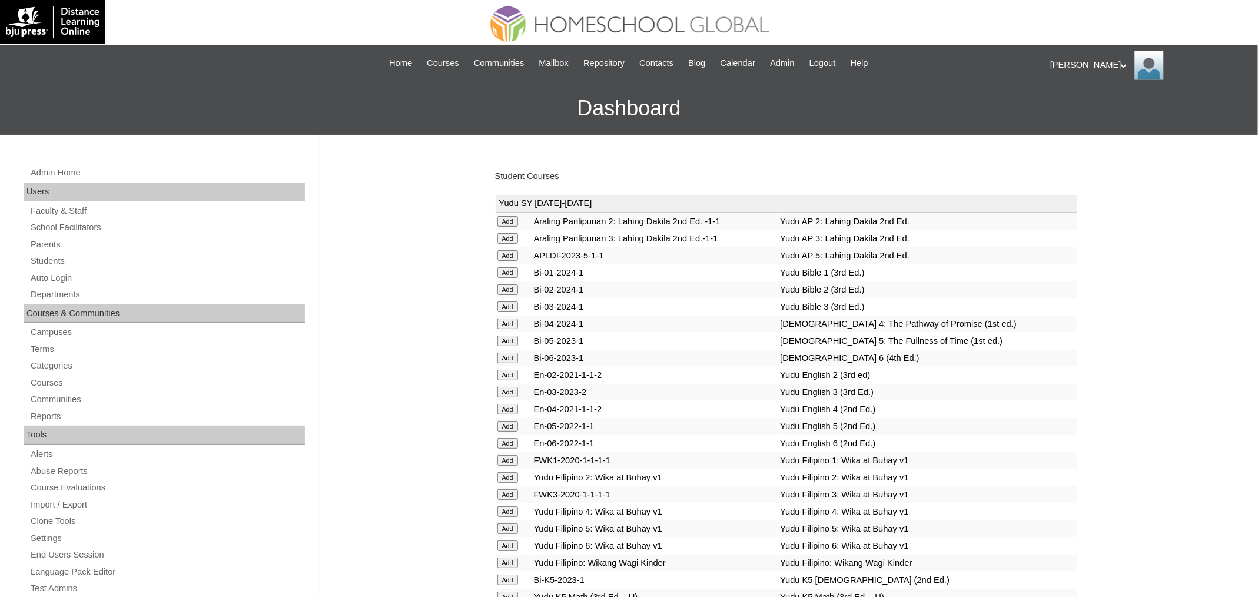
scroll to position [4143, 0]
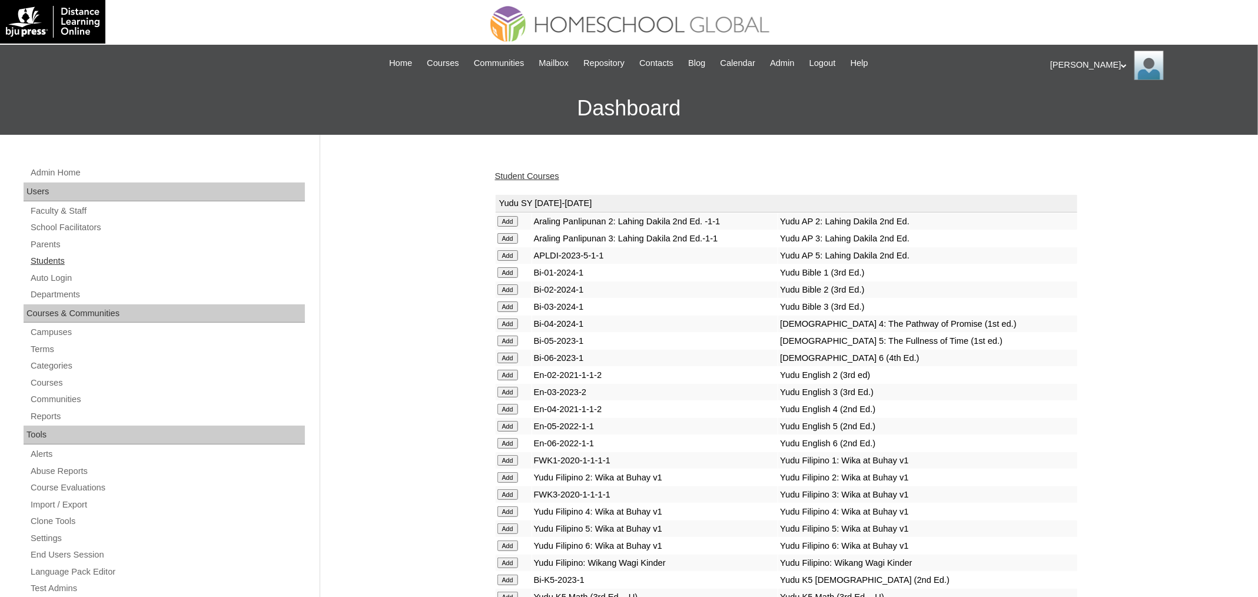
click at [62, 266] on link "Students" at bounding box center [167, 261] width 276 height 15
click at [546, 177] on link "Student Courses" at bounding box center [527, 175] width 64 height 9
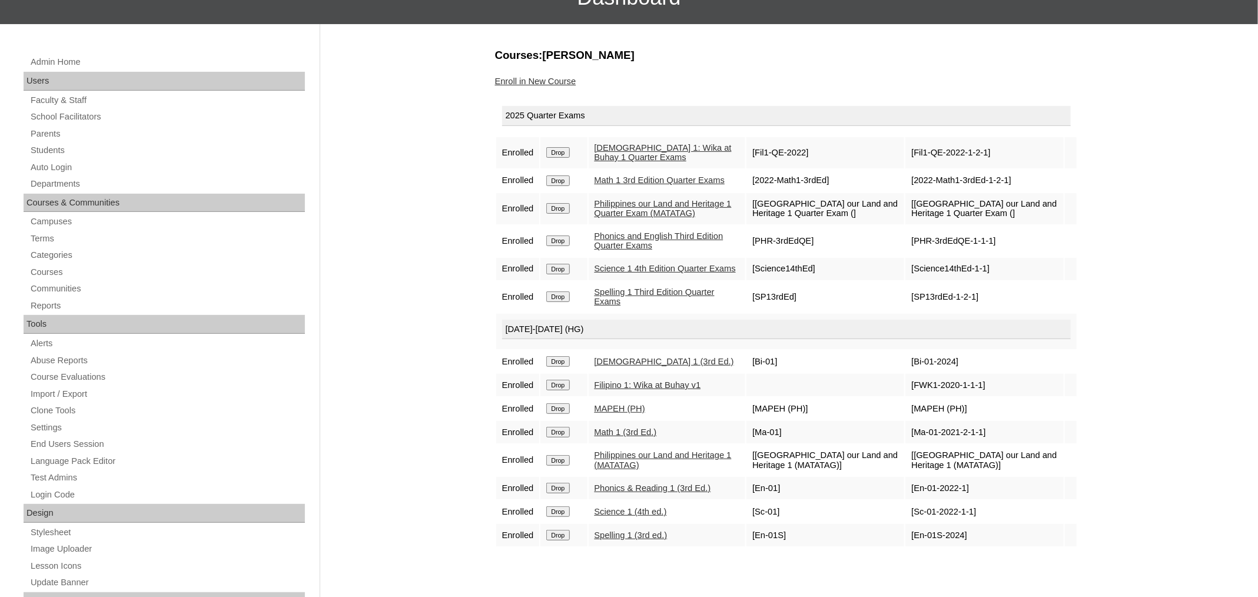
scroll to position [111, 0]
click at [53, 150] on link "Students" at bounding box center [167, 149] width 276 height 15
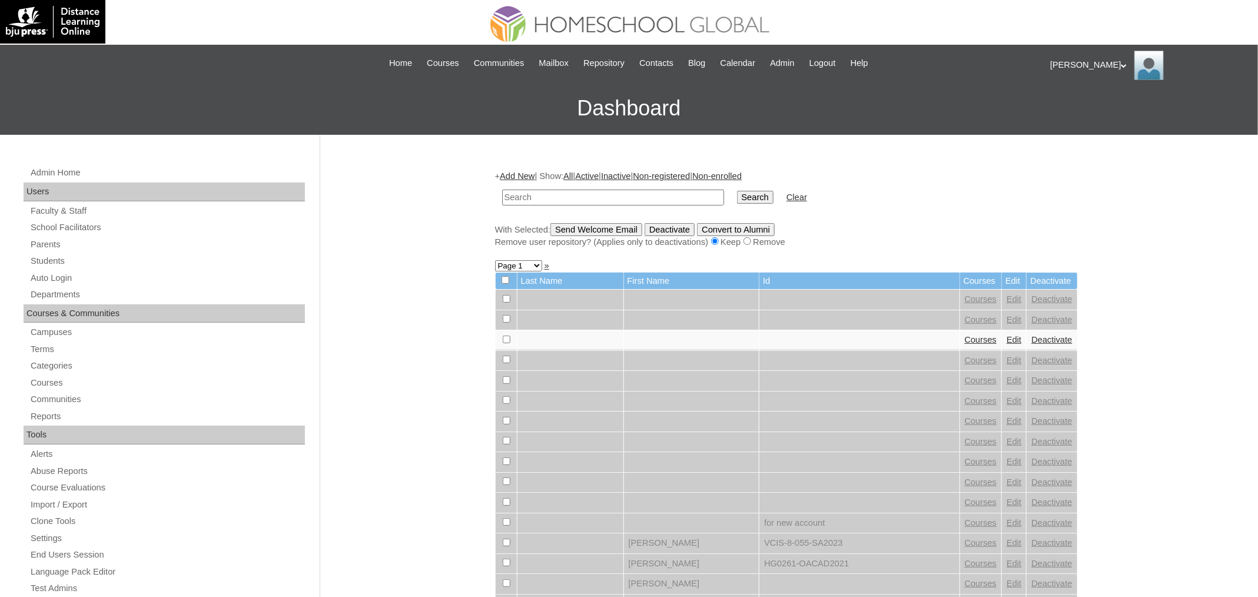
paste input "[PERSON_NAME]"
type input "[PERSON_NAME]"
click at [737, 191] on input "Search" at bounding box center [755, 197] width 37 height 13
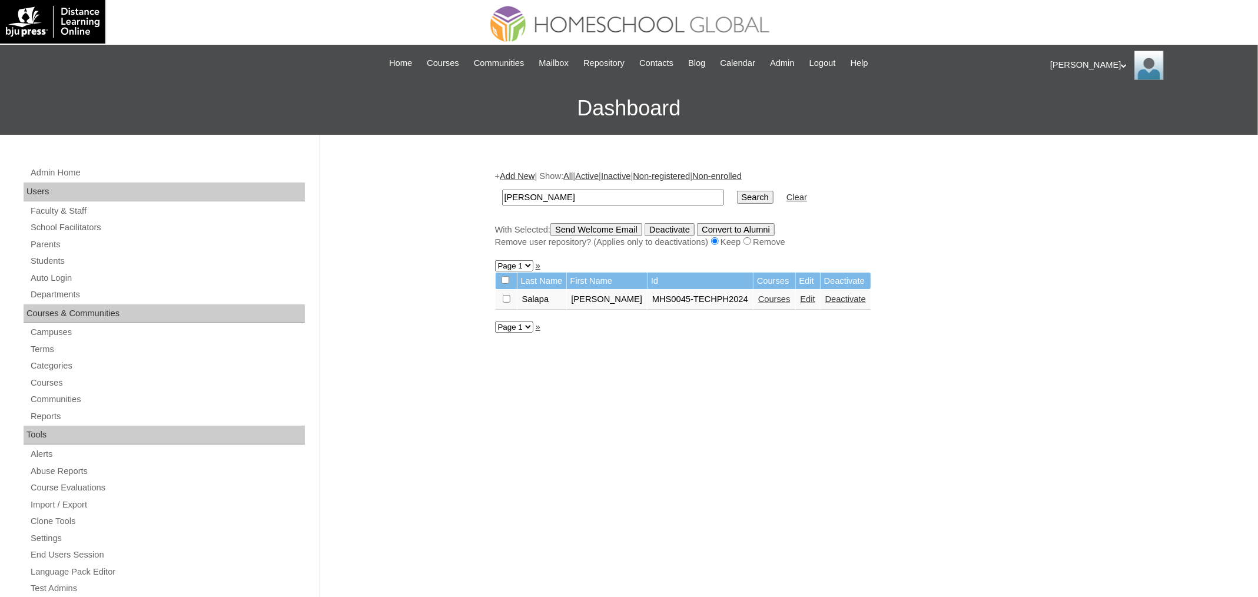
click at [784, 294] on link "Courses" at bounding box center [774, 298] width 32 height 9
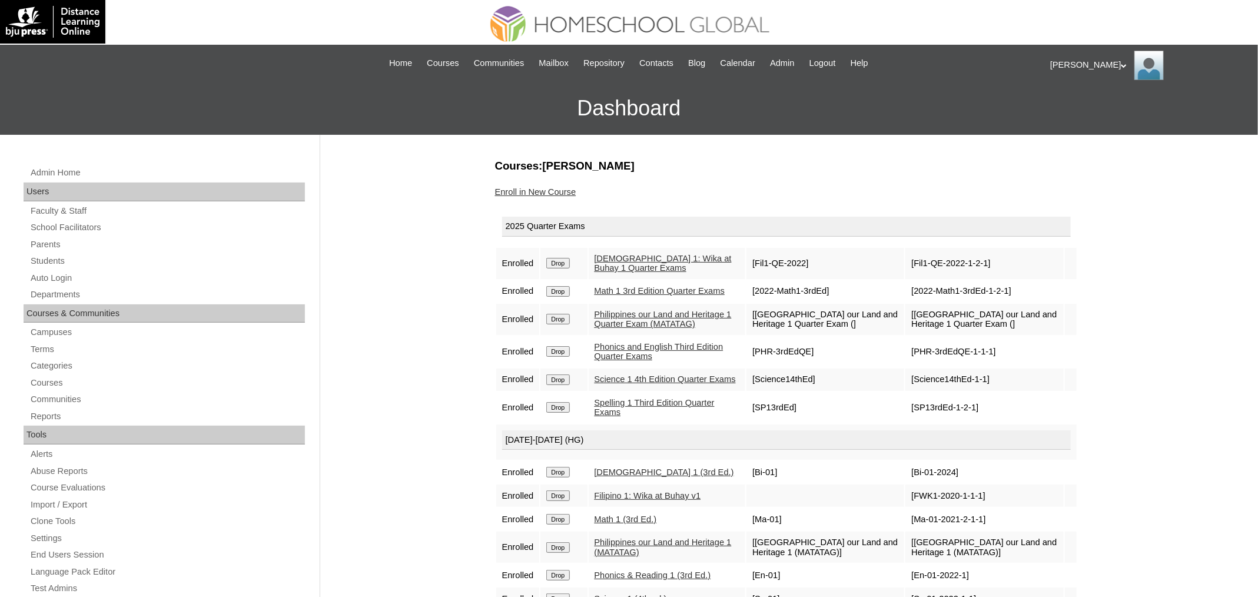
click at [557, 191] on link "Enroll in New Course" at bounding box center [535, 191] width 81 height 9
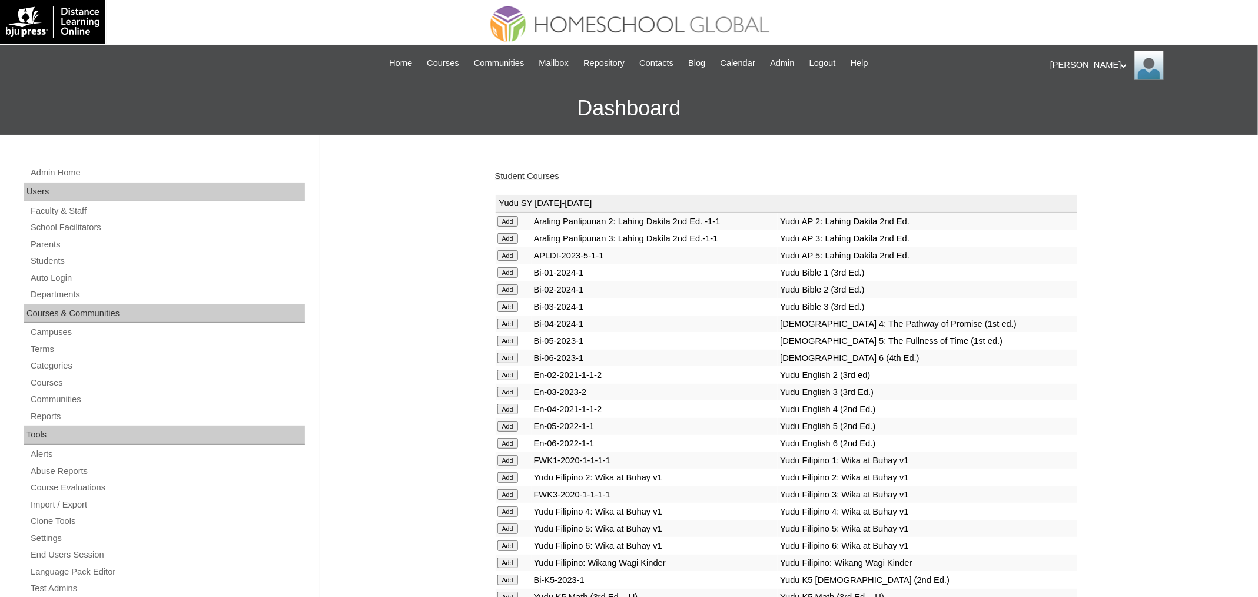
scroll to position [4143, 0]
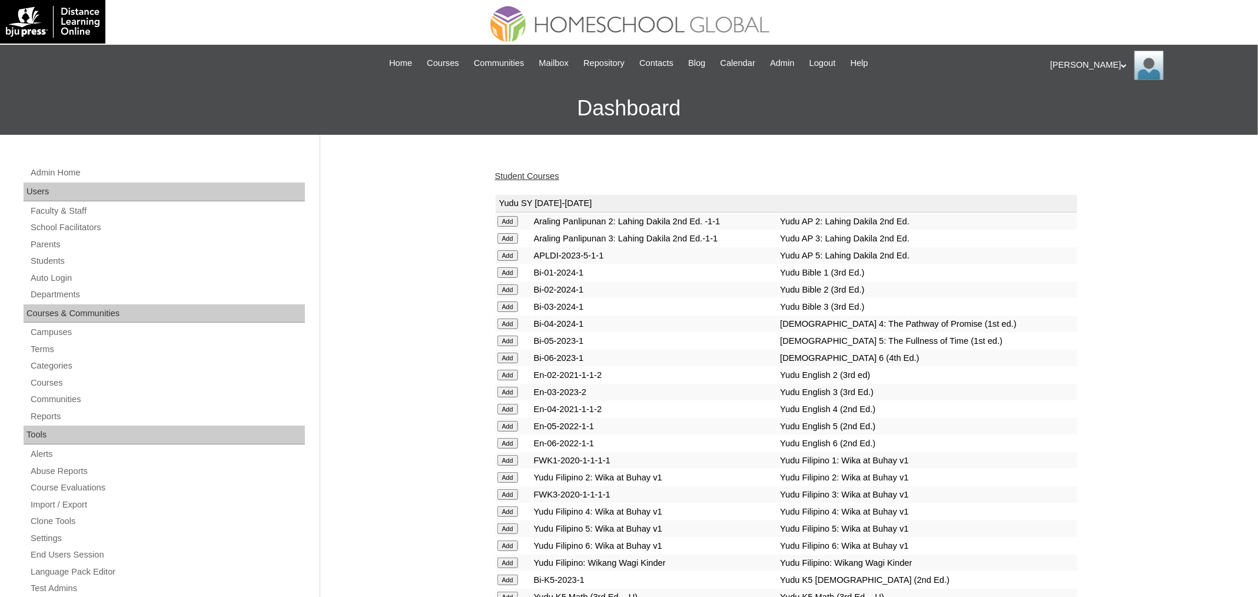
click at [556, 174] on link "Student Courses" at bounding box center [527, 175] width 64 height 9
